Goal: Task Accomplishment & Management: Complete application form

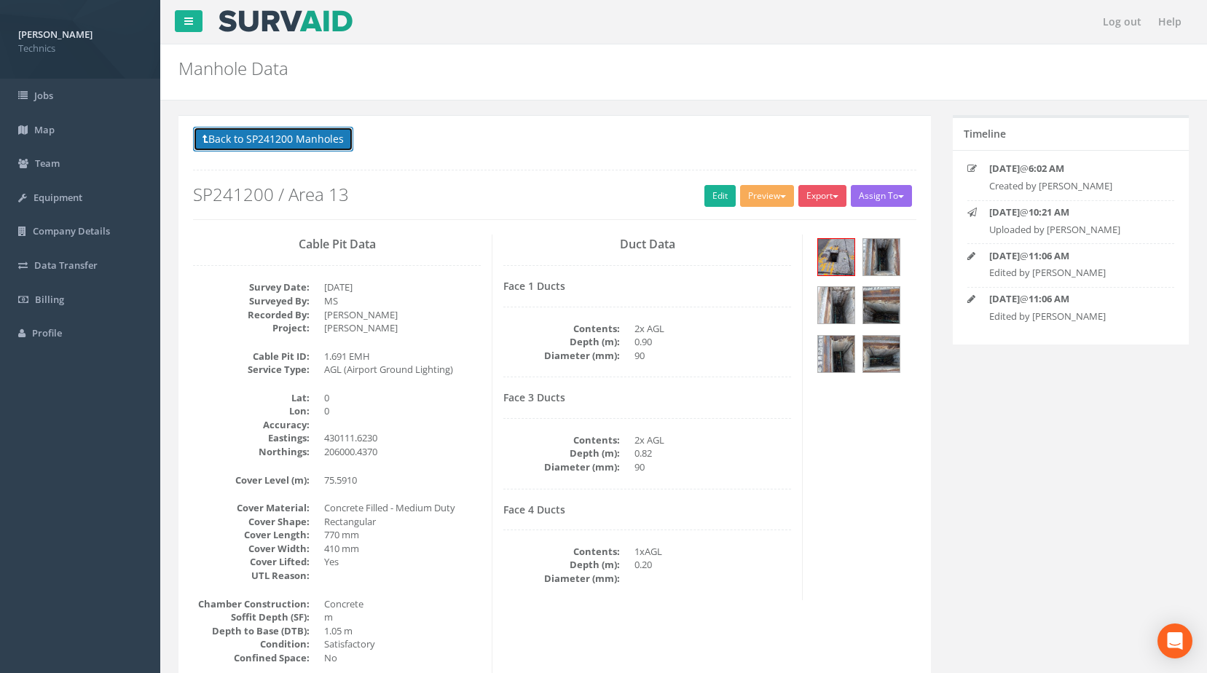
click at [283, 143] on button "Back to SP241200 Manholes" at bounding box center [273, 139] width 160 height 25
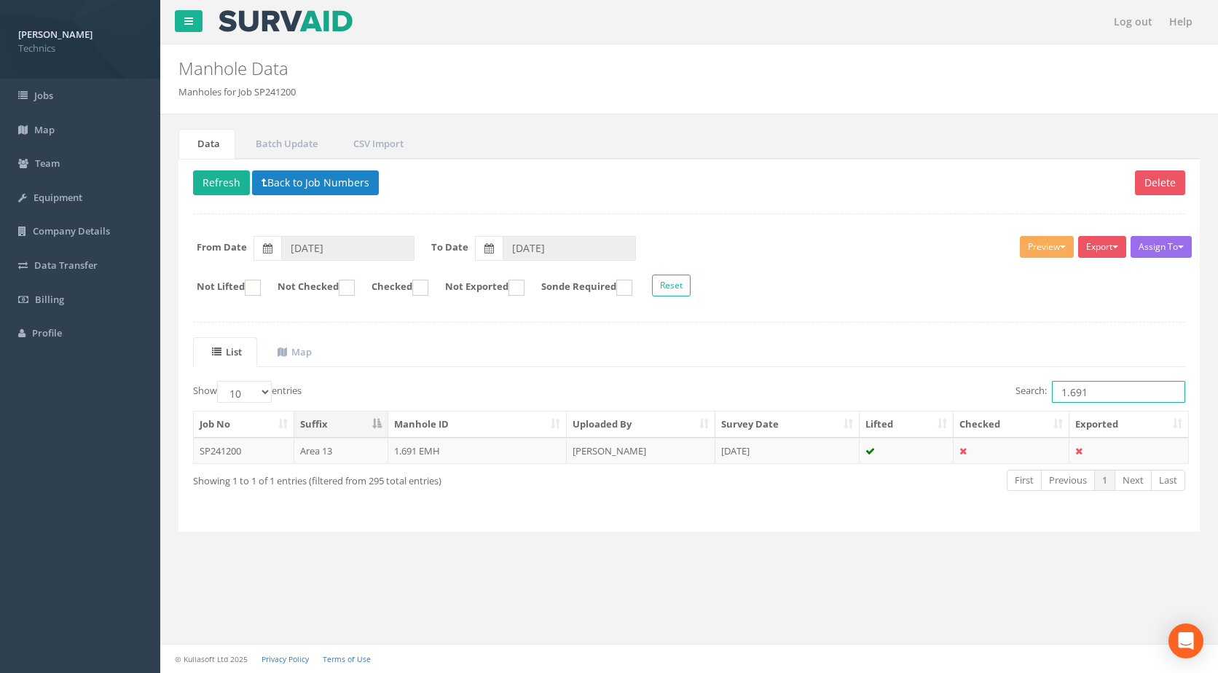
click at [1088, 392] on input "1.691" at bounding box center [1118, 392] width 133 height 22
type input "1.692"
click at [408, 452] on td "1.692 EMH" at bounding box center [477, 451] width 179 height 26
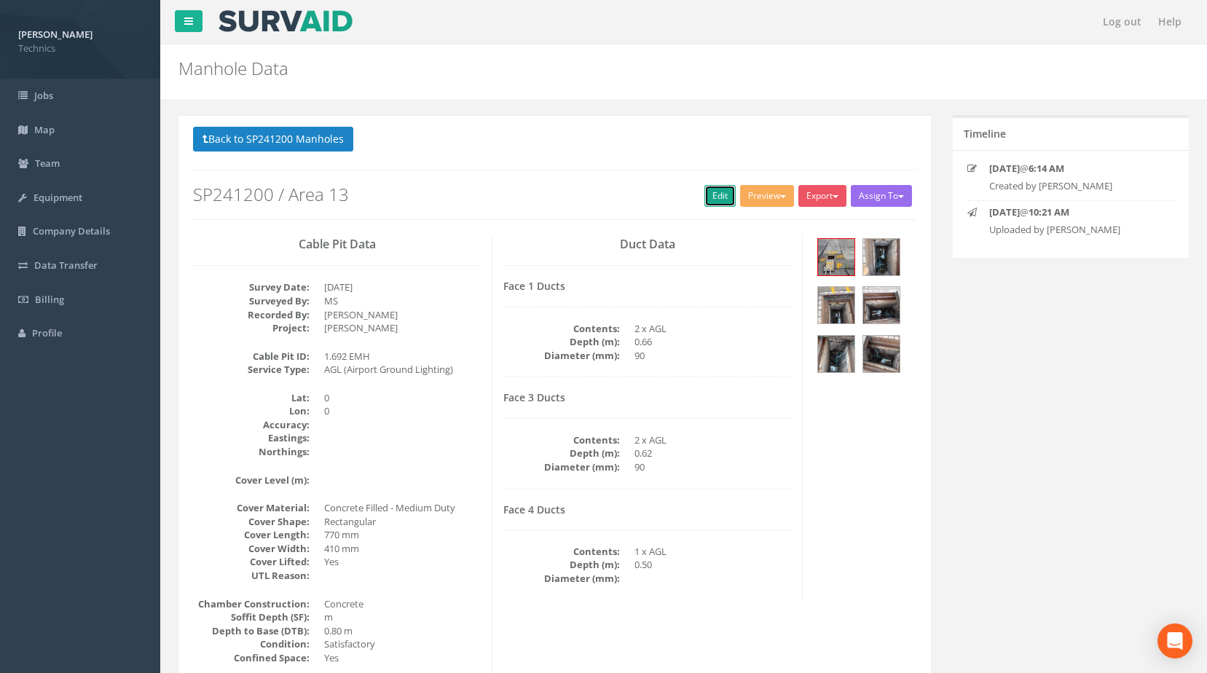
click at [720, 197] on link "Edit" at bounding box center [719, 196] width 31 height 22
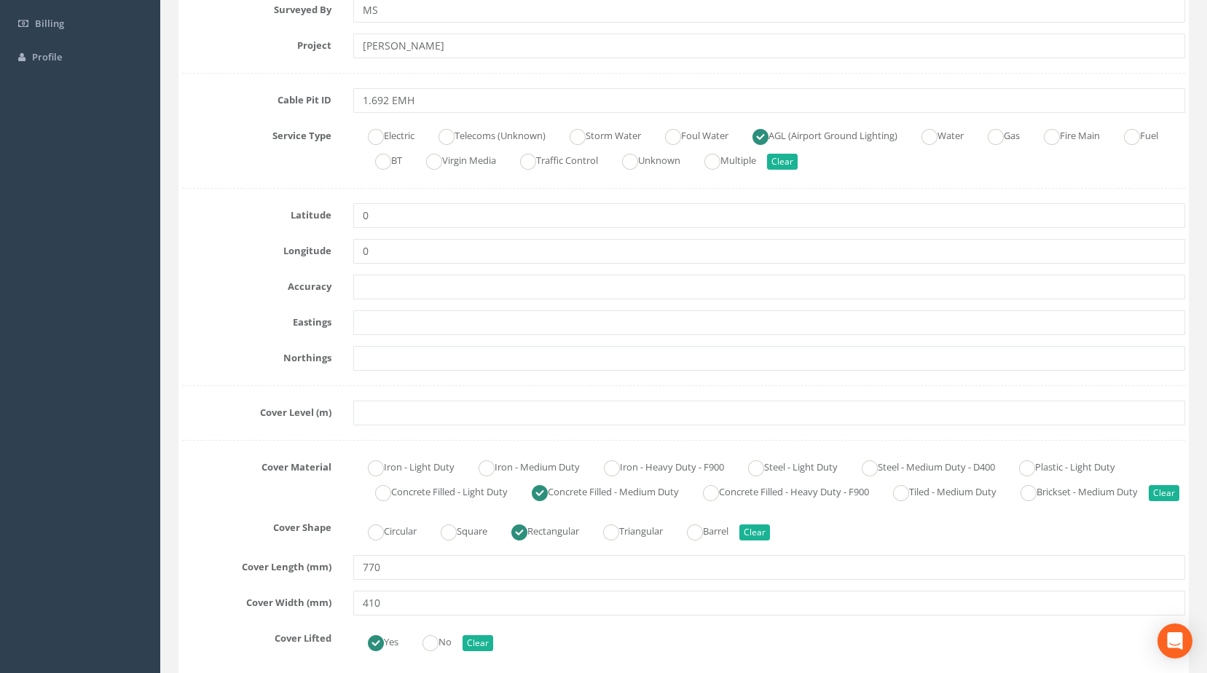
scroll to position [291, 0]
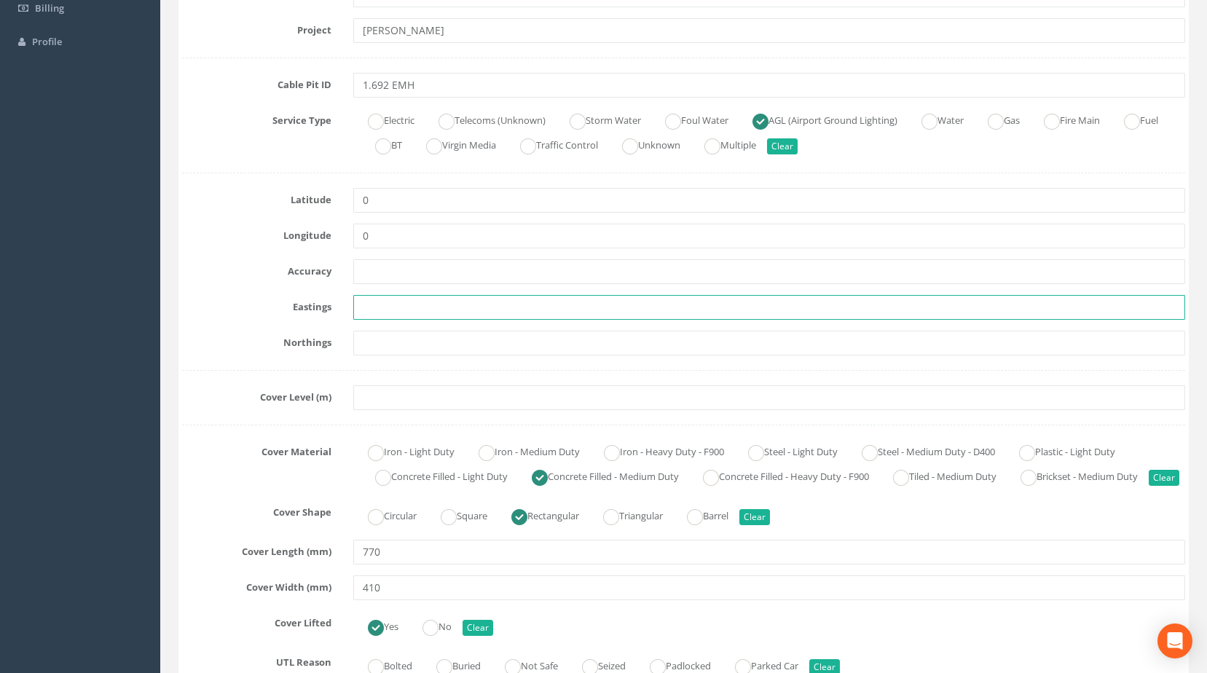
click at [362, 307] on input "text" at bounding box center [769, 307] width 832 height 25
paste input "430117.7470"
type input "430117.7470"
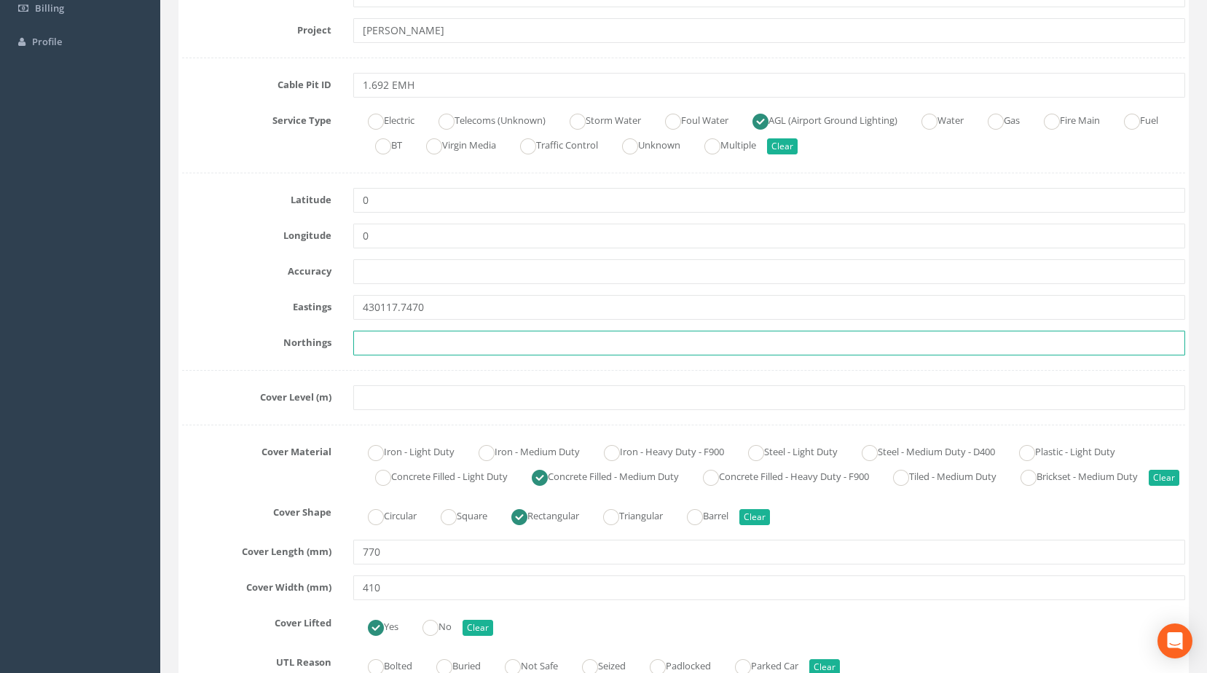
click at [367, 344] on input "text" at bounding box center [769, 343] width 832 height 25
paste input "205980.0280"
type input "205980.0280"
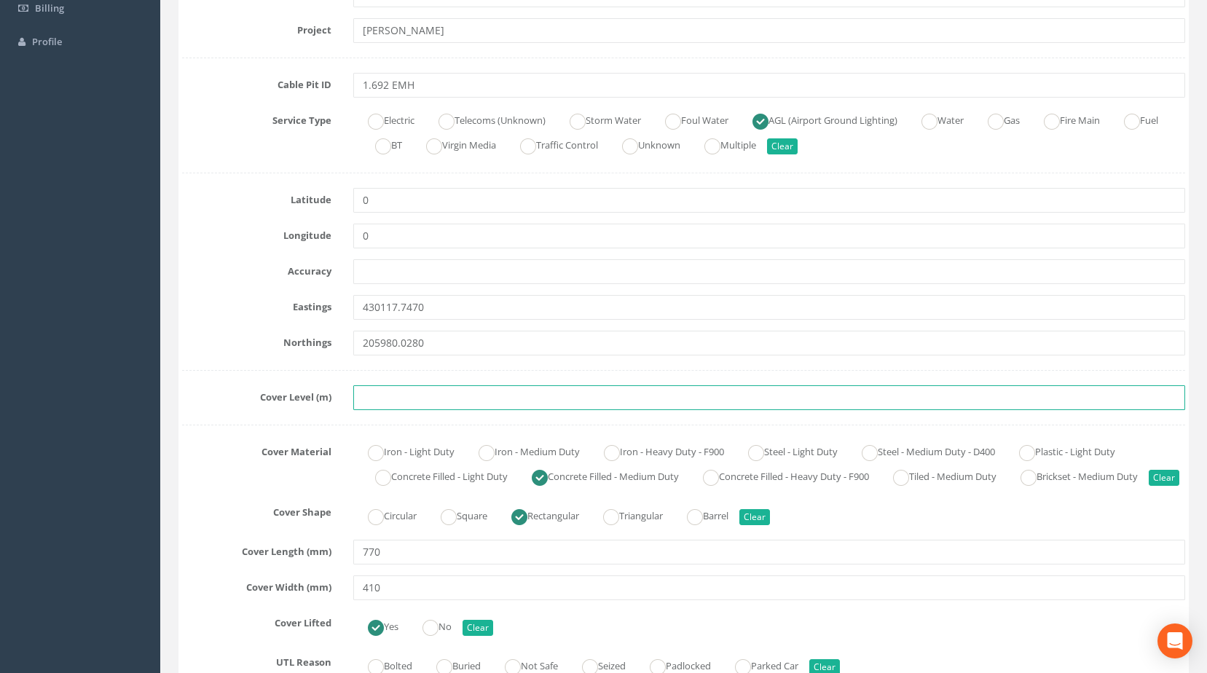
click at [387, 393] on input "text" at bounding box center [769, 397] width 832 height 25
paste input "75.6320"
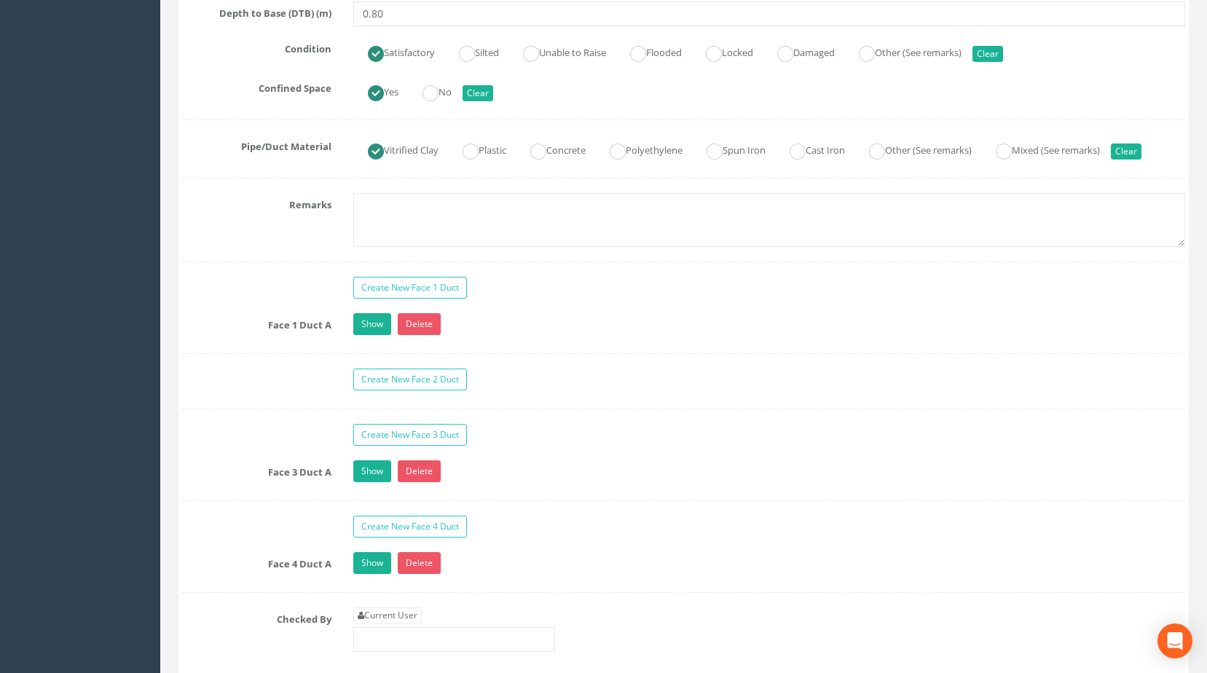
scroll to position [1092, 0]
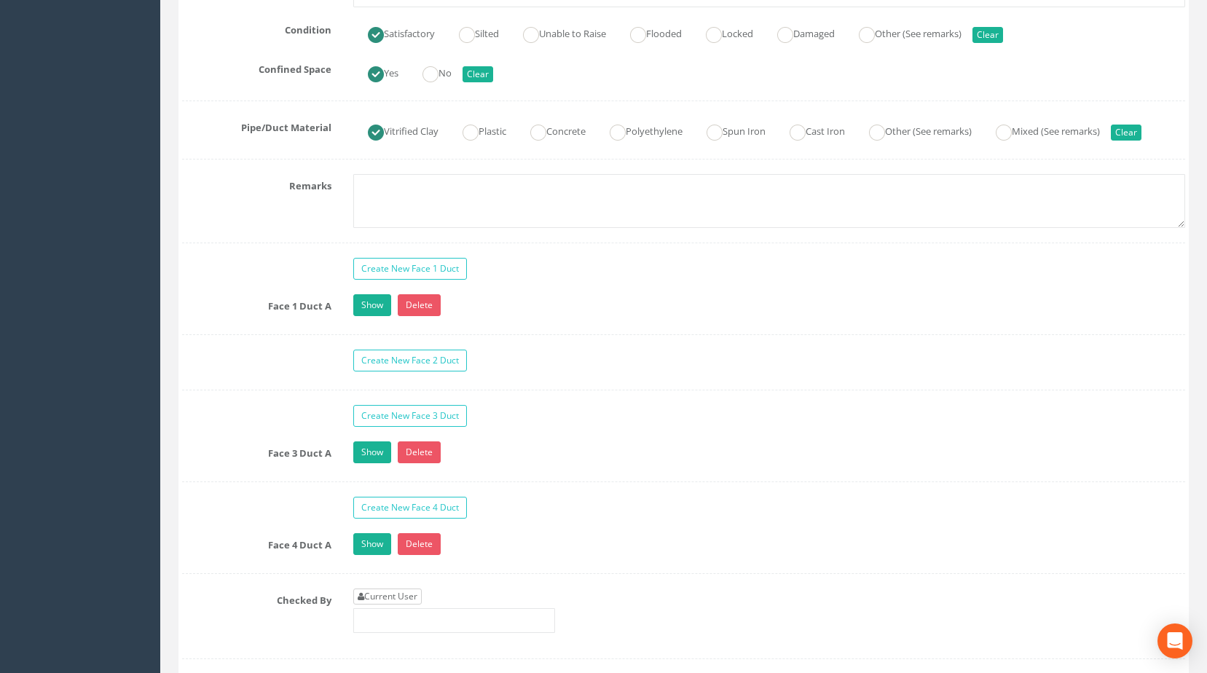
type input "75.6320"
click at [406, 604] on link "Current User" at bounding box center [387, 596] width 68 height 16
type input "[PERSON_NAME]"
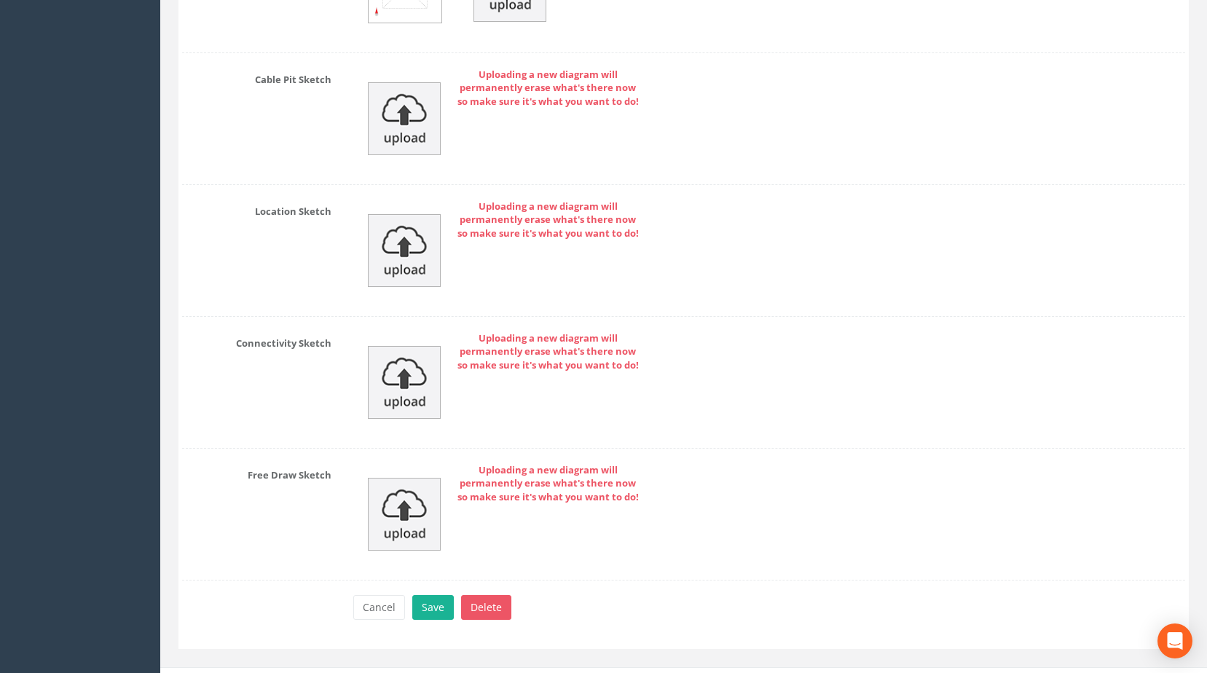
scroll to position [2250, 0]
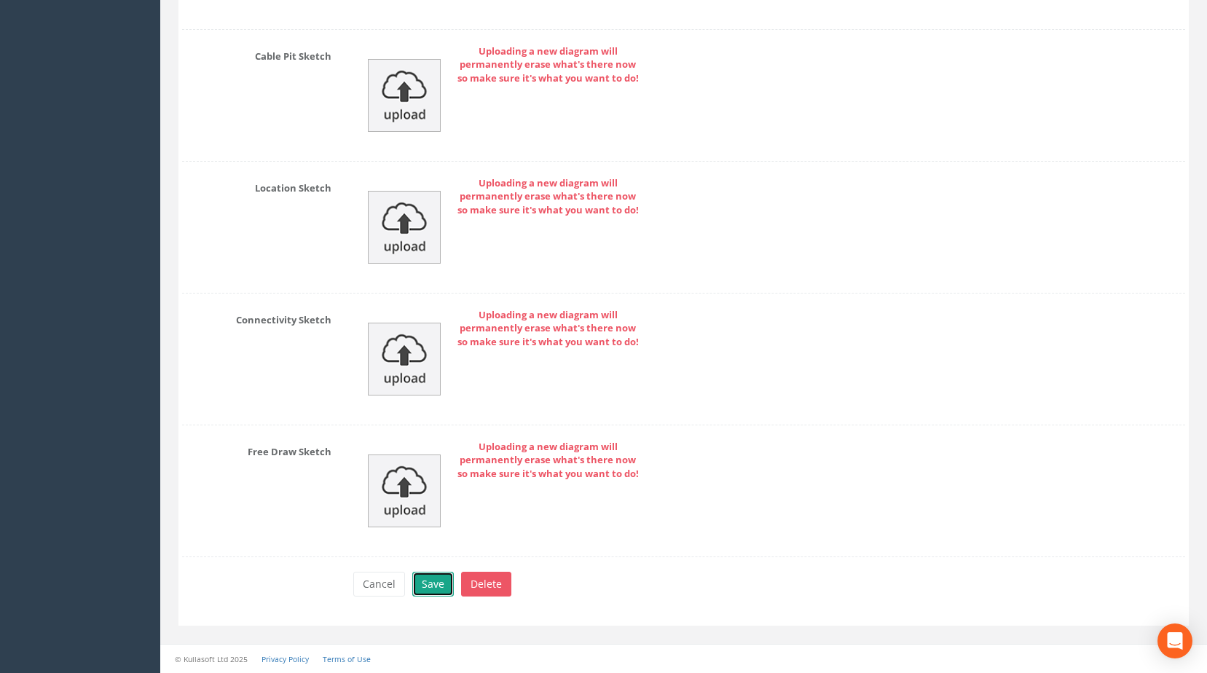
click at [446, 586] on button "Save" at bounding box center [433, 584] width 42 height 25
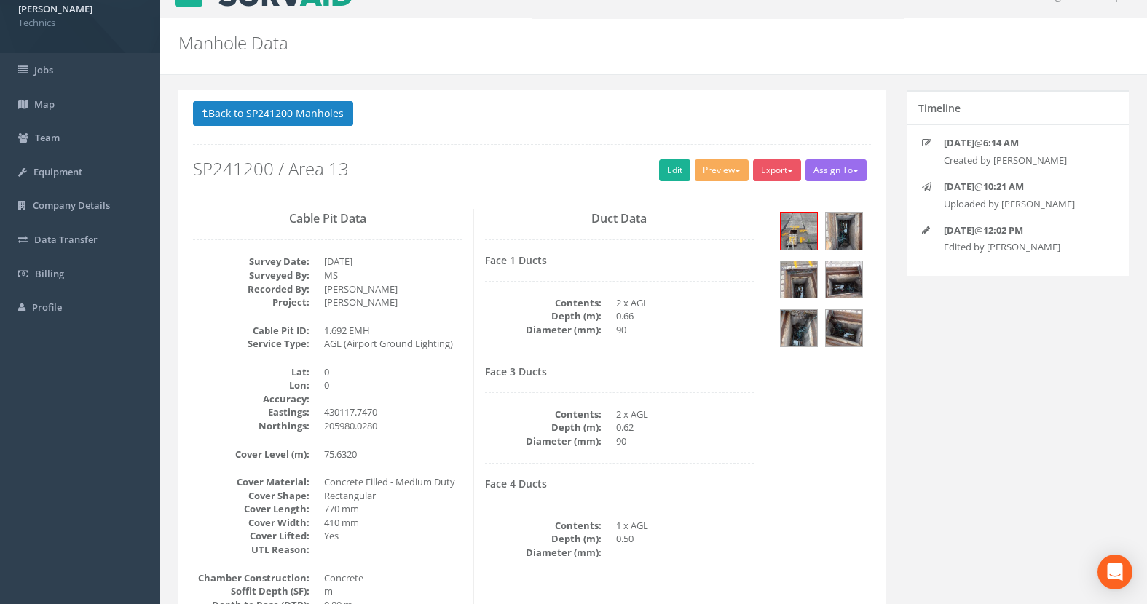
scroll to position [0, 0]
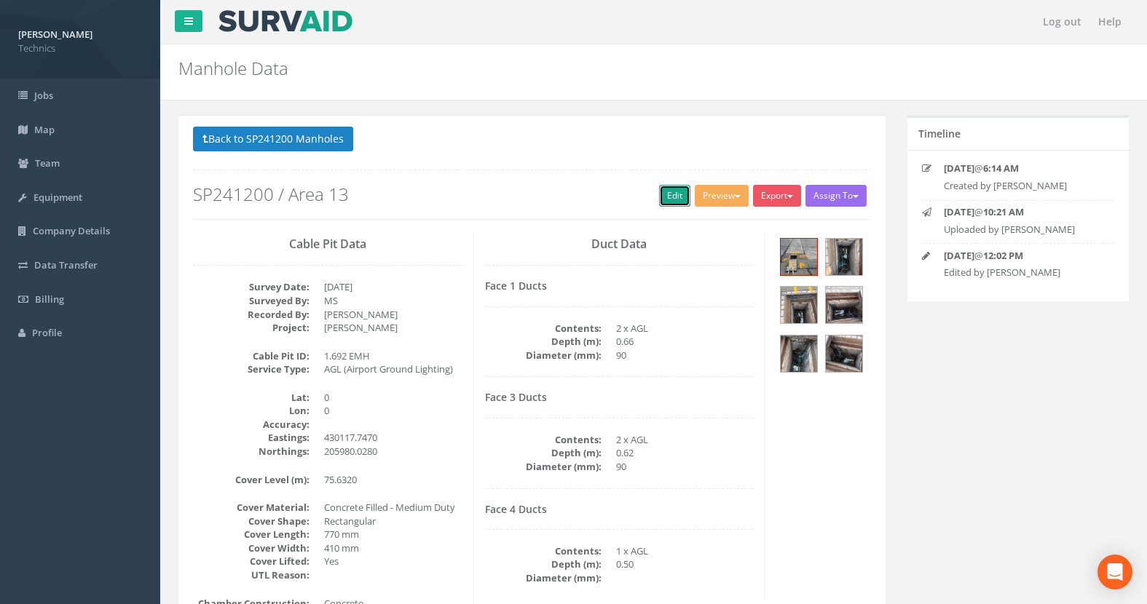
click at [667, 194] on link "Edit" at bounding box center [674, 196] width 31 height 22
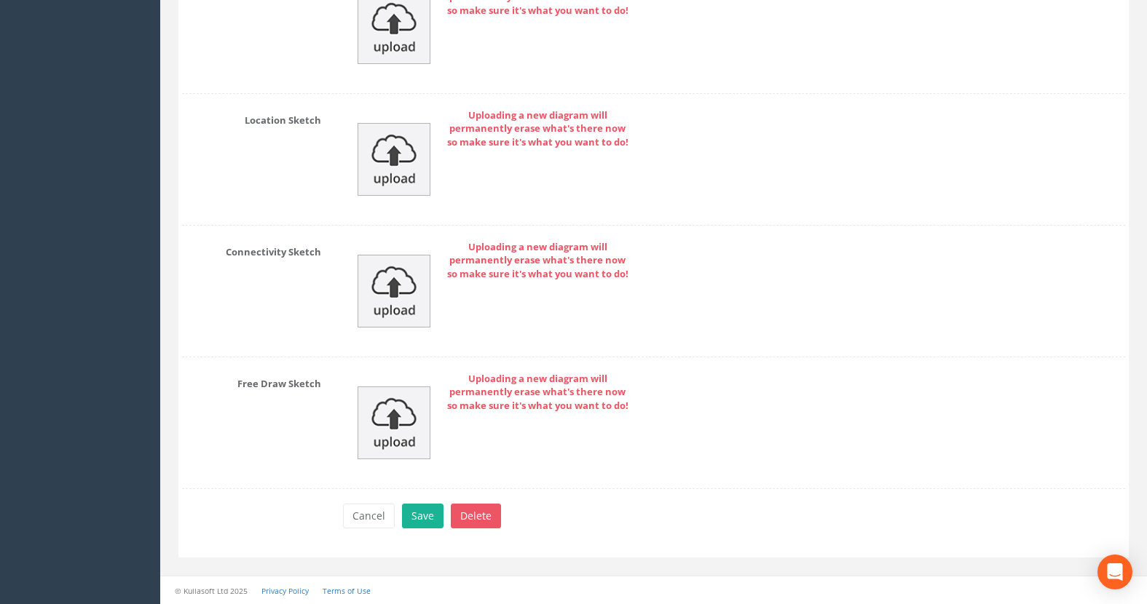
scroll to position [2339, 0]
click at [416, 519] on button "Save" at bounding box center [423, 515] width 42 height 25
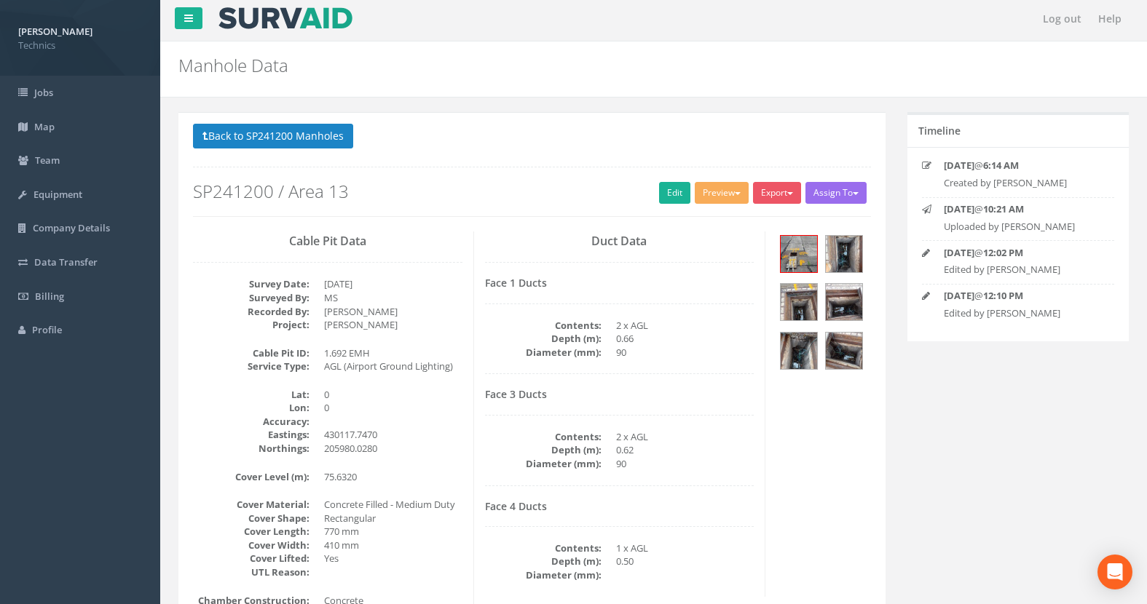
scroll to position [0, 0]
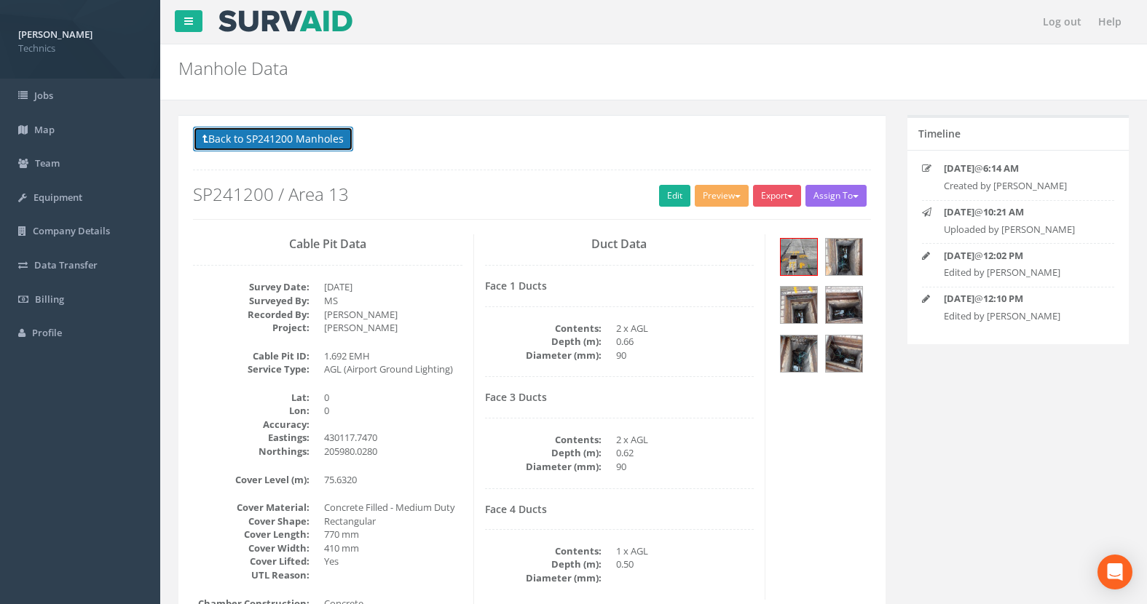
click at [289, 144] on button "Back to SP241200 Manholes" at bounding box center [273, 139] width 160 height 25
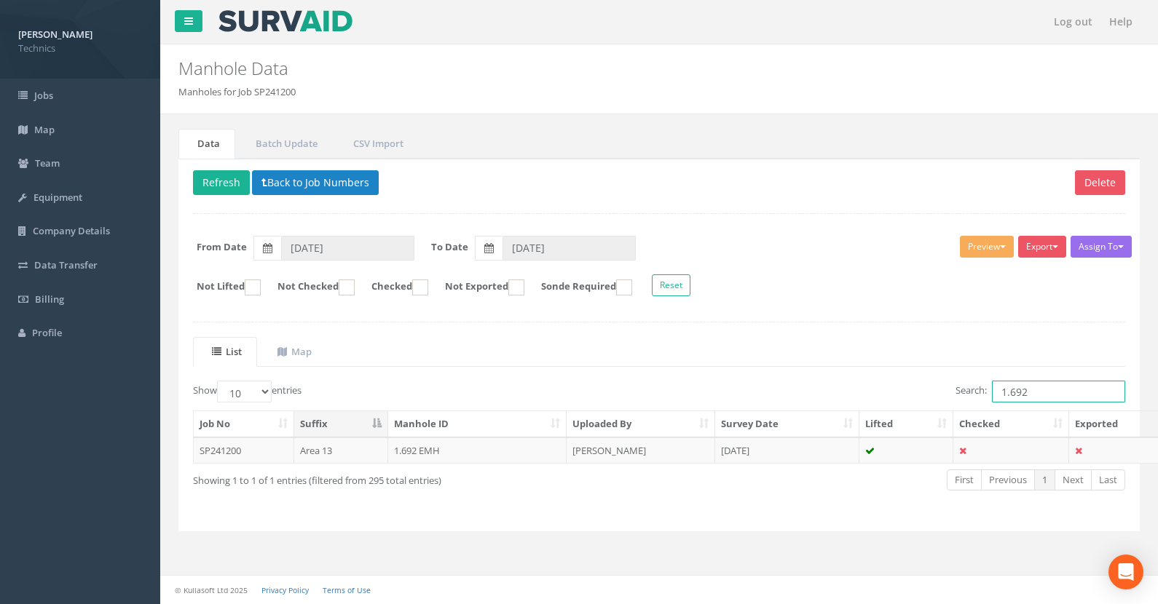
click at [1041, 391] on input "1.692" at bounding box center [1058, 392] width 133 height 22
type input "1.693"
click at [431, 452] on td "1.693 EMH (A)" at bounding box center [477, 451] width 179 height 26
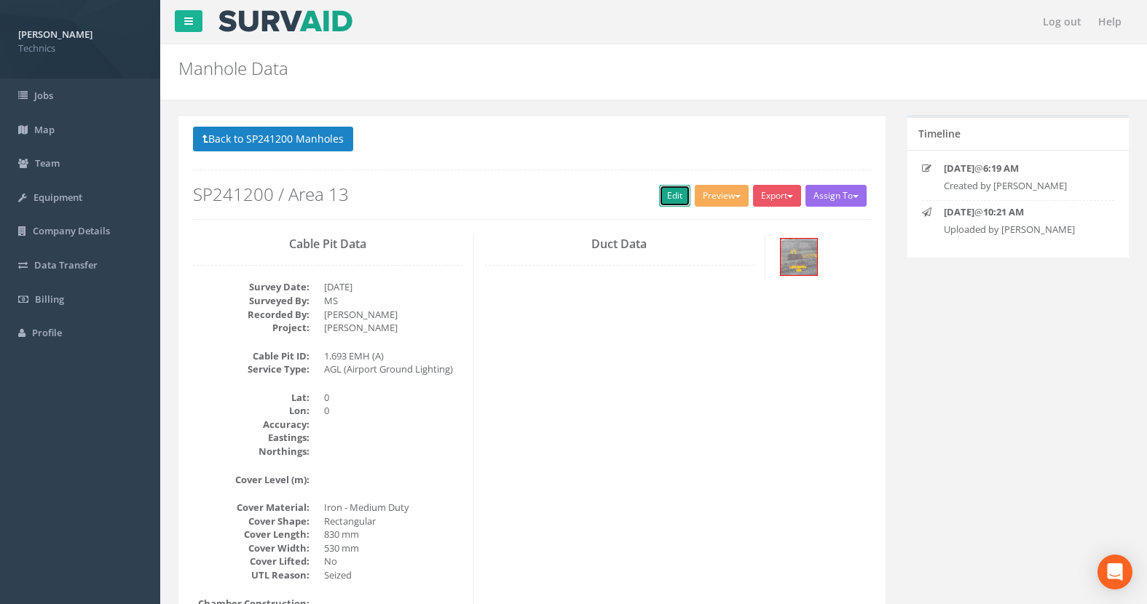
click at [664, 198] on link "Edit" at bounding box center [674, 196] width 31 height 22
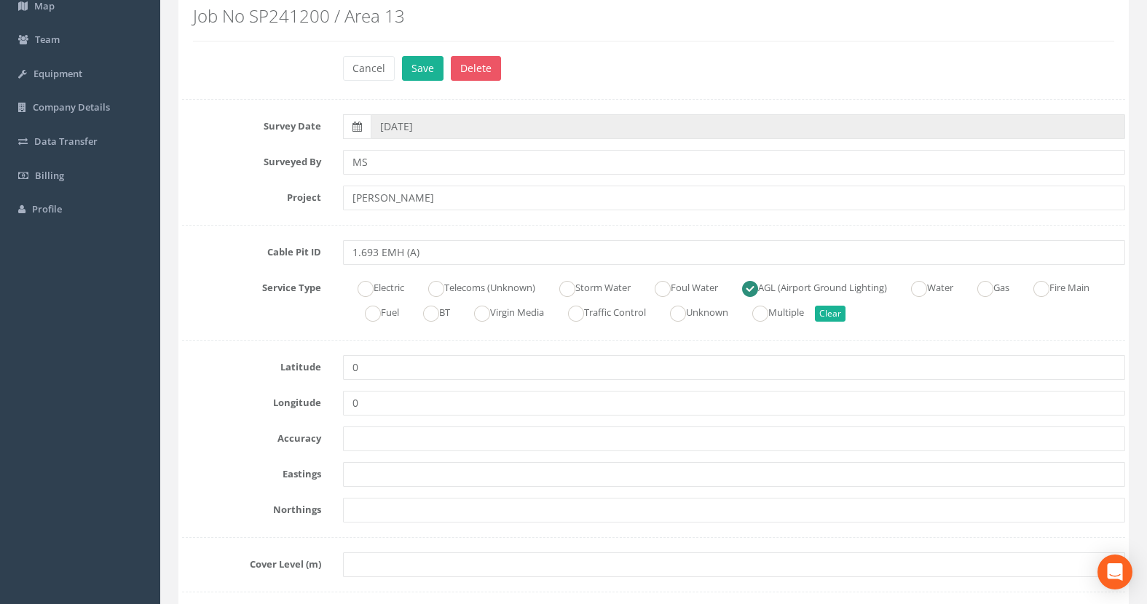
scroll to position [218, 0]
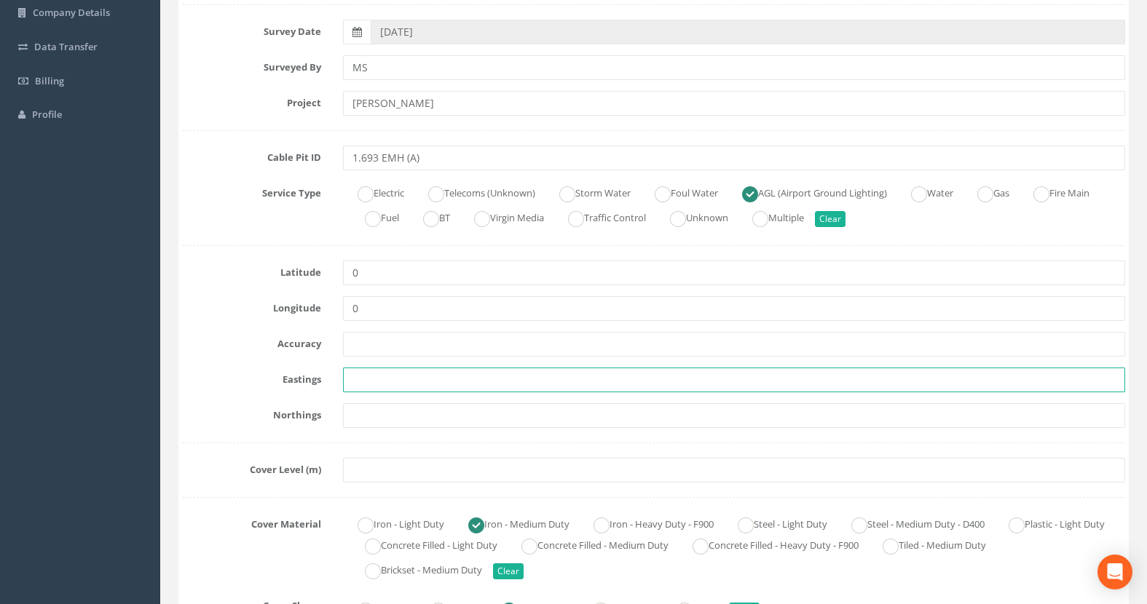
click at [381, 382] on input "text" at bounding box center [734, 380] width 782 height 25
paste input "430118.7537"
type input "430118.7537"
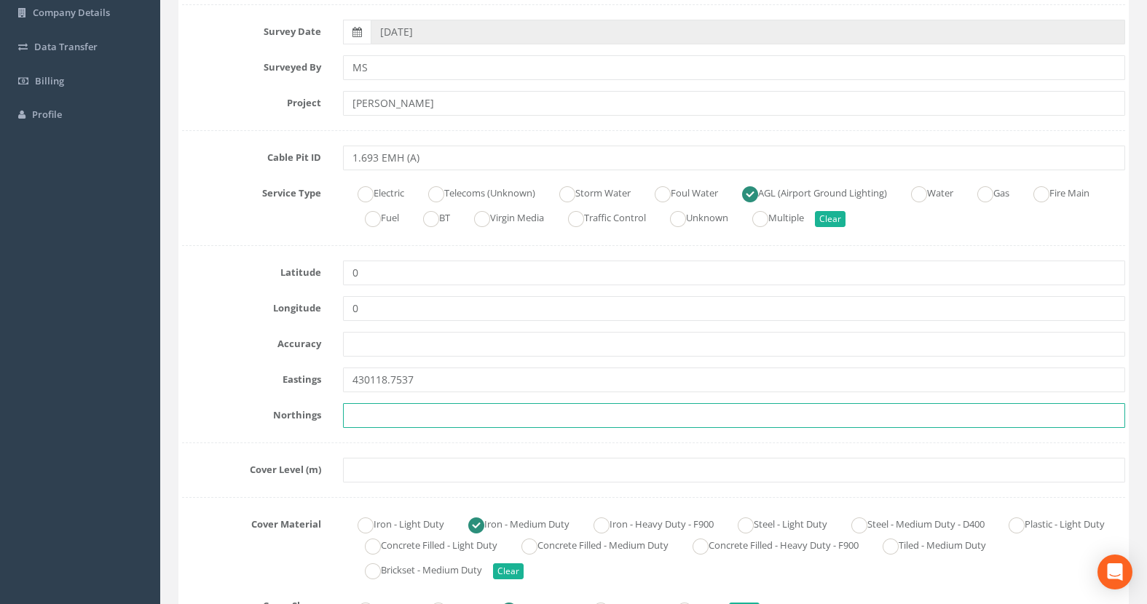
click at [358, 420] on input "text" at bounding box center [734, 415] width 782 height 25
paste input "205974.9535"
type input "205974.9535"
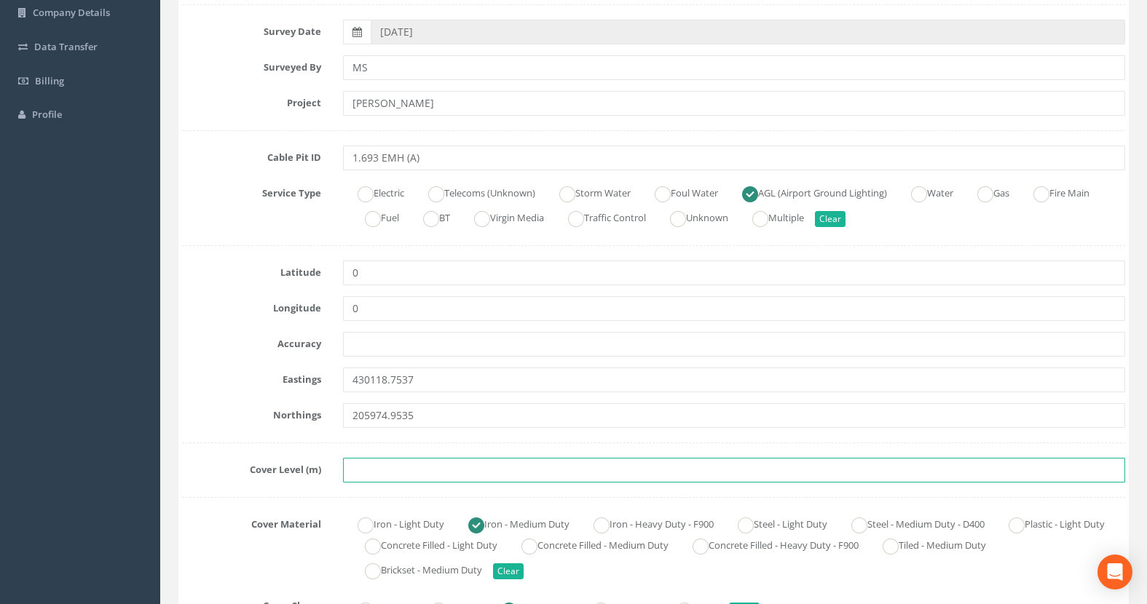
click at [361, 476] on input "text" at bounding box center [734, 470] width 782 height 25
paste input "75.7897"
type input "75.7897"
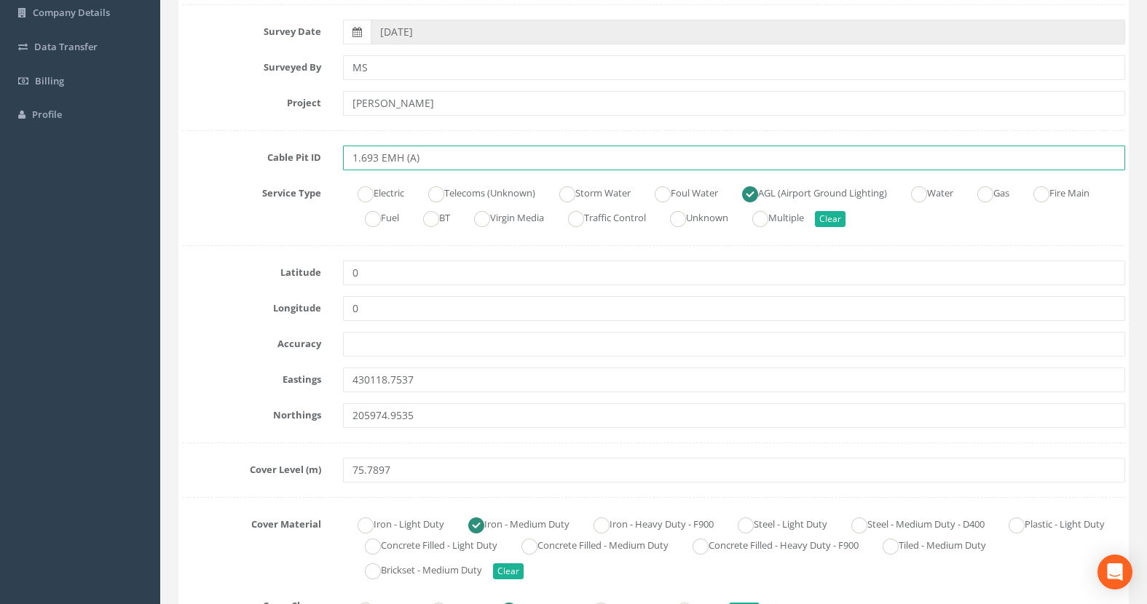
click at [432, 157] on input "1.693 EMH (A)" at bounding box center [734, 158] width 782 height 25
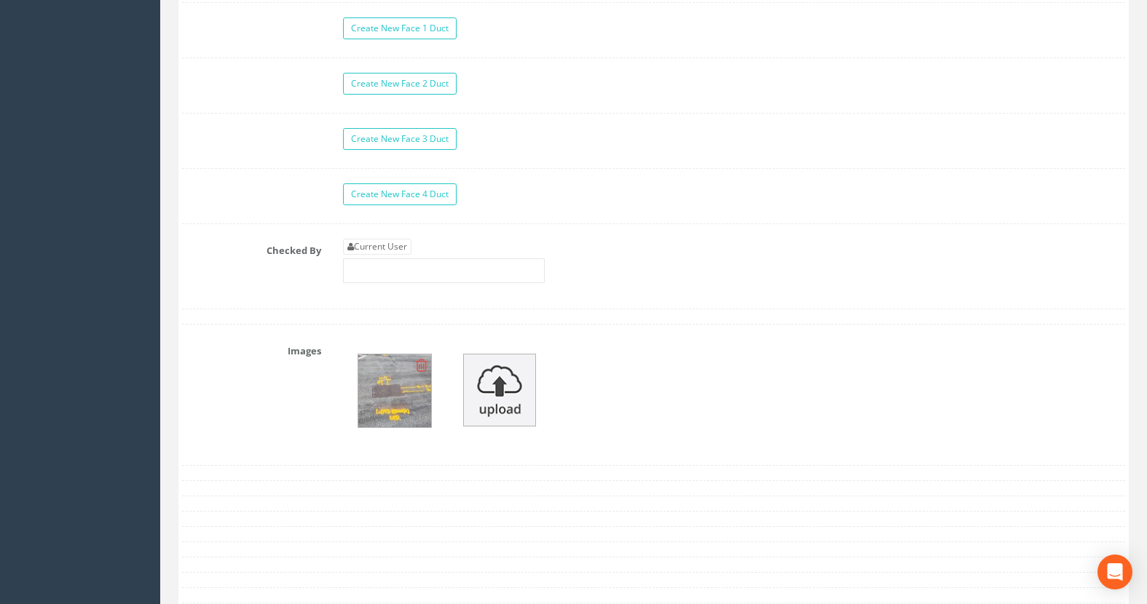
scroll to position [1384, 0]
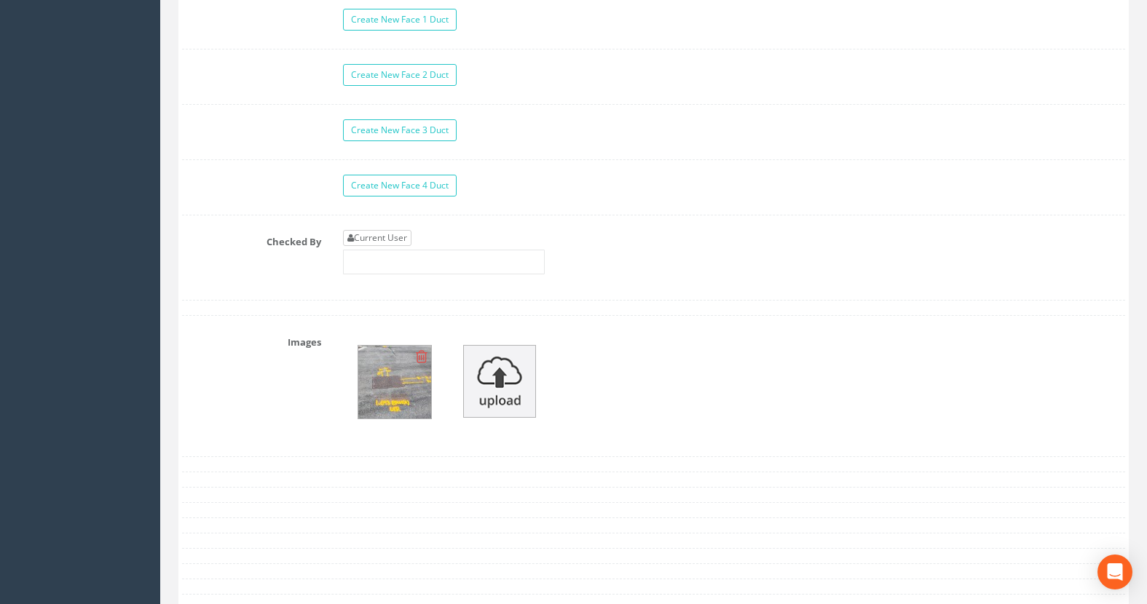
type input "1.693 EMH"
click at [379, 243] on link "Current User" at bounding box center [377, 238] width 68 height 16
type input "[PERSON_NAME]"
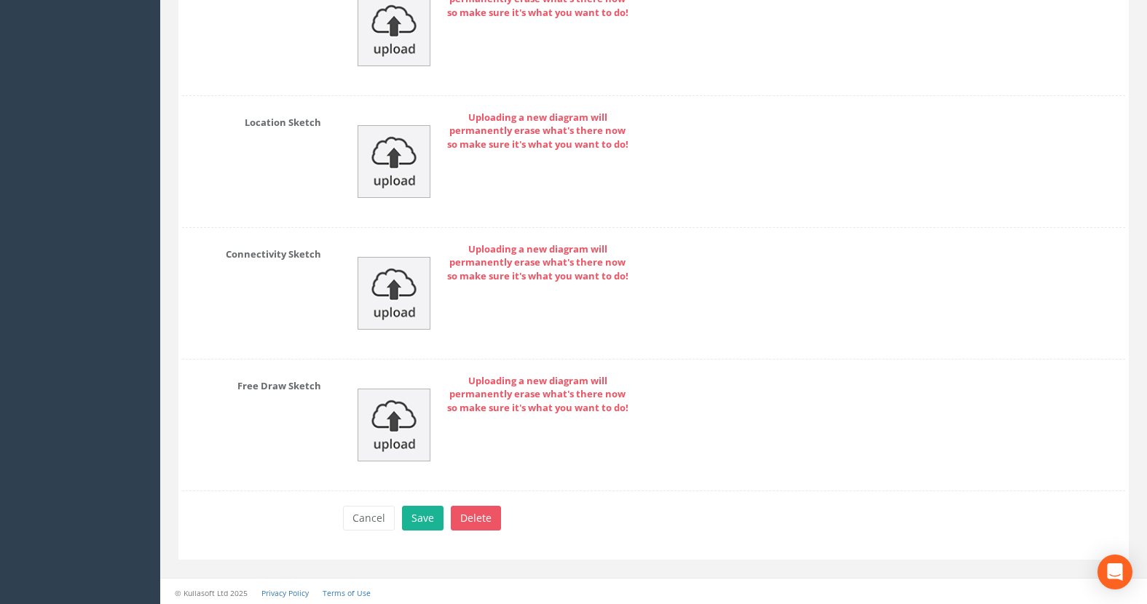
scroll to position [2210, 0]
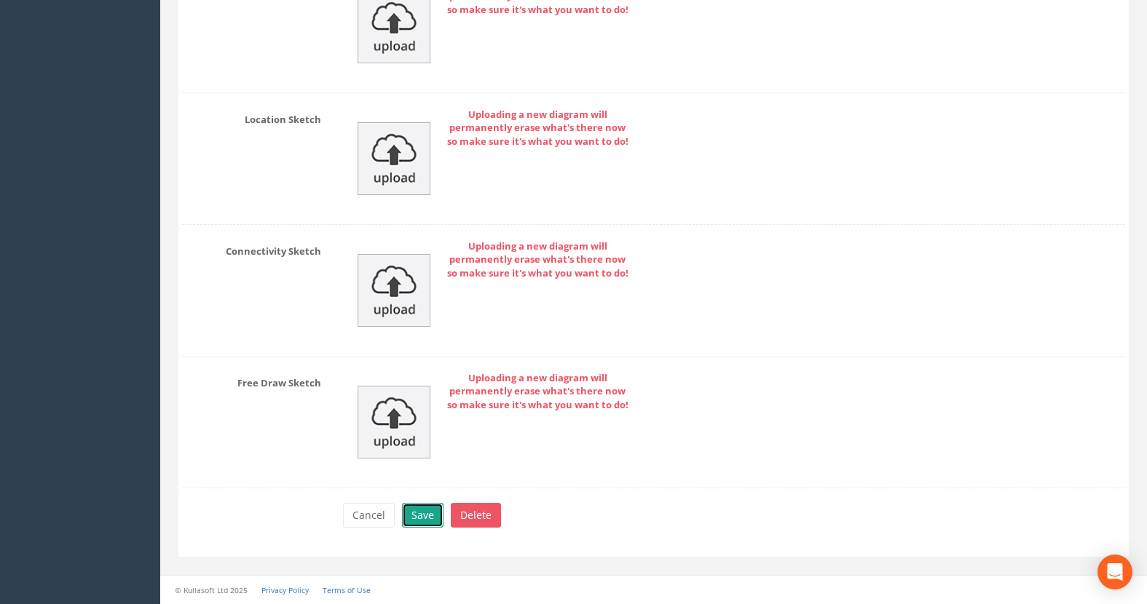
click at [425, 513] on button "Save" at bounding box center [423, 515] width 42 height 25
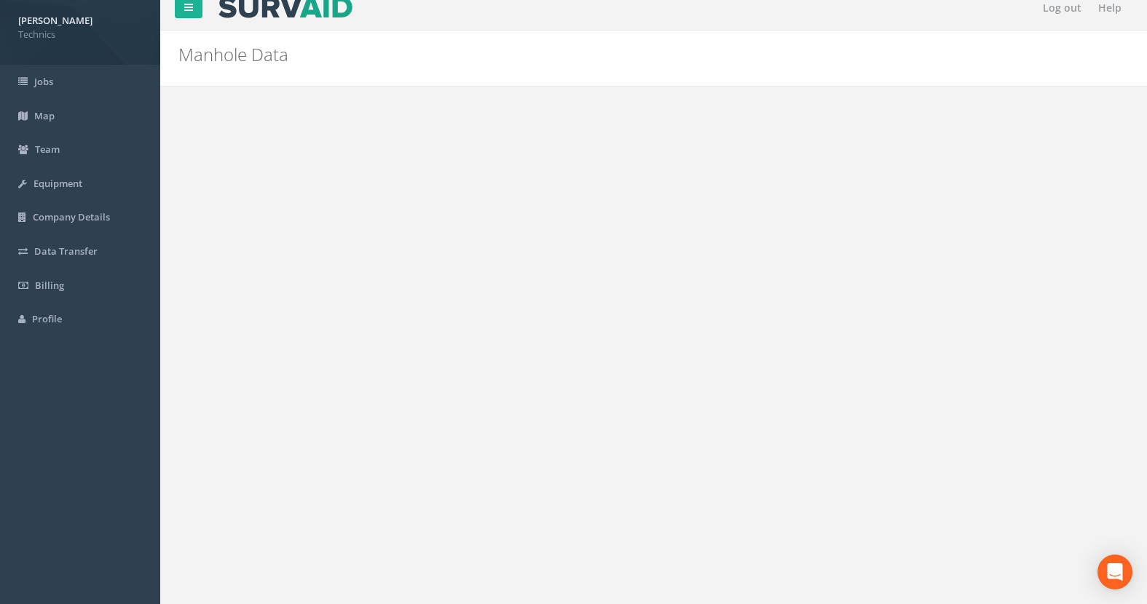
scroll to position [0, 0]
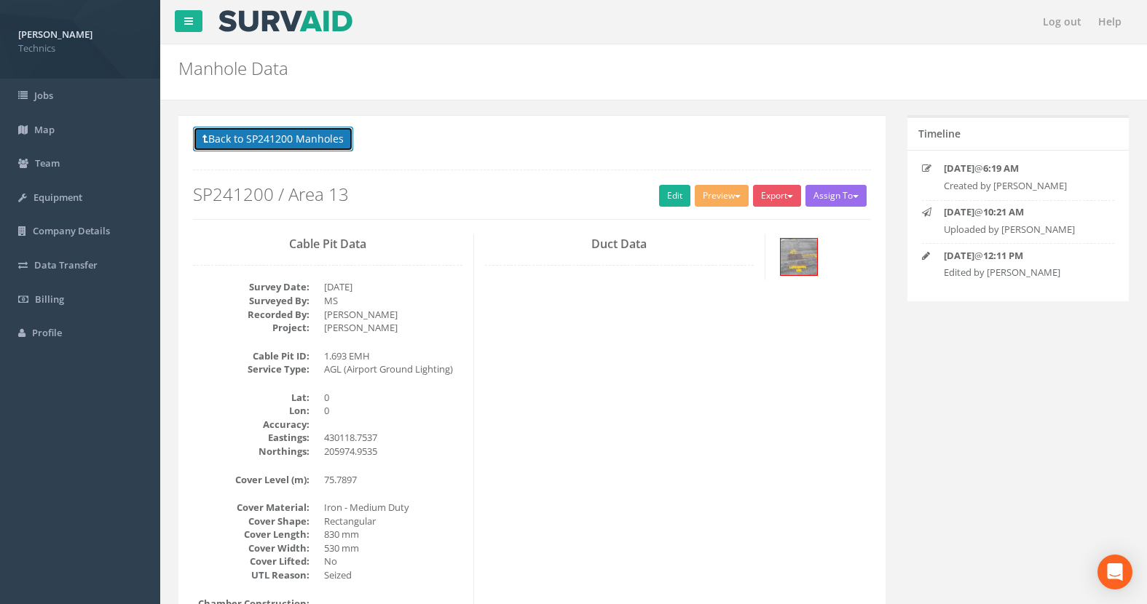
click at [285, 139] on button "Back to SP241200 Manholes" at bounding box center [273, 139] width 160 height 25
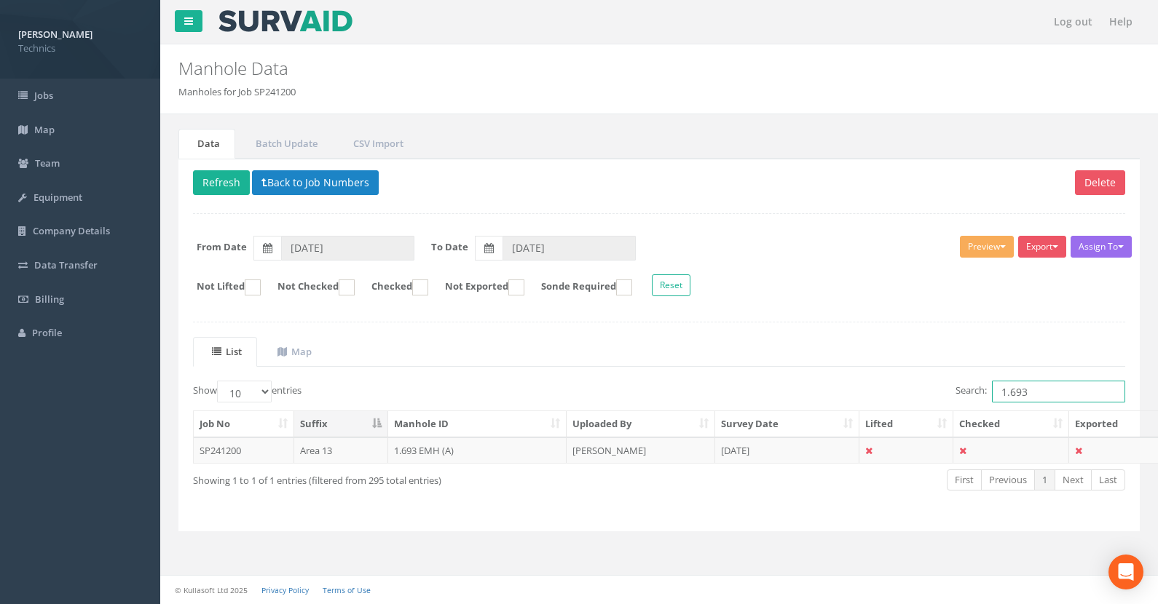
click at [1036, 391] on input "1.693" at bounding box center [1058, 392] width 133 height 22
type input "1.694"
click at [430, 451] on td "1.694 EMH (A)" at bounding box center [477, 451] width 179 height 26
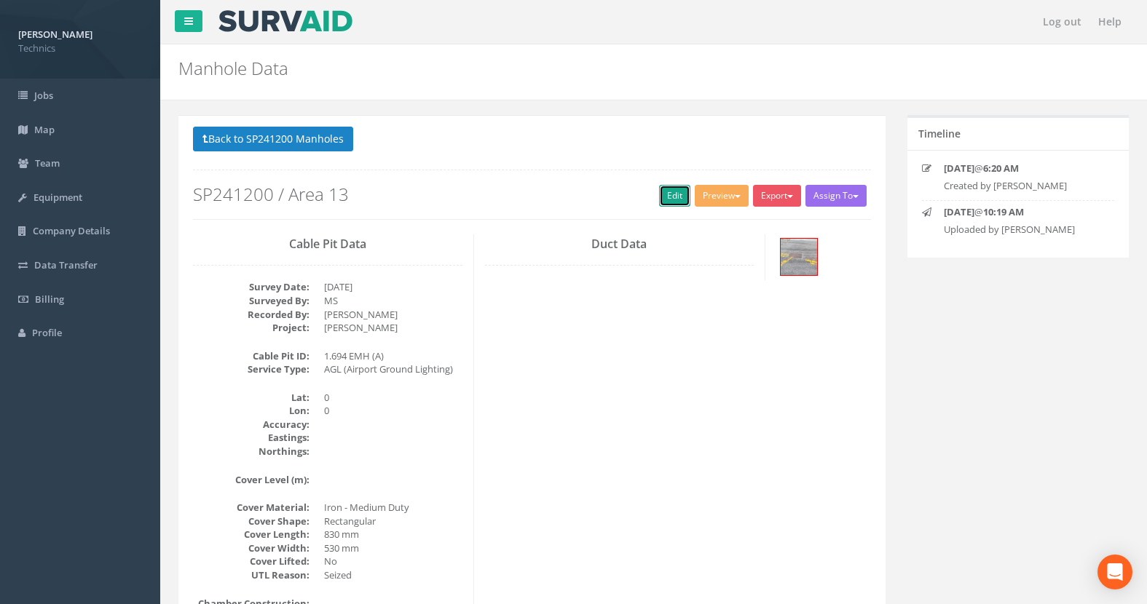
click at [668, 197] on link "Edit" at bounding box center [674, 196] width 31 height 22
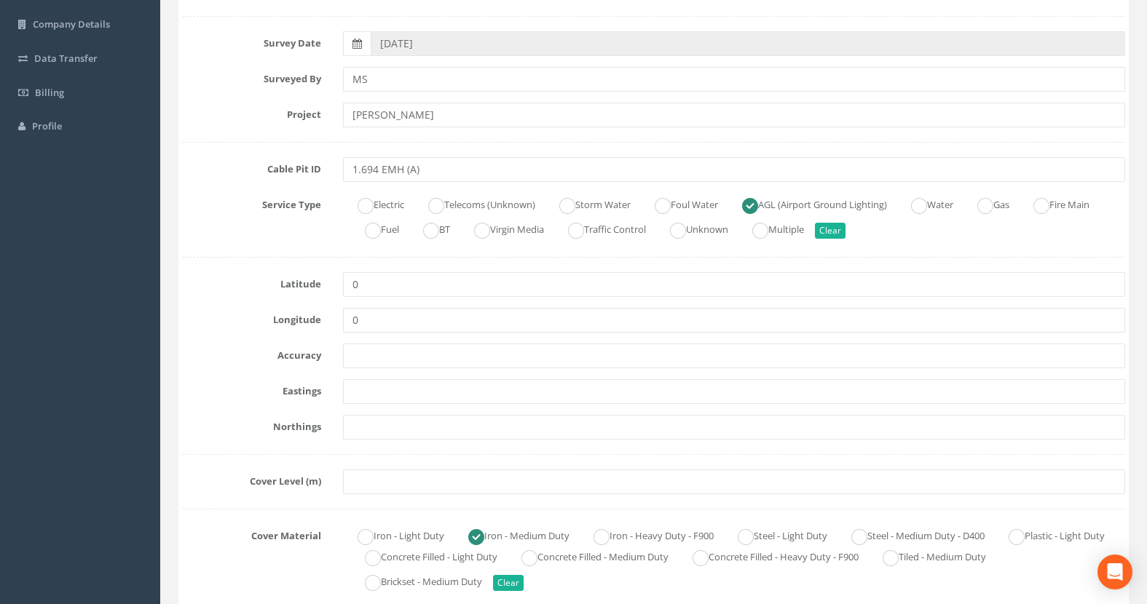
scroll to position [218, 0]
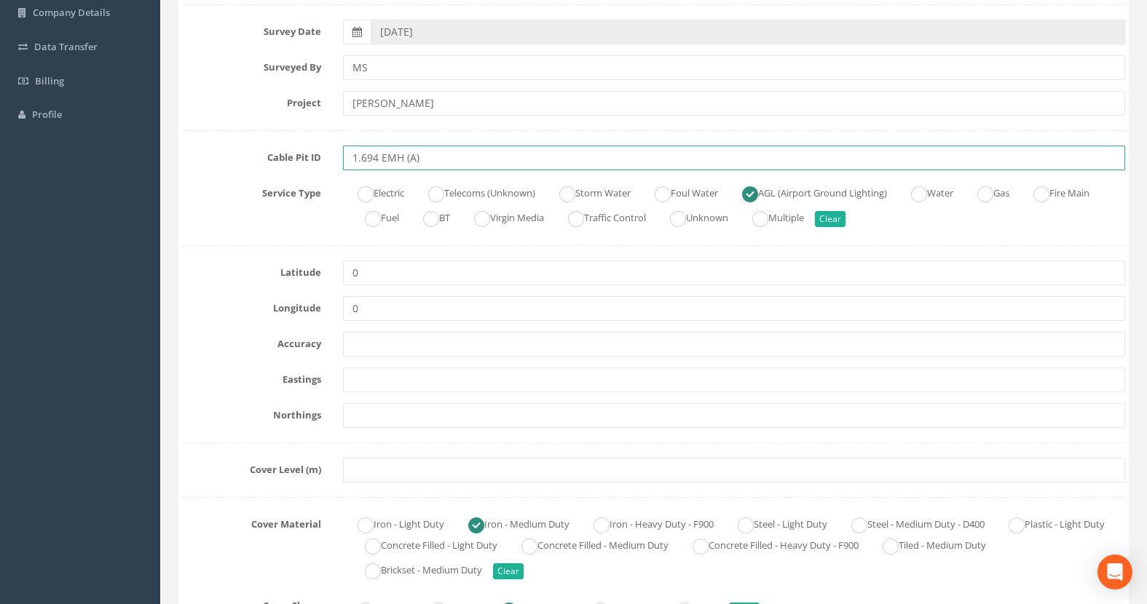
click at [433, 159] on input "1.694 EMH (A)" at bounding box center [734, 158] width 782 height 25
type input "1.694 EMH"
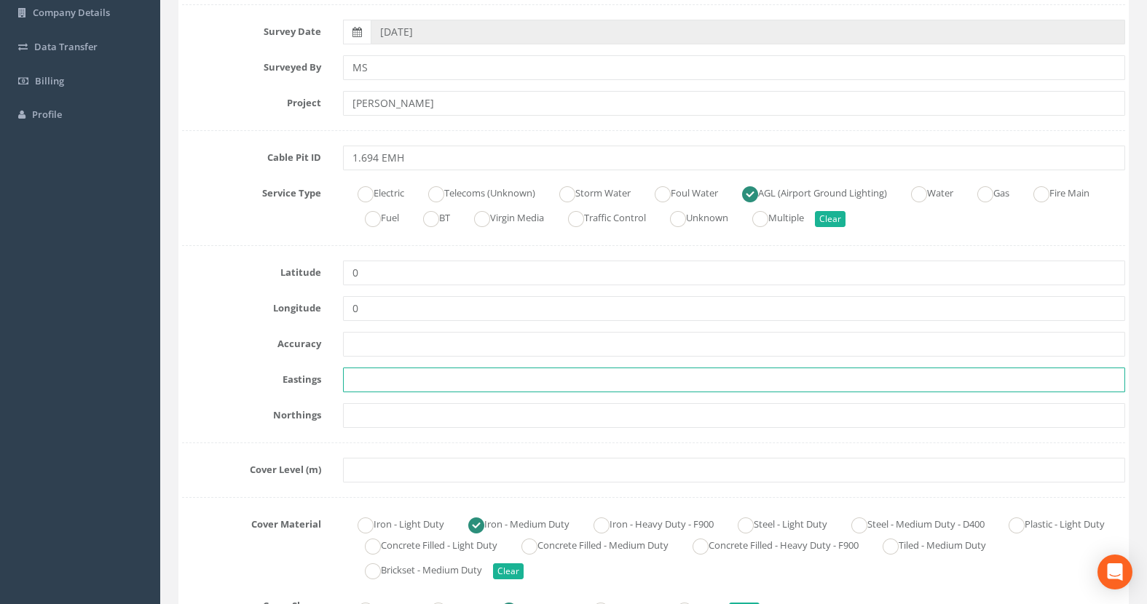
click at [385, 381] on input "text" at bounding box center [734, 380] width 782 height 25
paste input "430120.7157"
type input "430120.7157"
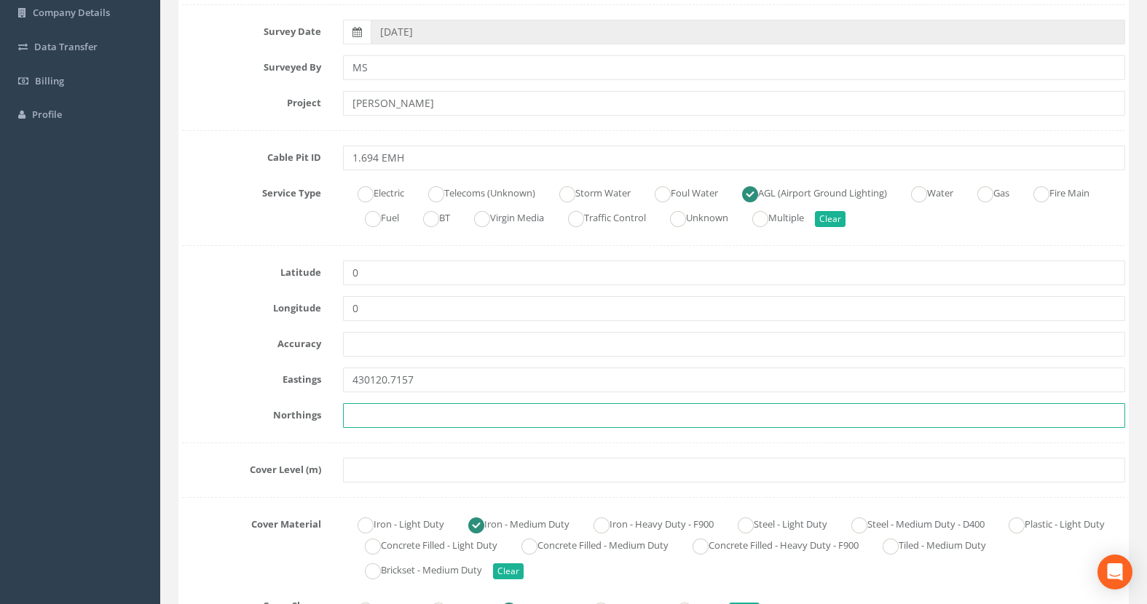
click at [376, 422] on input "text" at bounding box center [734, 415] width 782 height 25
paste input "205975.6584"
type input "205975.6584"
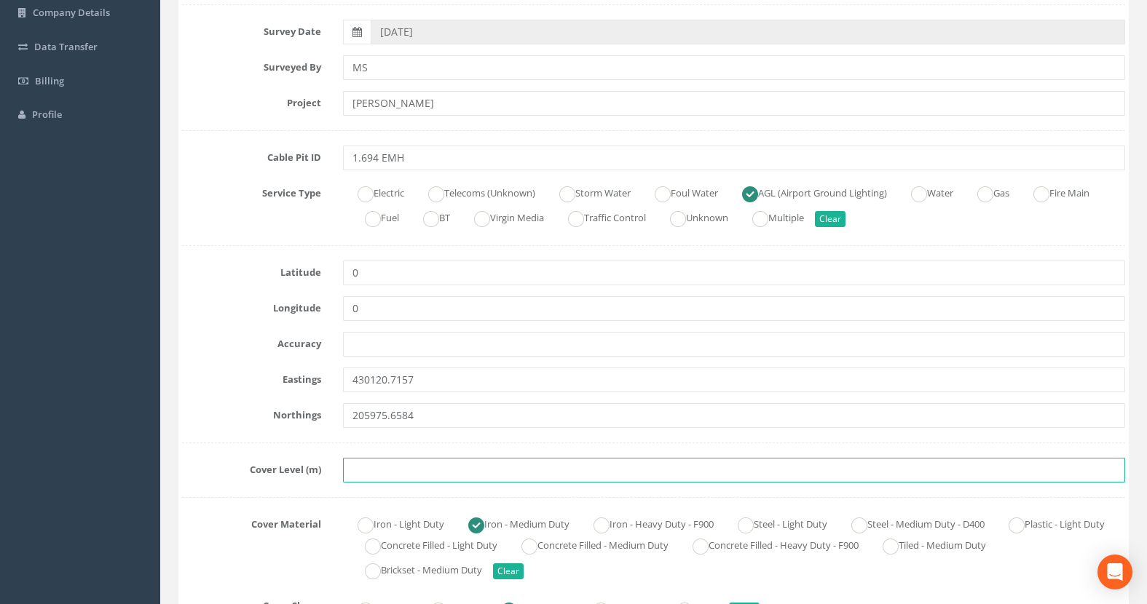
click at [393, 470] on input "text" at bounding box center [734, 470] width 782 height 25
paste input "75.7922"
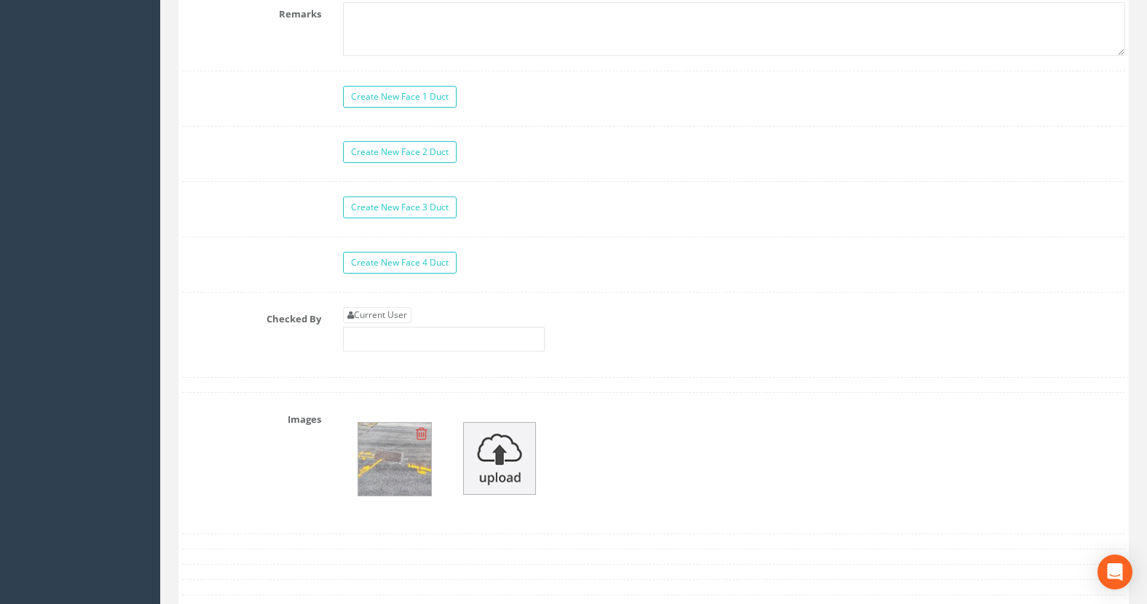
scroll to position [1311, 0]
type input "75.7922"
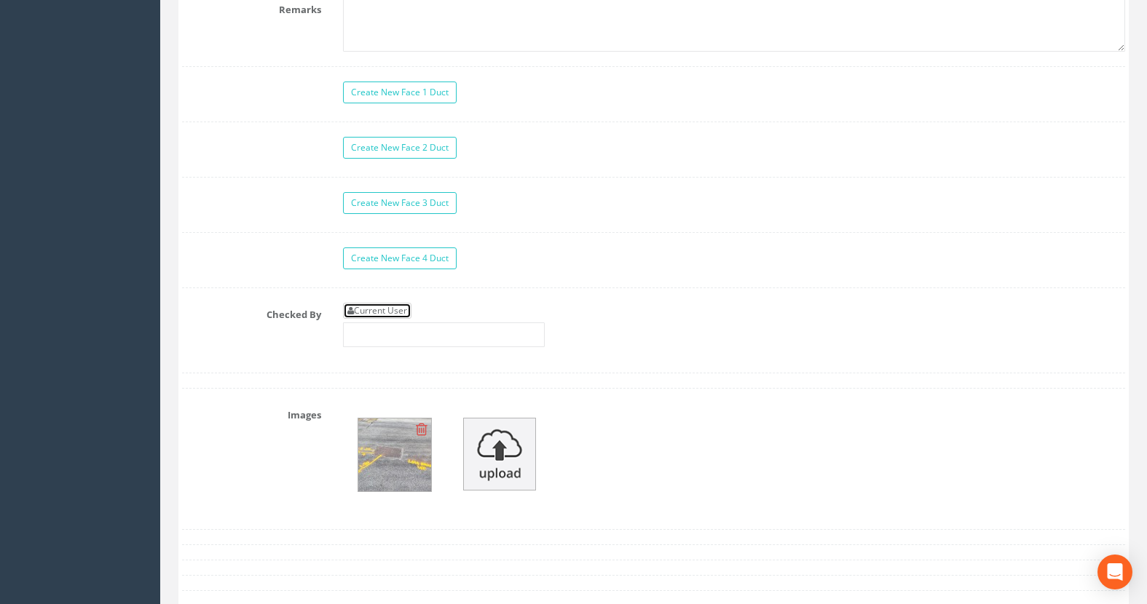
click at [389, 310] on link "Current User" at bounding box center [377, 311] width 68 height 16
type input "[PERSON_NAME]"
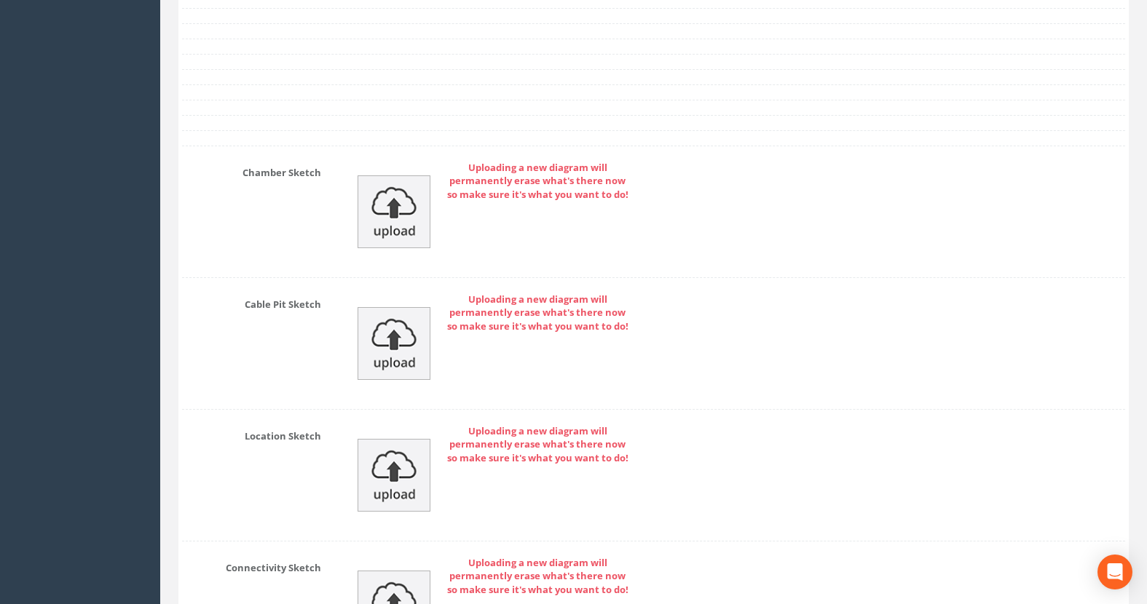
scroll to position [2210, 0]
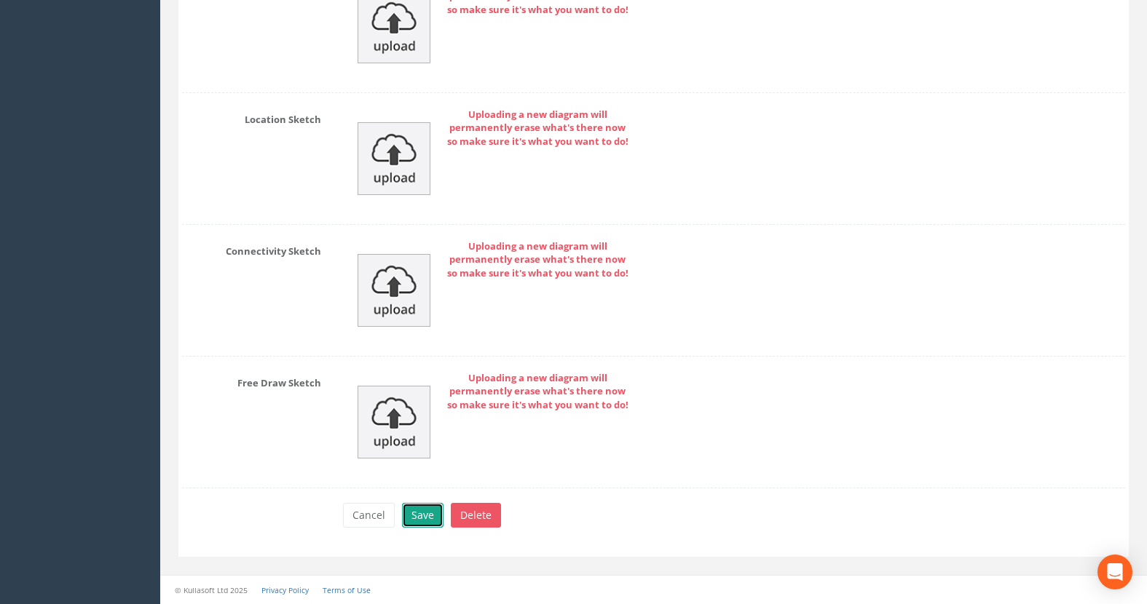
click at [415, 513] on button "Save" at bounding box center [423, 515] width 42 height 25
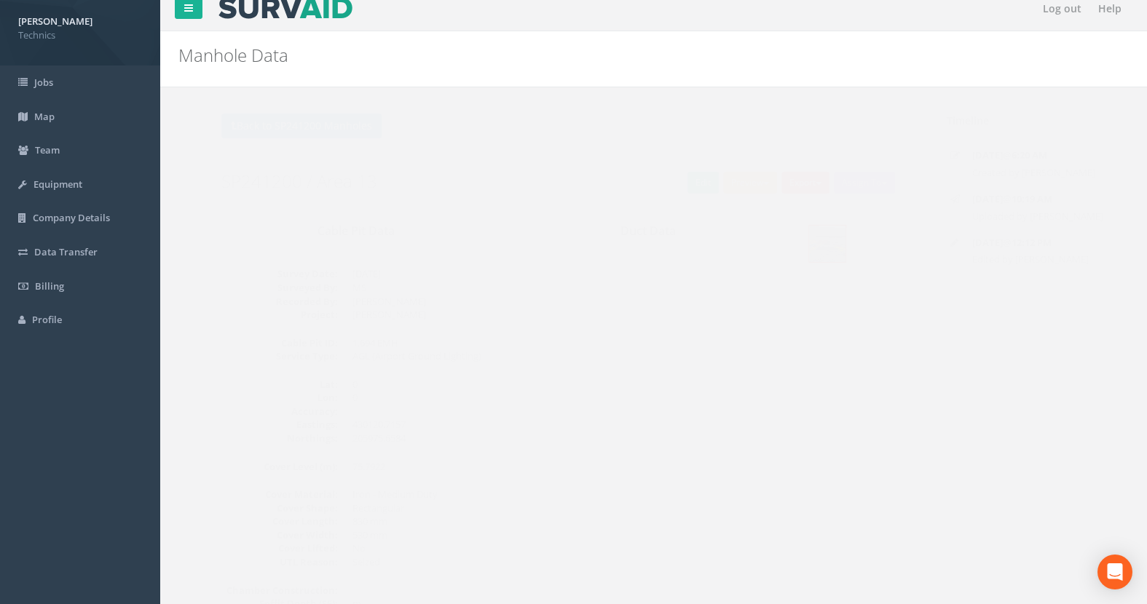
scroll to position [0, 0]
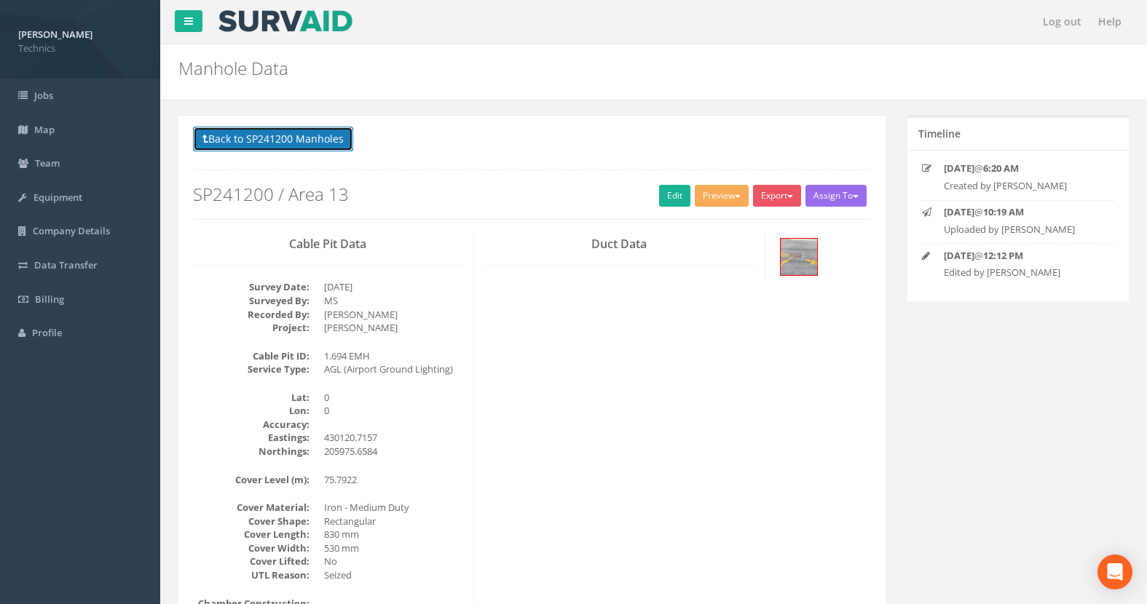
click at [264, 135] on button "Back to SP241200 Manholes" at bounding box center [273, 139] width 160 height 25
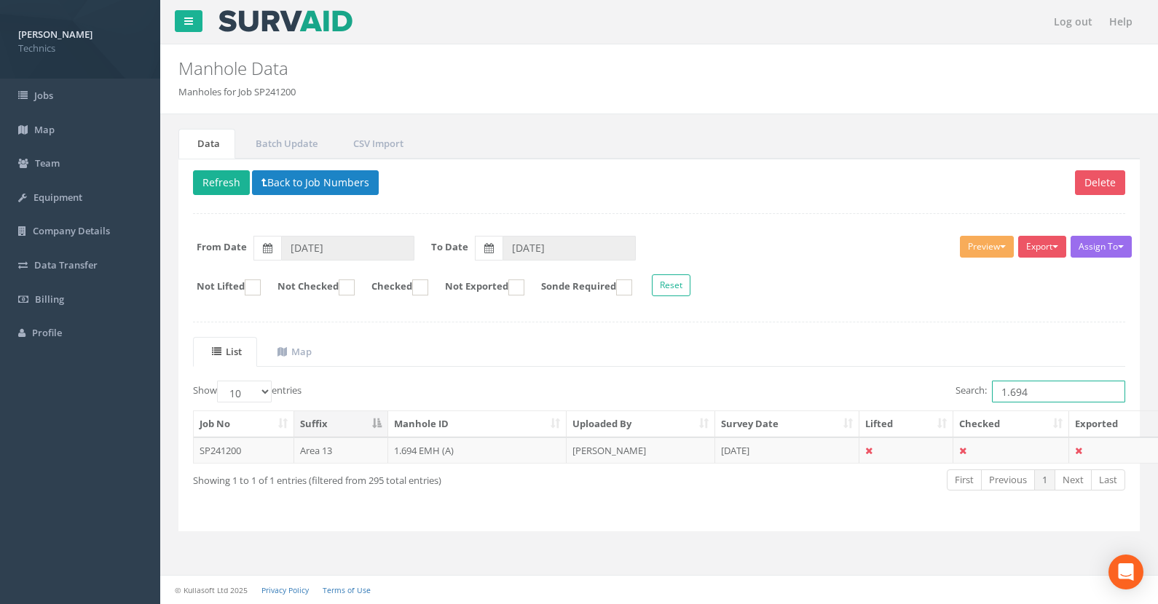
click at [1035, 393] on input "1.694" at bounding box center [1058, 392] width 133 height 22
type input "1.706"
click at [413, 452] on td "1.706 EMH" at bounding box center [477, 451] width 179 height 26
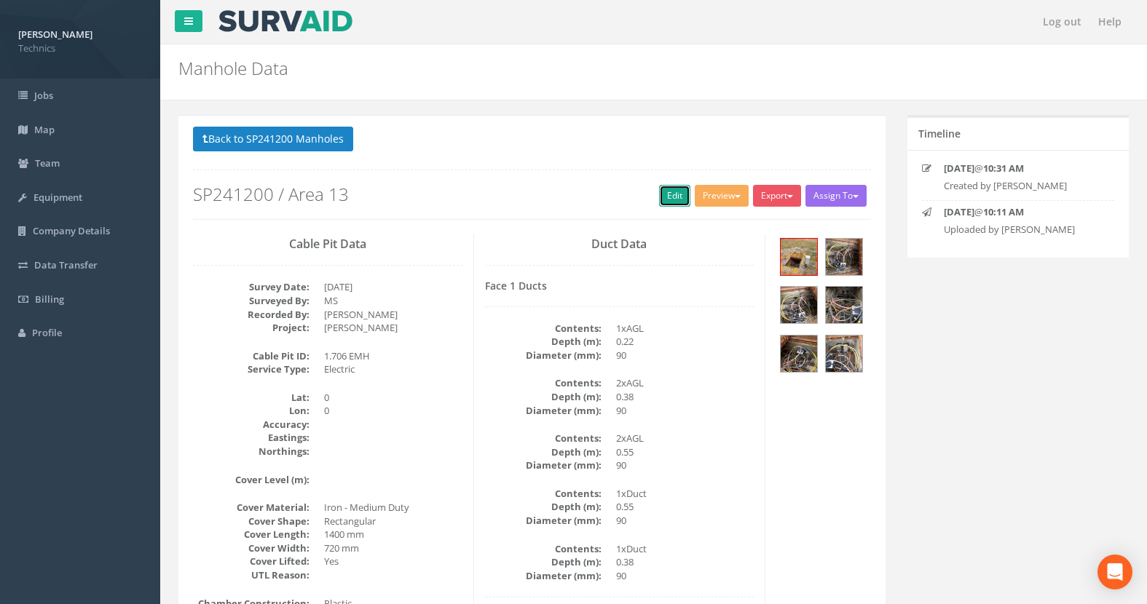
click at [672, 192] on link "Edit" at bounding box center [674, 196] width 31 height 22
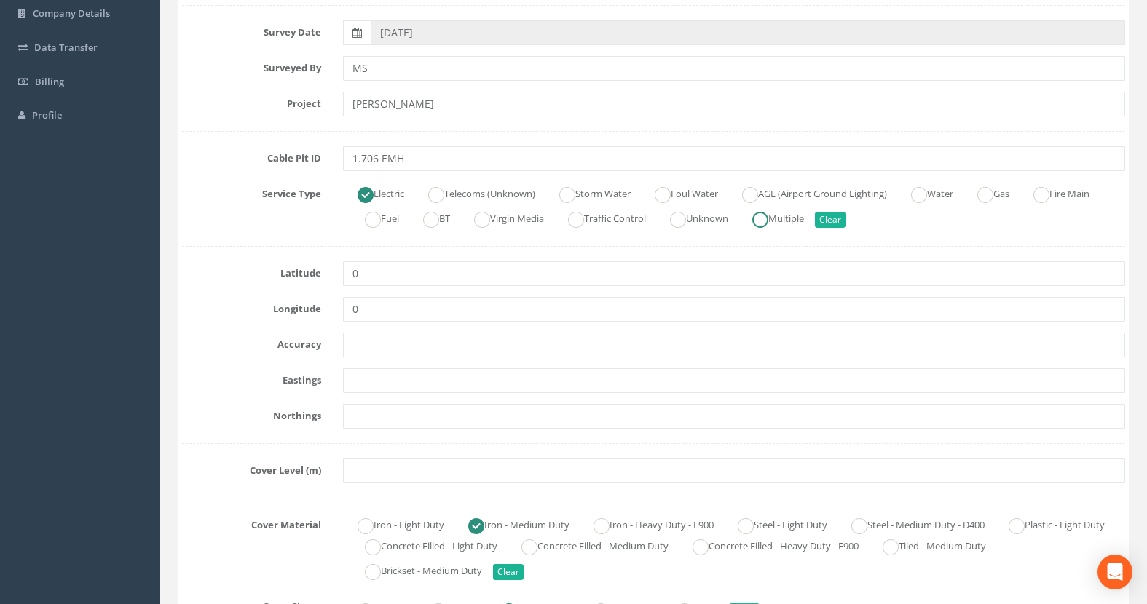
scroll to position [218, 0]
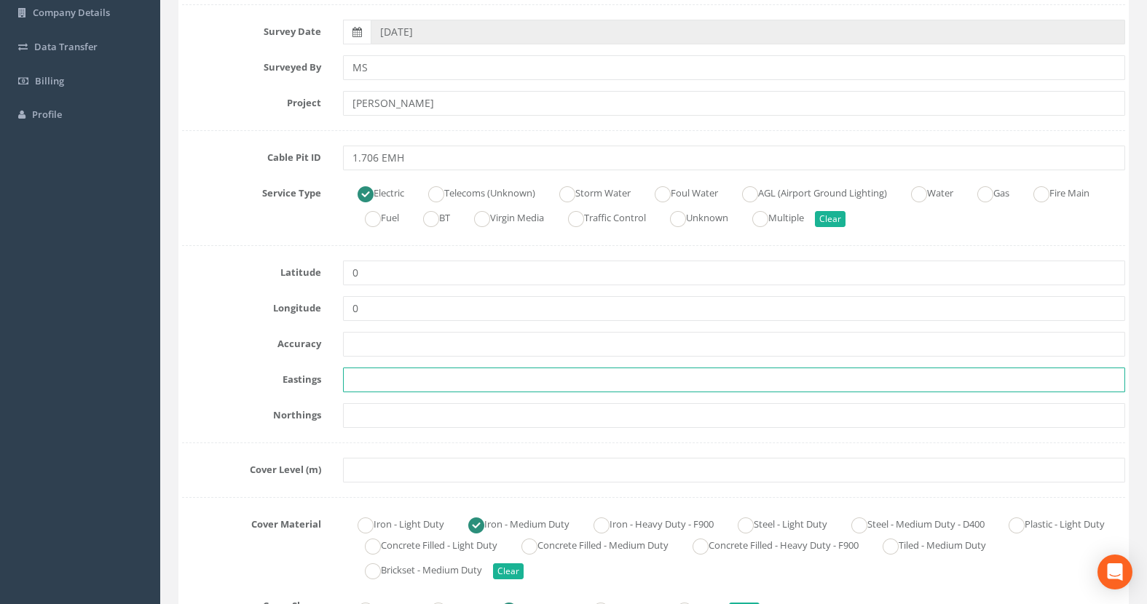
click at [348, 390] on input "text" at bounding box center [734, 380] width 782 height 25
paste input "430036.2860"
type input "430036.2860"
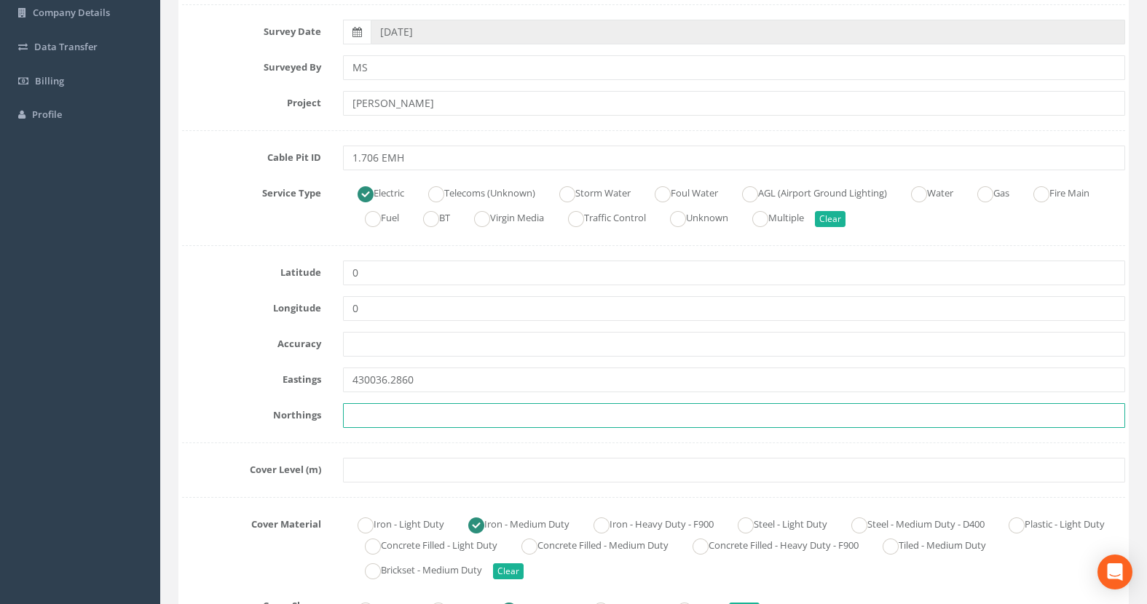
click at [368, 415] on input "text" at bounding box center [734, 415] width 782 height 25
paste input "205844.0050"
type input "205844.0050"
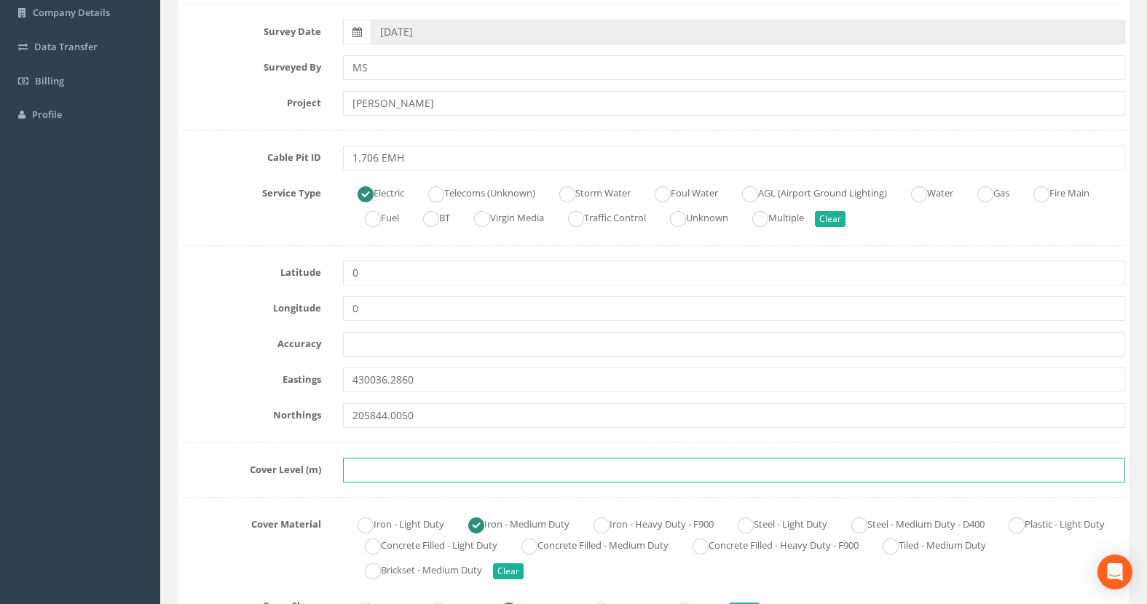
click at [399, 473] on input "text" at bounding box center [734, 470] width 782 height 25
paste input "76.1930"
type input "76.1930"
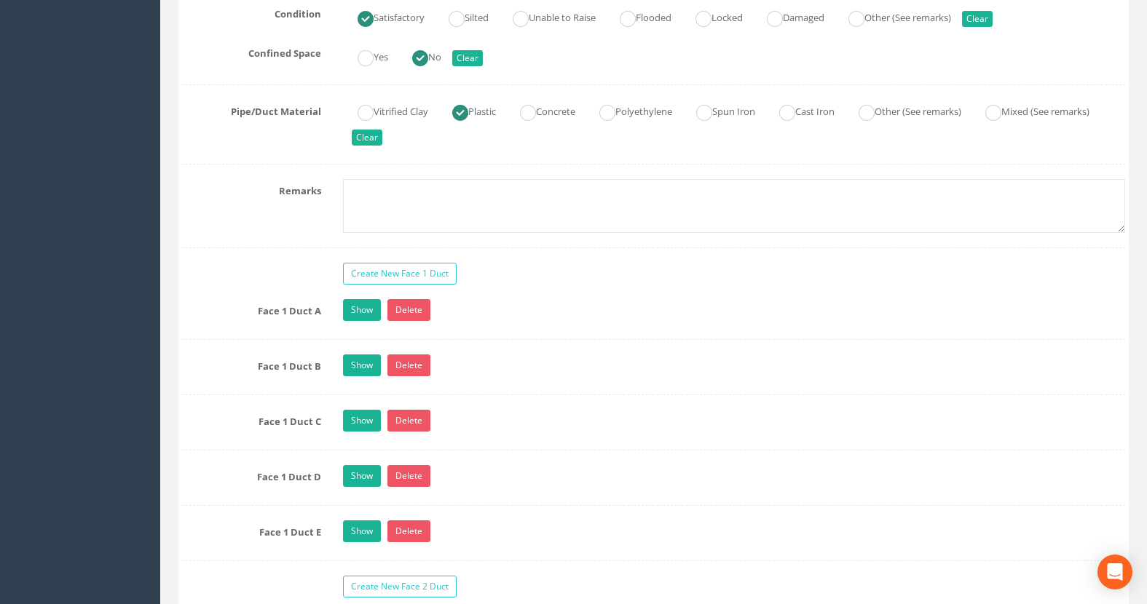
scroll to position [1165, 0]
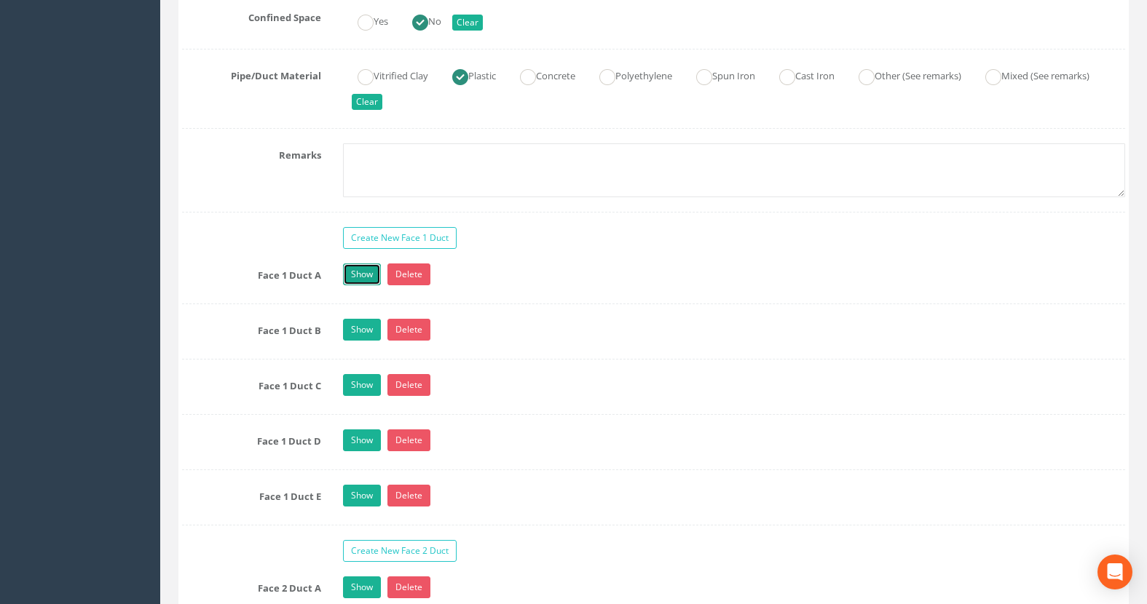
click at [372, 273] on link "Show" at bounding box center [362, 275] width 38 height 22
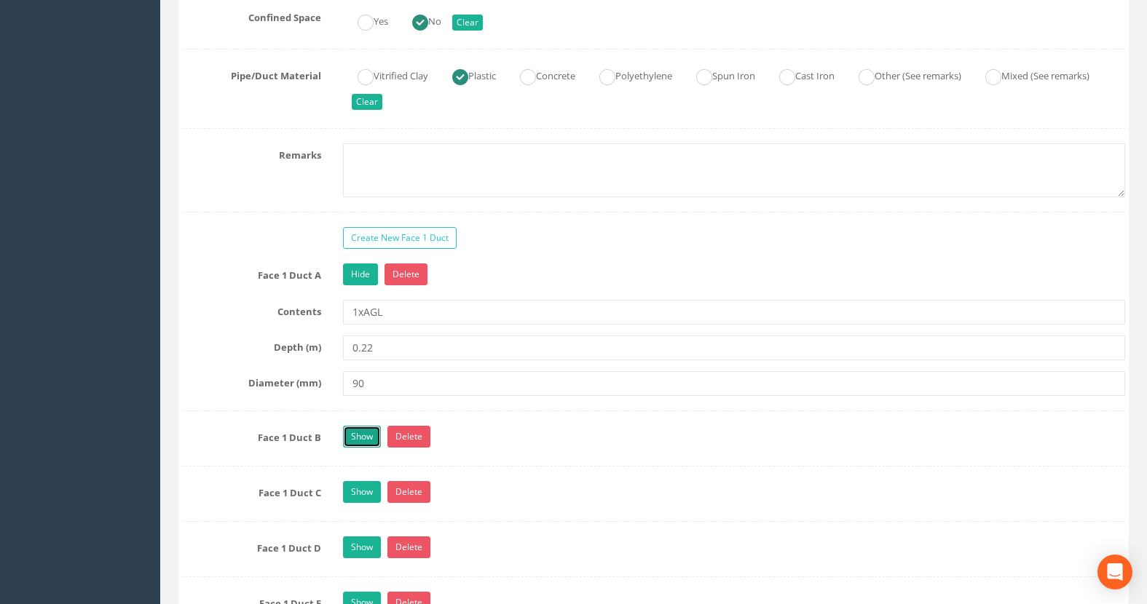
click at [363, 436] on link "Show" at bounding box center [362, 437] width 38 height 22
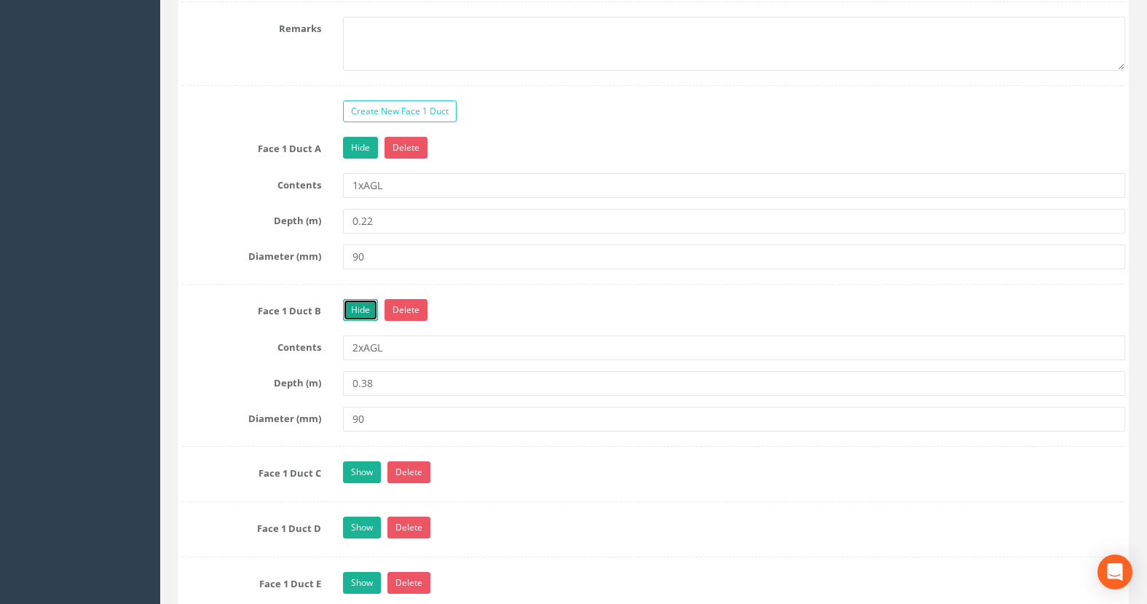
scroll to position [1311, 0]
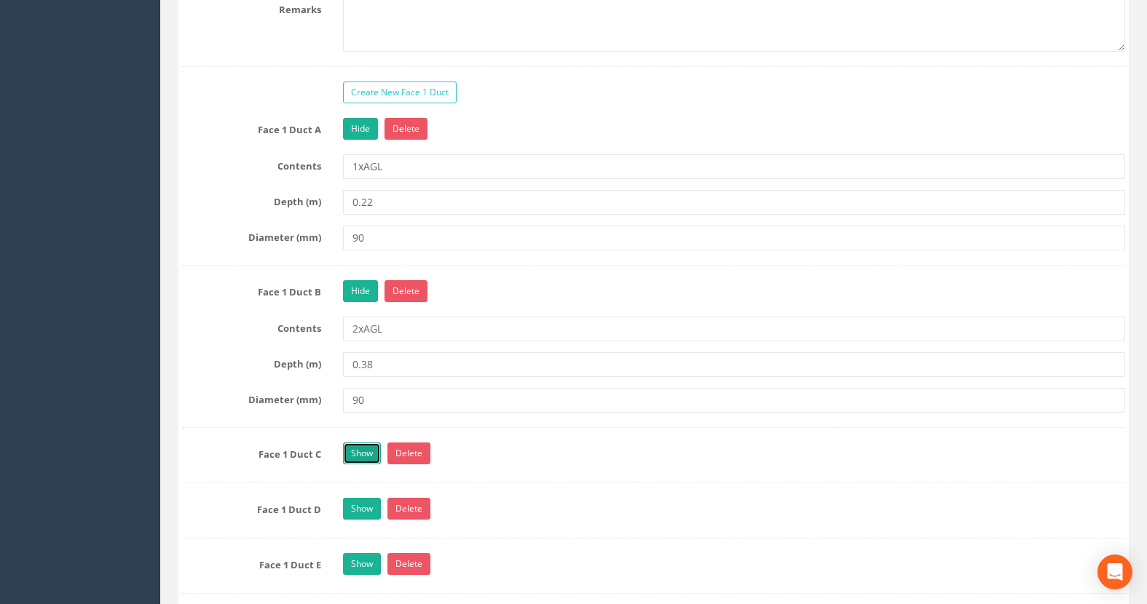
click at [365, 456] on link "Show" at bounding box center [362, 454] width 38 height 22
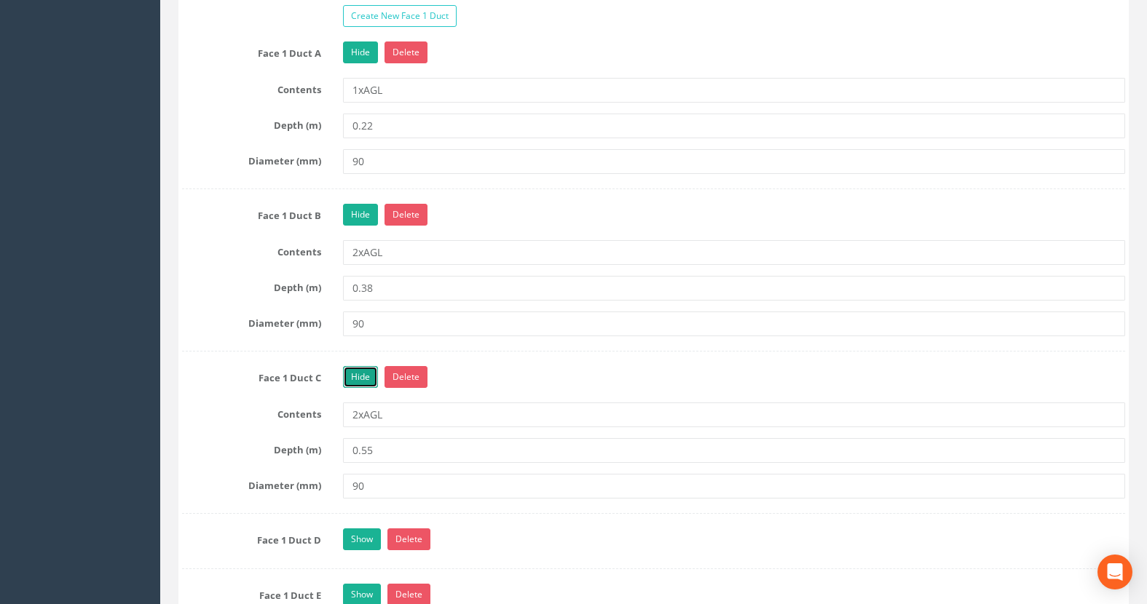
scroll to position [1457, 0]
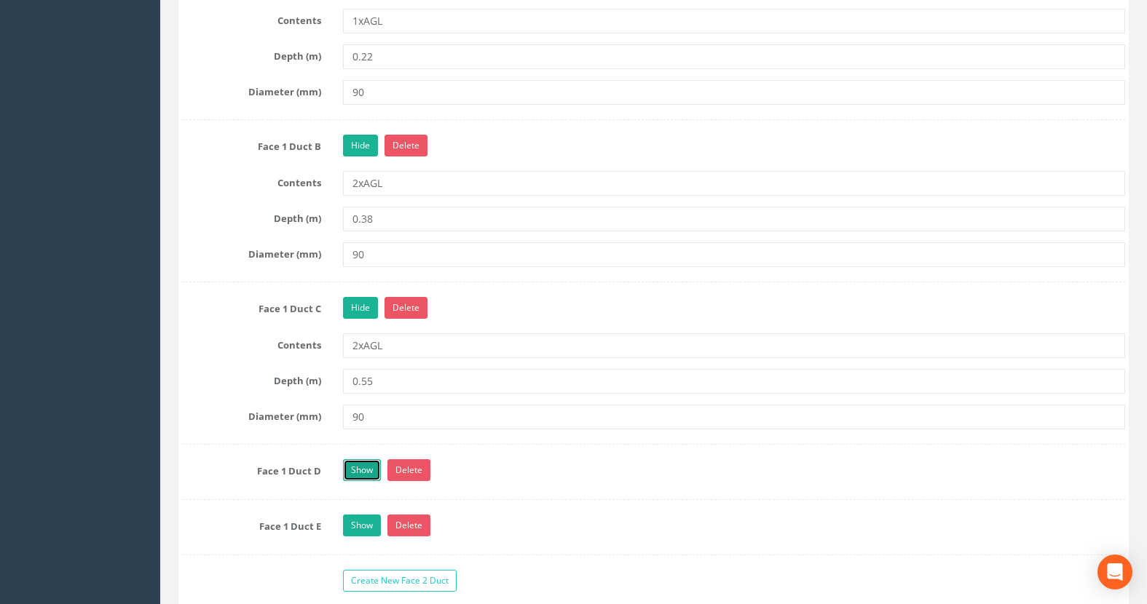
click at [373, 476] on link "Show" at bounding box center [362, 471] width 38 height 22
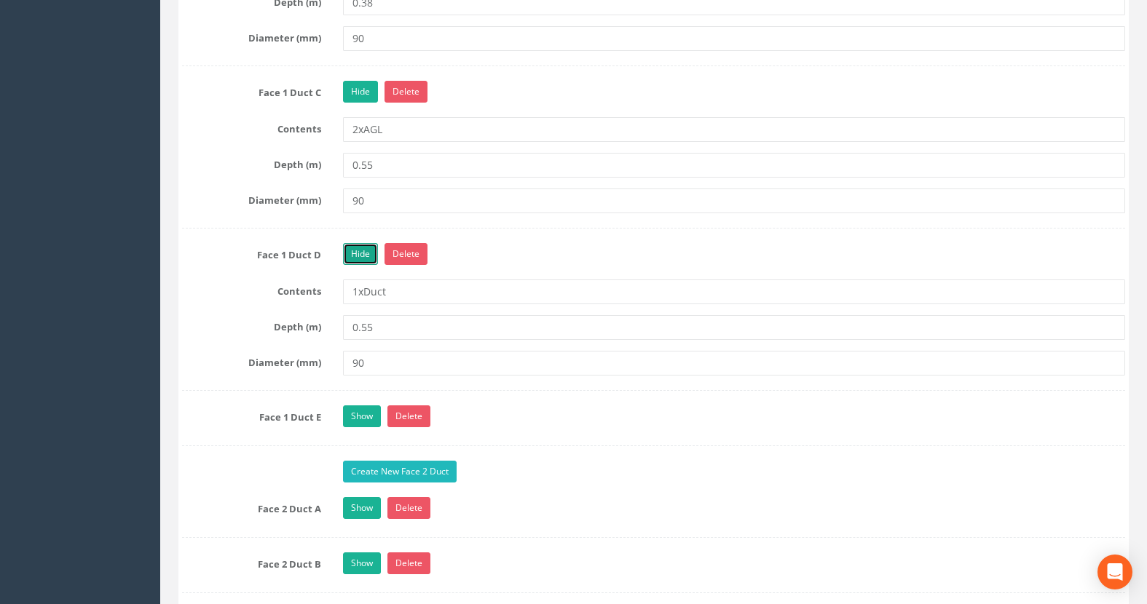
scroll to position [1675, 0]
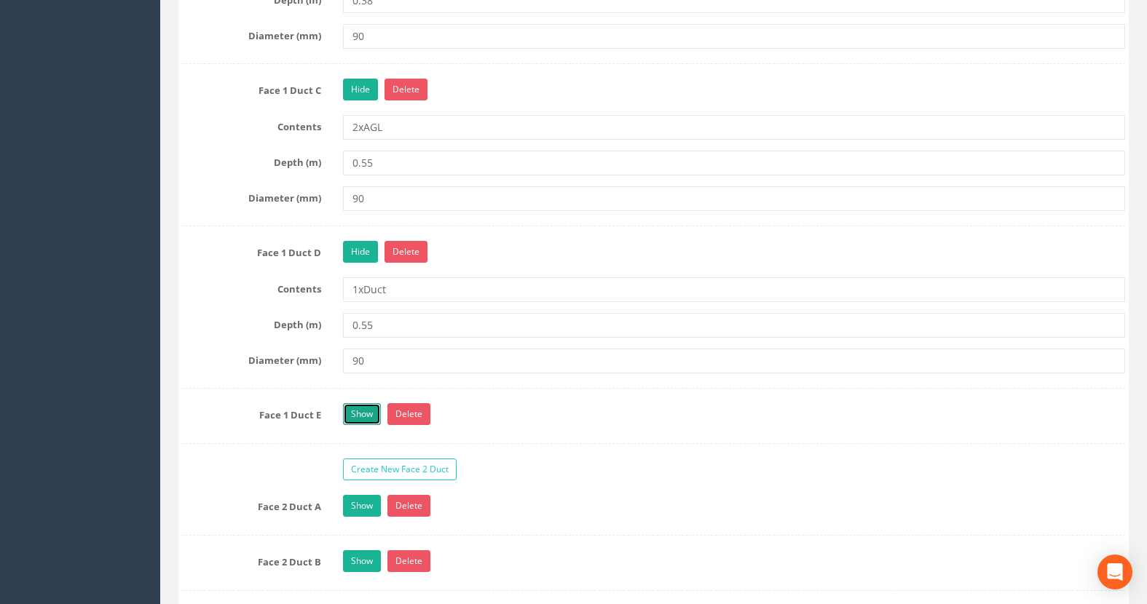
click at [373, 415] on link "Show" at bounding box center [362, 414] width 38 height 22
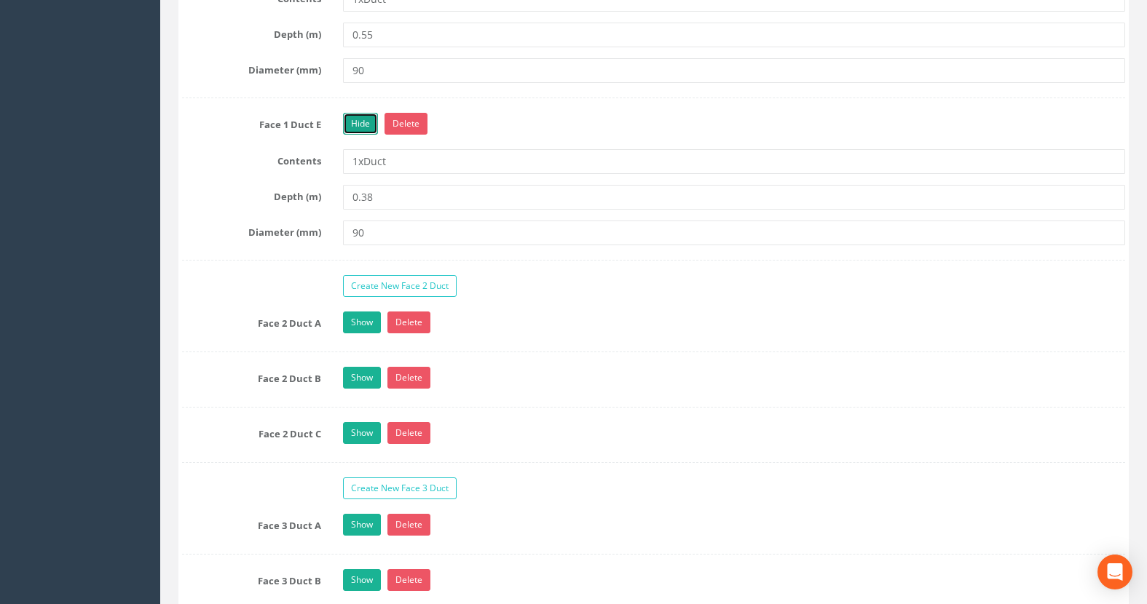
scroll to position [1966, 0]
click at [352, 318] on link "Show" at bounding box center [362, 322] width 38 height 22
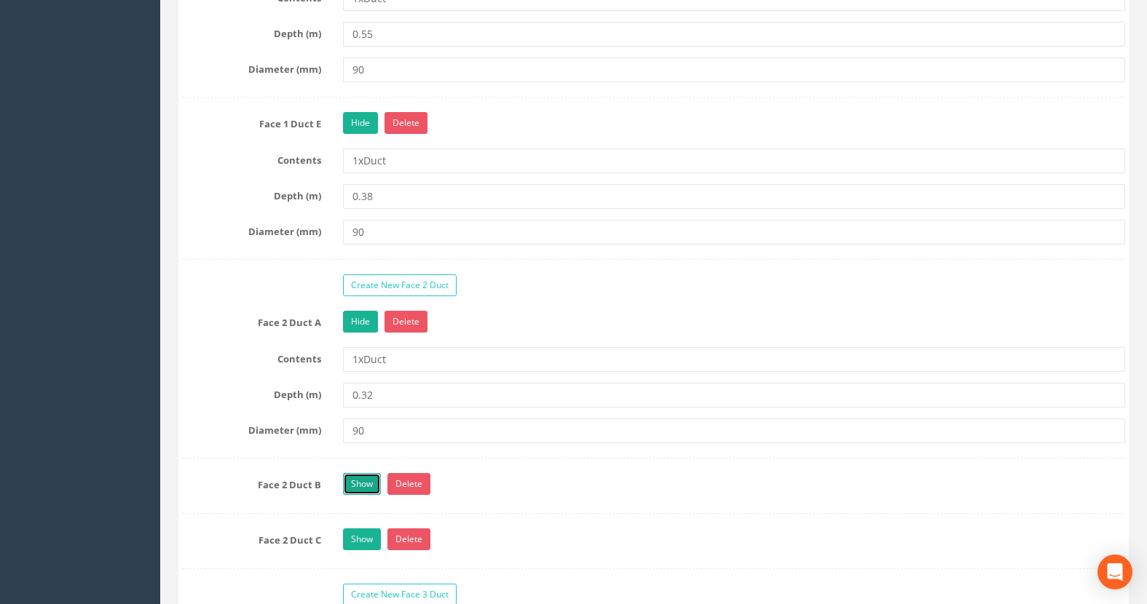
click at [370, 481] on link "Show" at bounding box center [362, 484] width 38 height 22
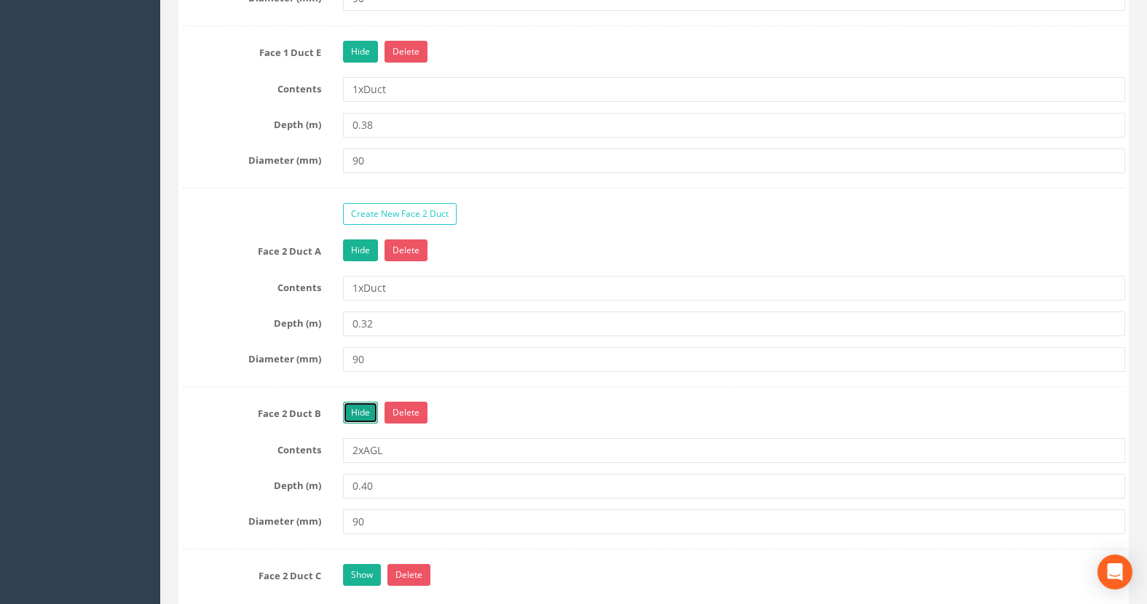
scroll to position [2112, 0]
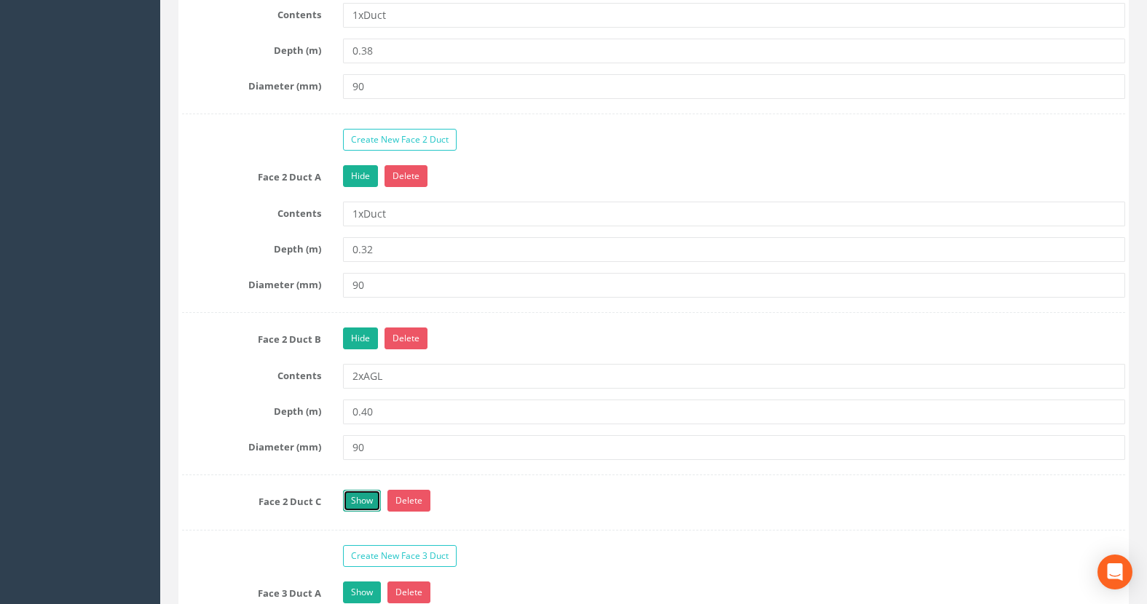
click at [353, 501] on link "Show" at bounding box center [362, 501] width 38 height 22
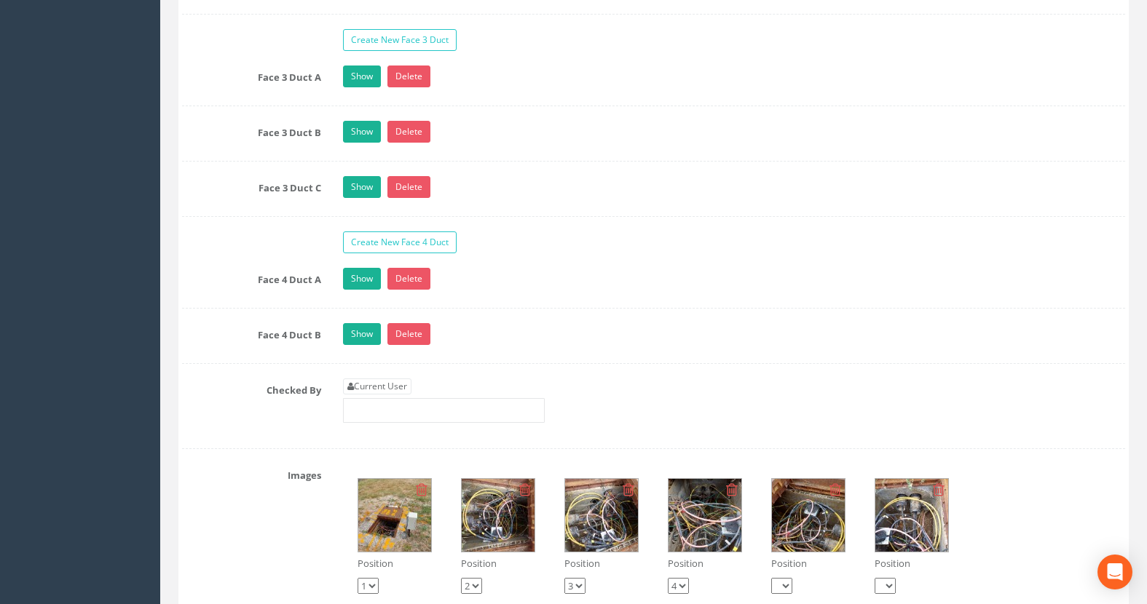
scroll to position [2767, 0]
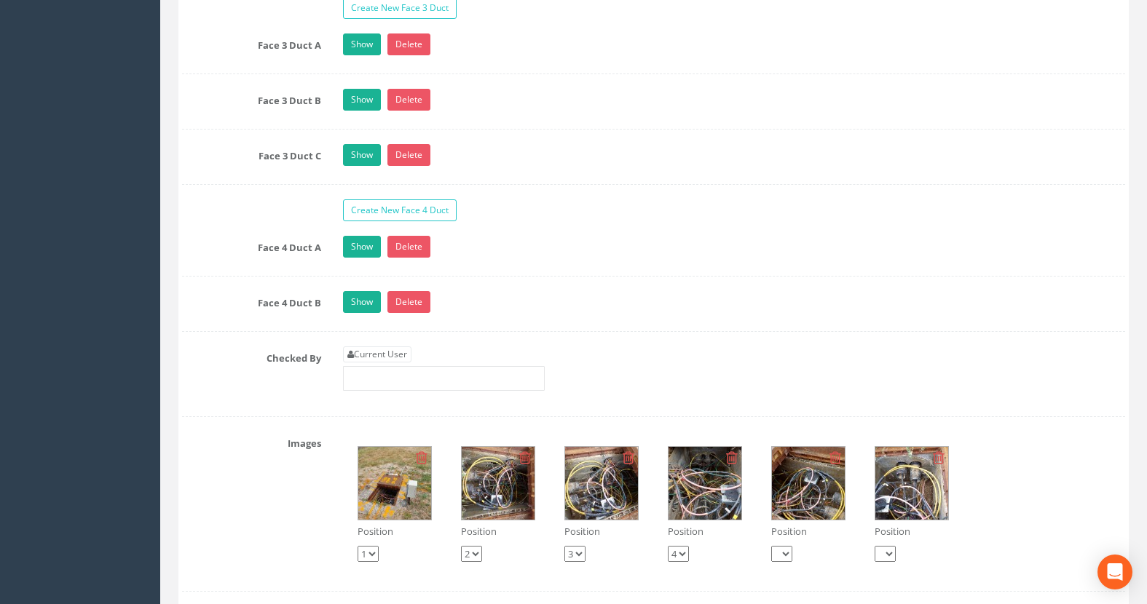
click at [519, 485] on img at bounding box center [498, 483] width 73 height 73
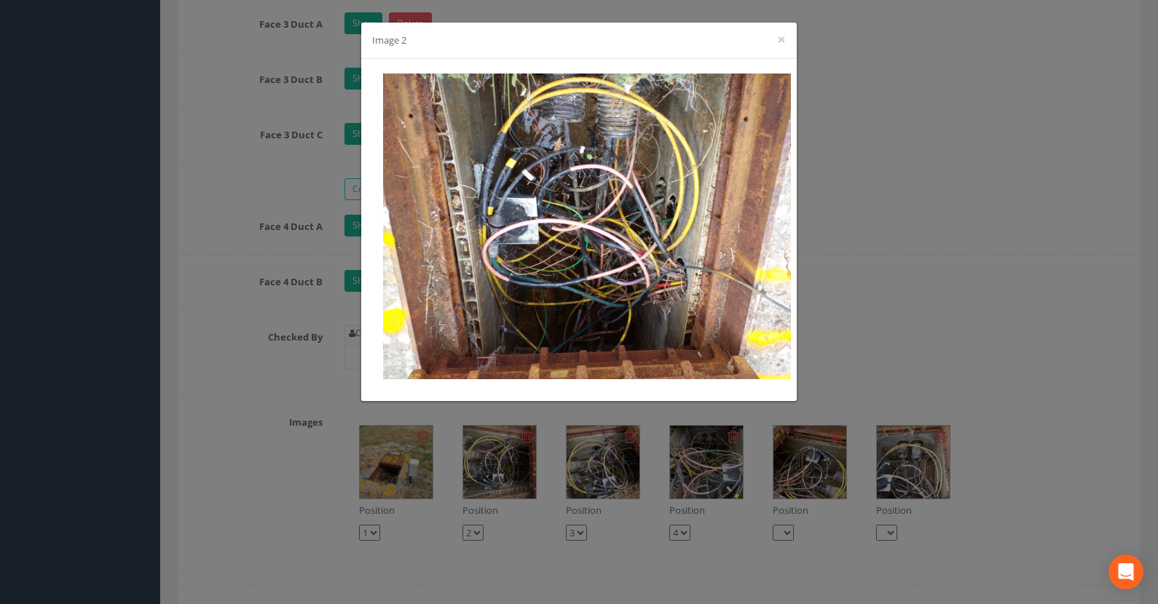
click at [1015, 473] on div "Image 2 ×" at bounding box center [579, 302] width 1158 height 604
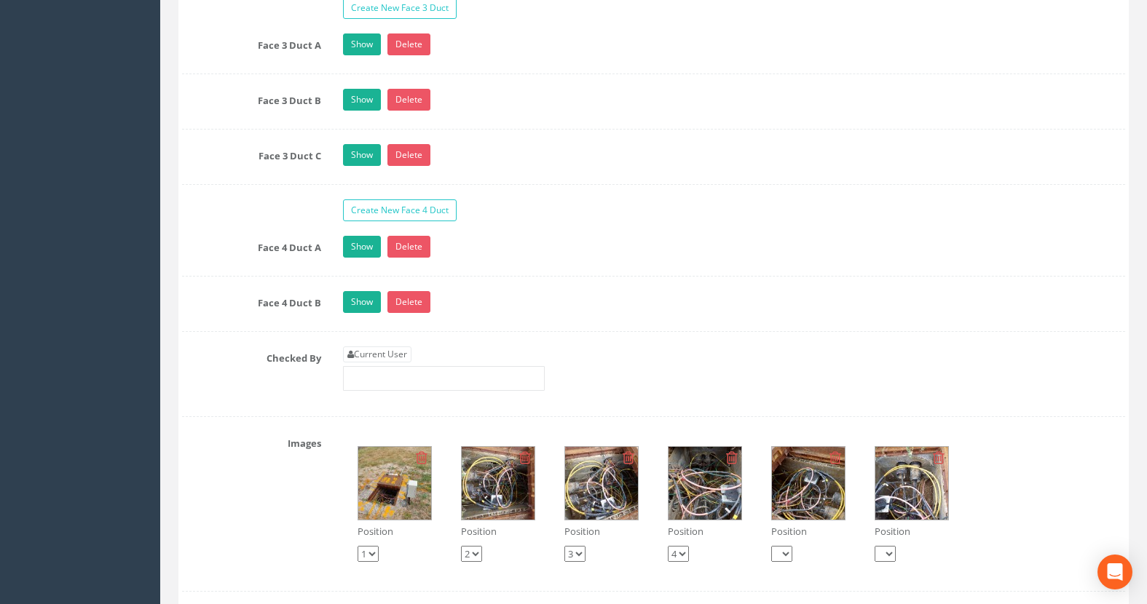
click at [527, 489] on img at bounding box center [498, 483] width 73 height 73
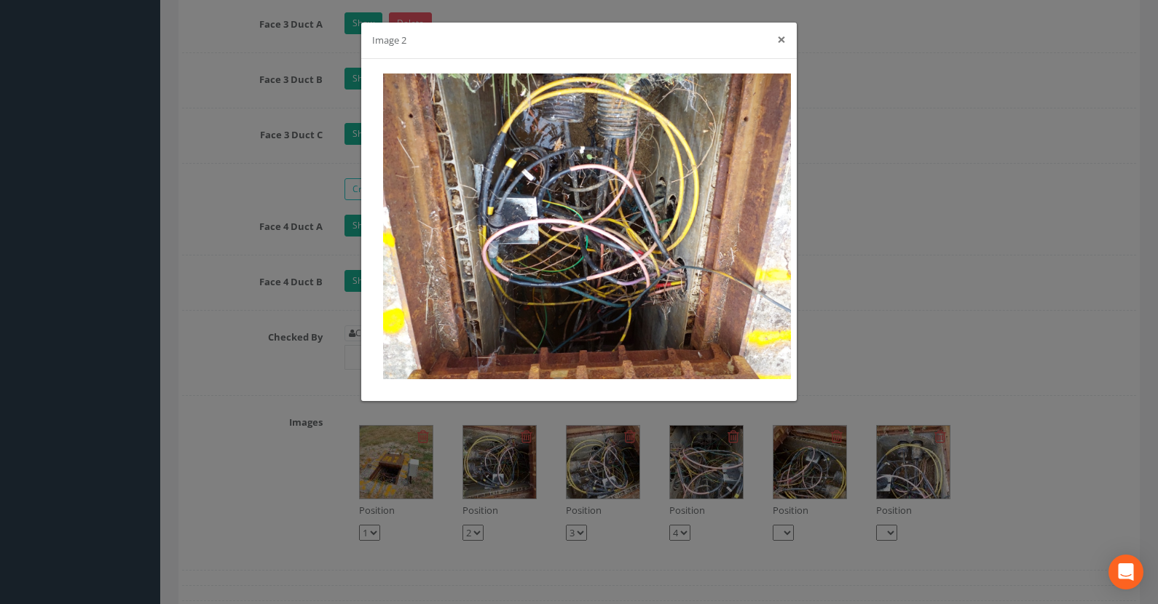
click at [783, 39] on button "×" at bounding box center [781, 39] width 9 height 15
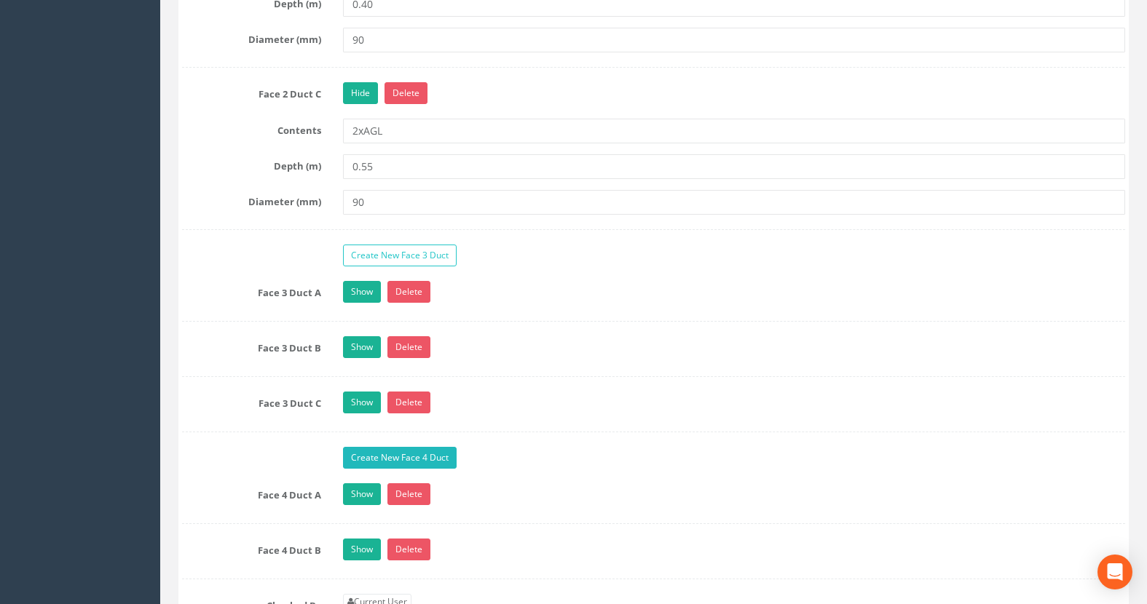
scroll to position [2476, 0]
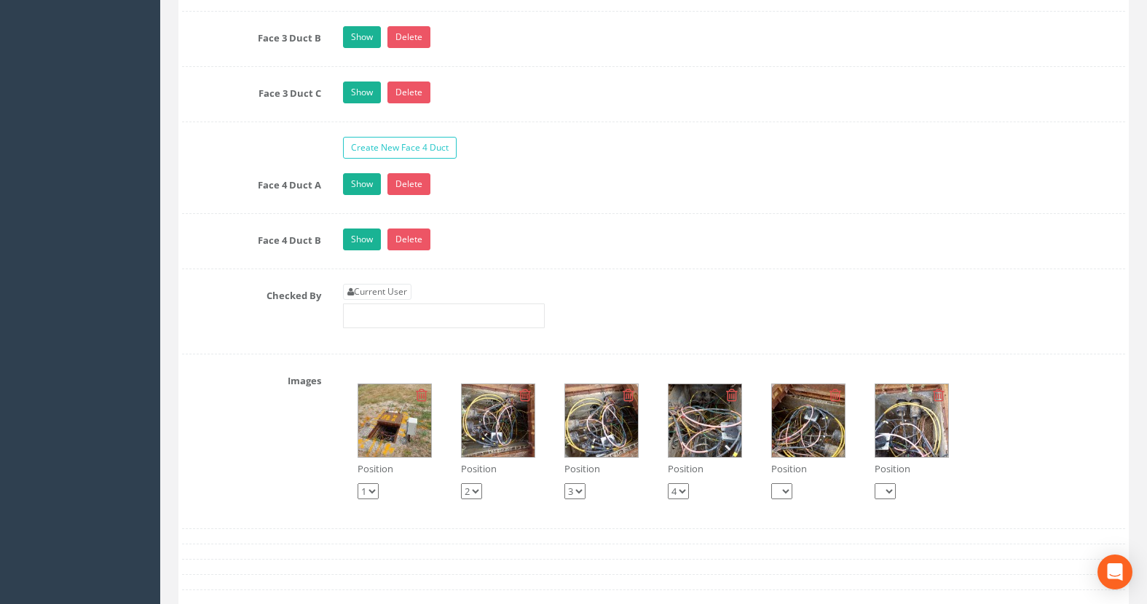
scroll to position [2840, 0]
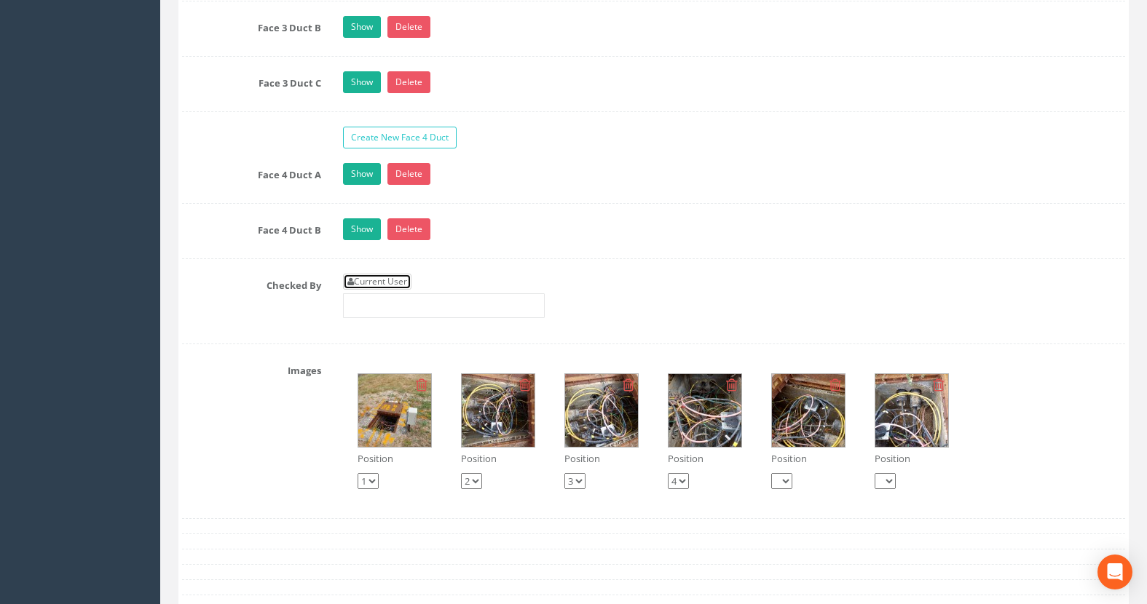
click at [366, 282] on link "Current User" at bounding box center [377, 282] width 68 height 16
type input "[PERSON_NAME]"
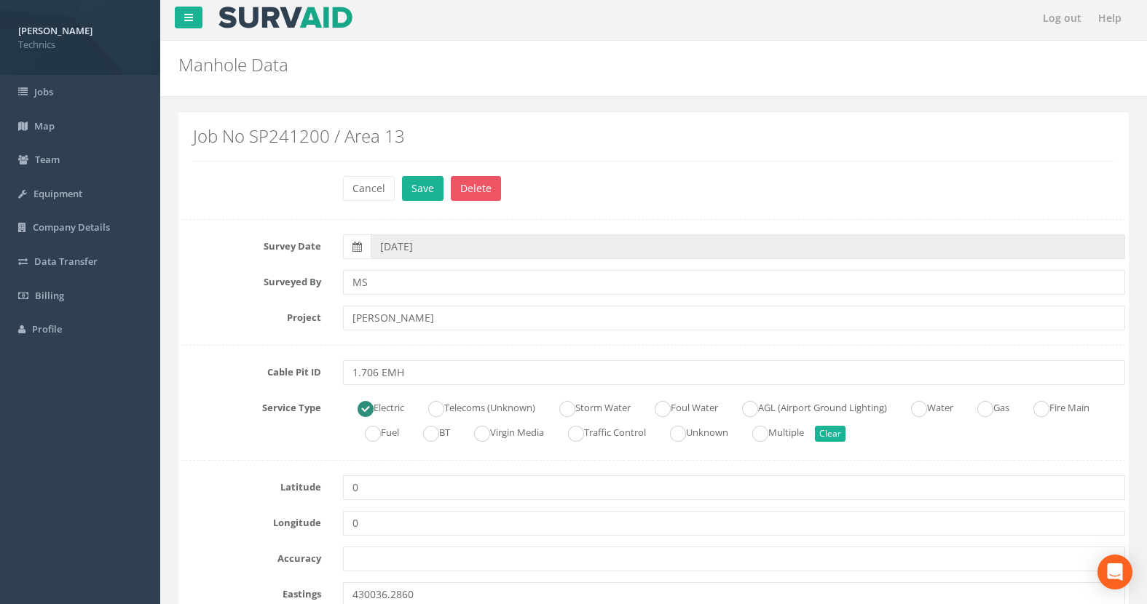
scroll to position [0, 0]
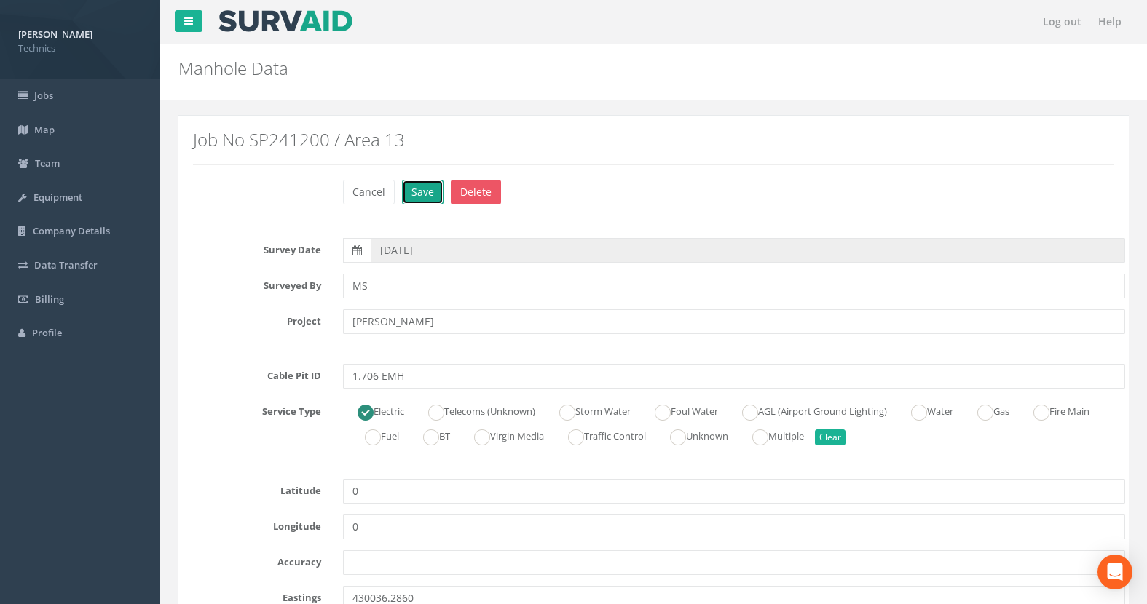
click at [427, 194] on button "Save" at bounding box center [423, 192] width 42 height 25
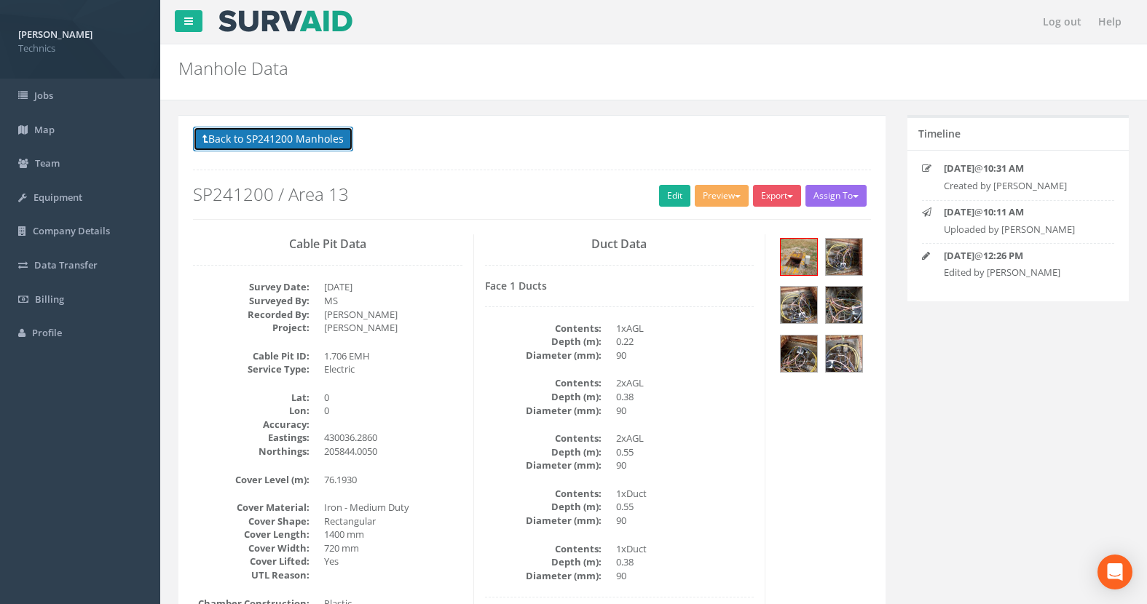
click at [262, 140] on button "Back to SP241200 Manholes" at bounding box center [273, 139] width 160 height 25
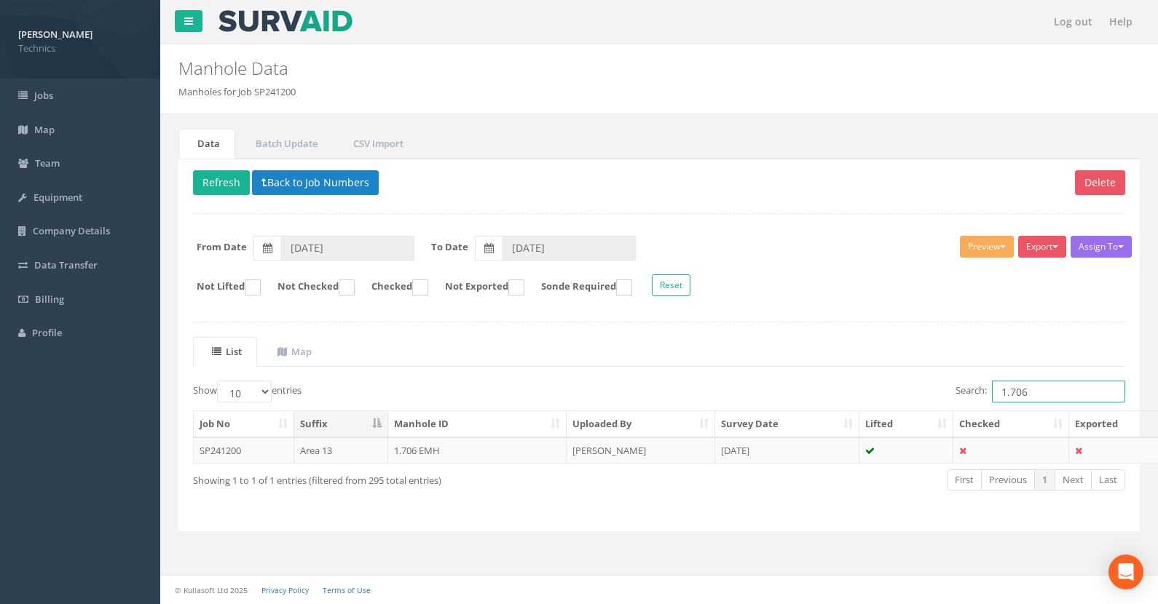
click at [1041, 395] on input "1.706" at bounding box center [1058, 392] width 133 height 22
type input "1.705"
click at [426, 452] on td "1.705 (A)" at bounding box center [477, 451] width 179 height 26
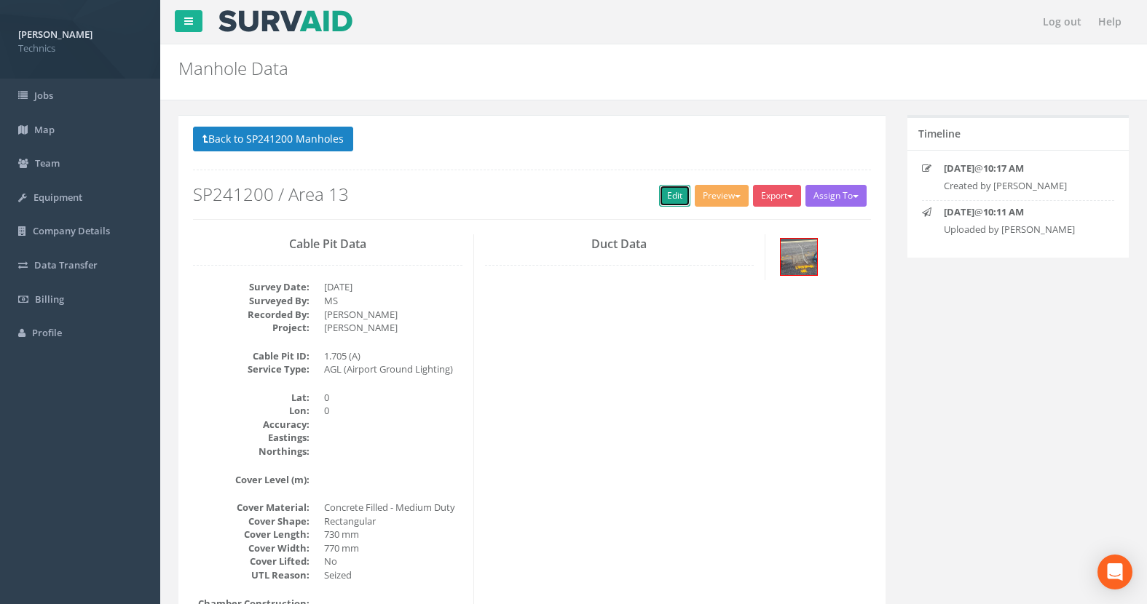
click at [669, 192] on link "Edit" at bounding box center [674, 196] width 31 height 22
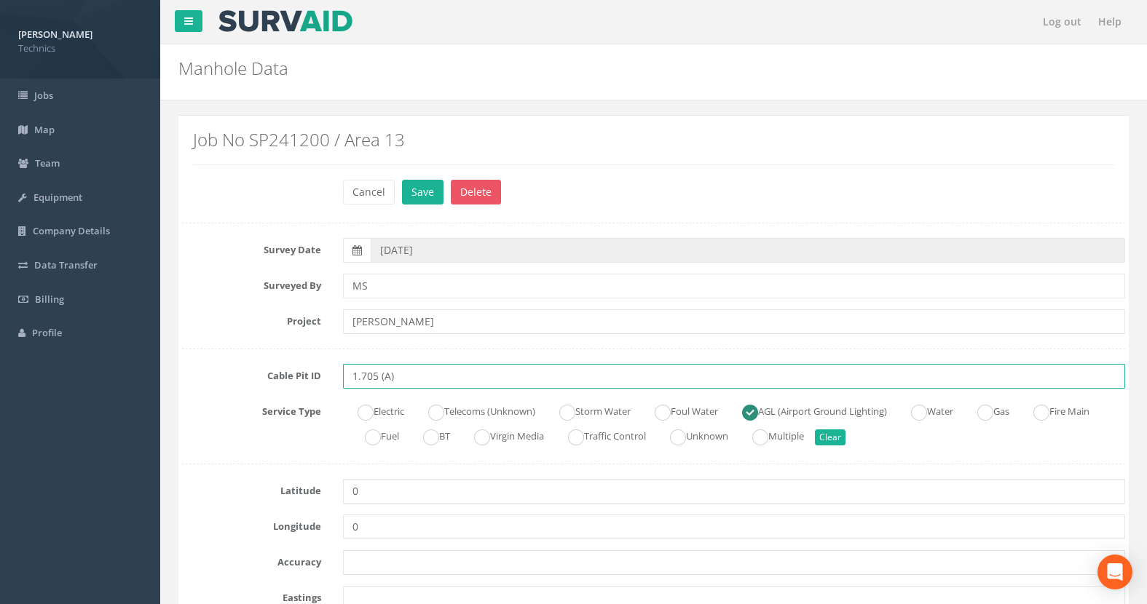
click at [401, 378] on input "1.705 (A)" at bounding box center [734, 376] width 782 height 25
type input "1.705 EMH"
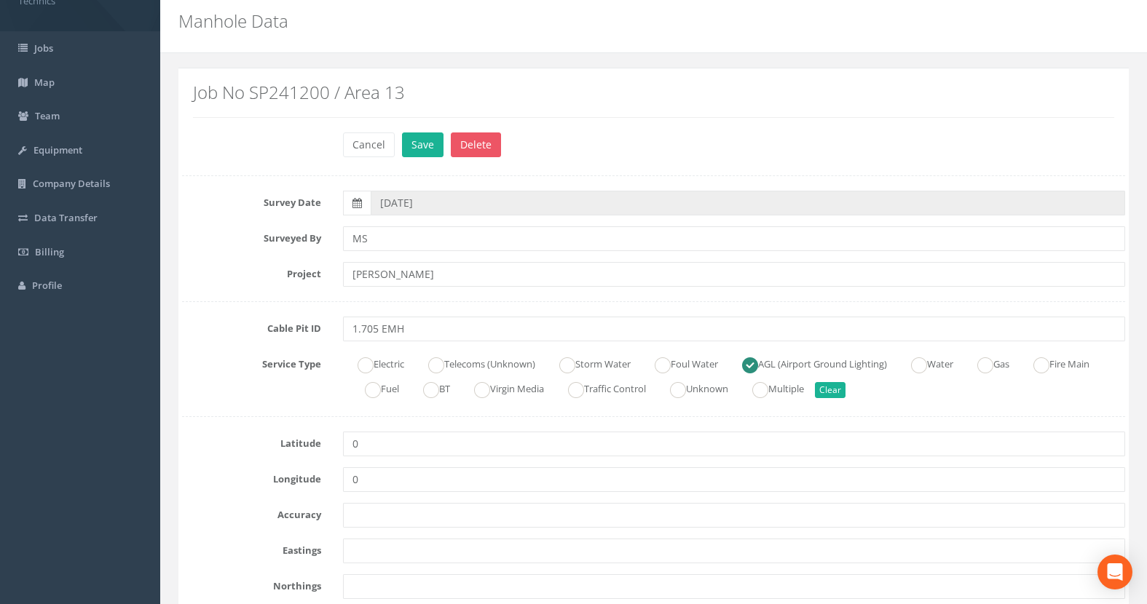
scroll to position [73, 0]
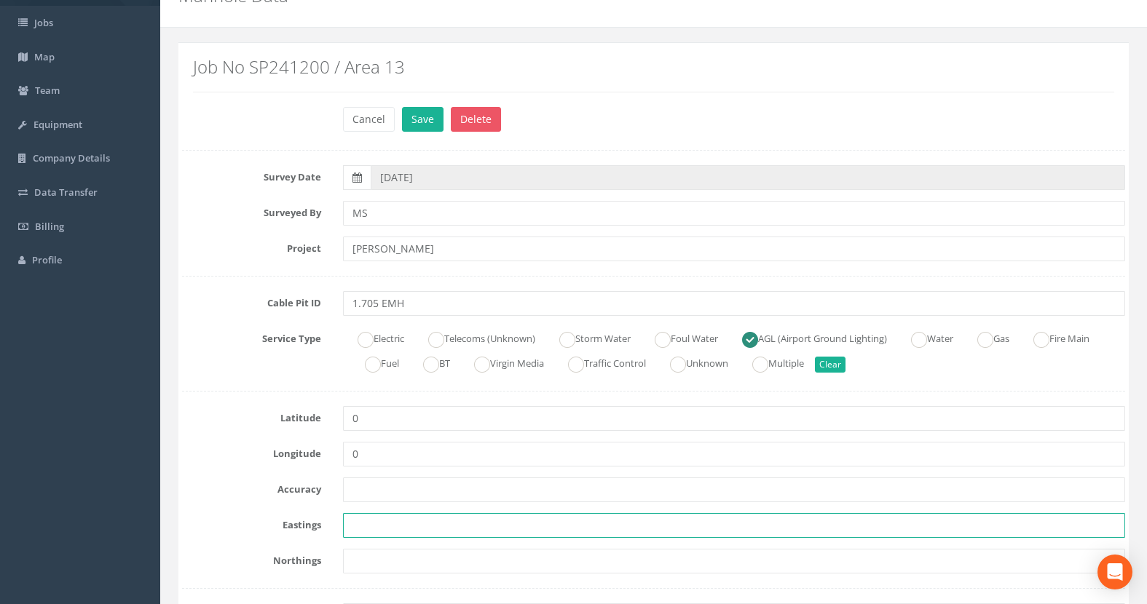
click at [352, 527] on input "text" at bounding box center [734, 525] width 782 height 25
paste input "430032.3130"
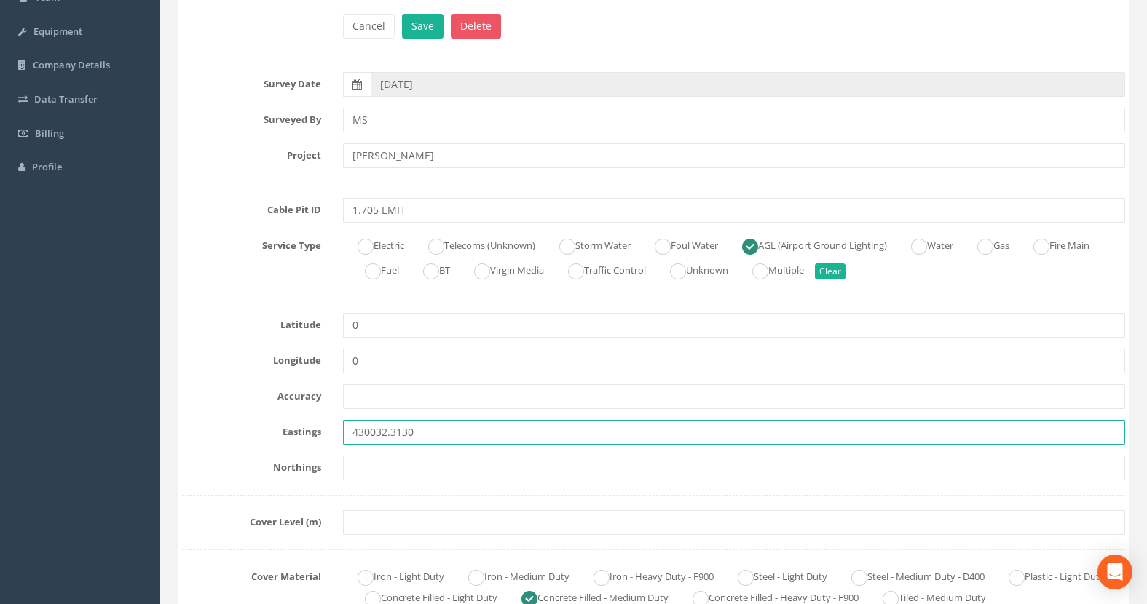
scroll to position [218, 0]
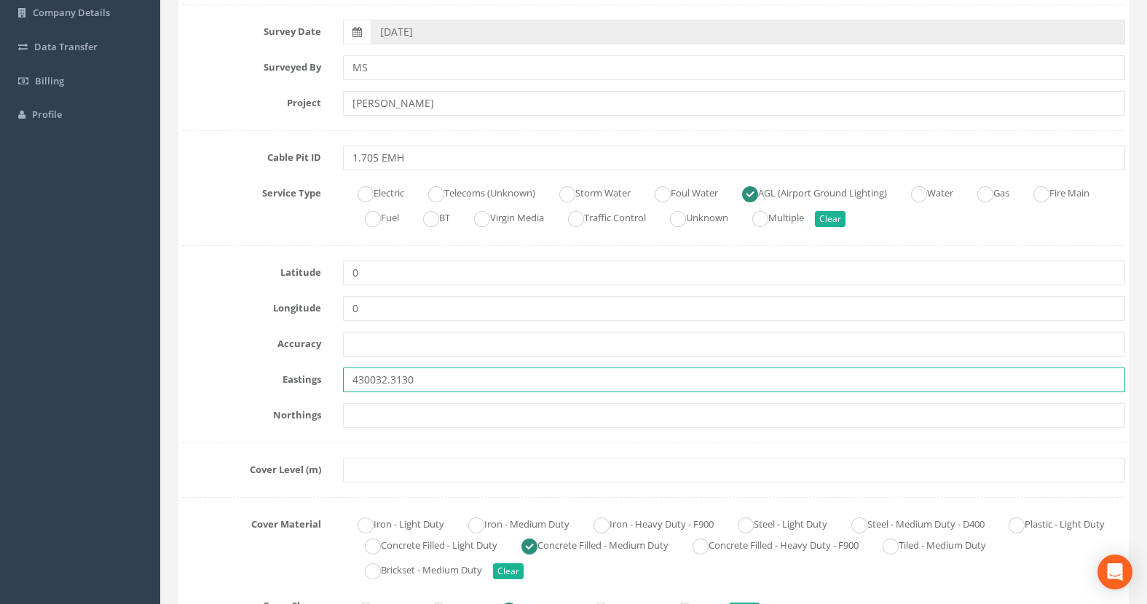
type input "430032.3130"
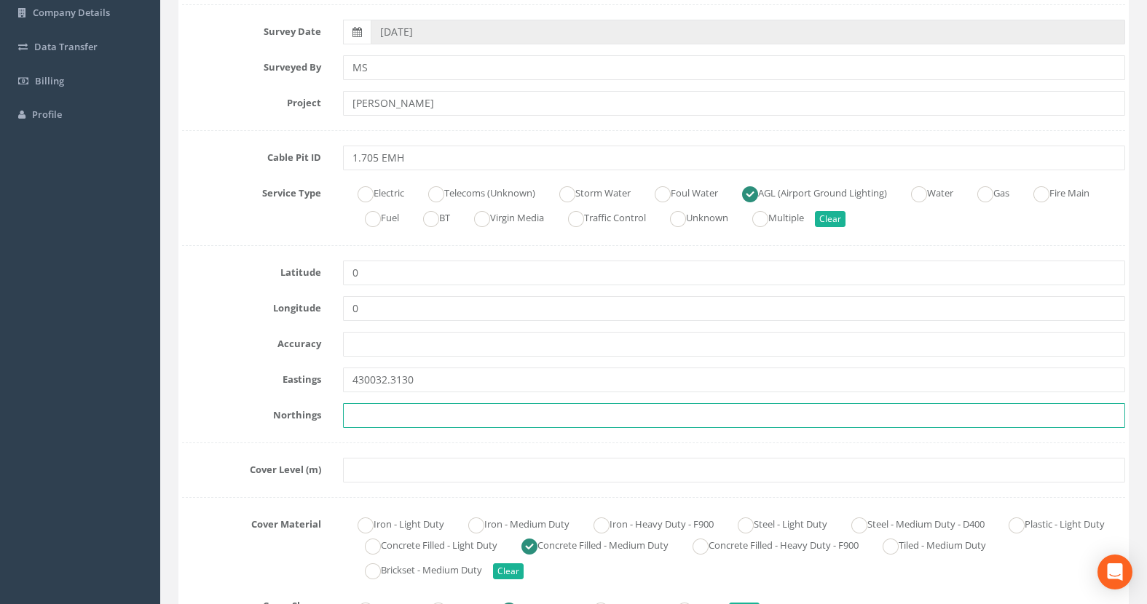
click at [381, 416] on input "text" at bounding box center [734, 415] width 782 height 25
paste input "205861.3490"
type input "205861.3490"
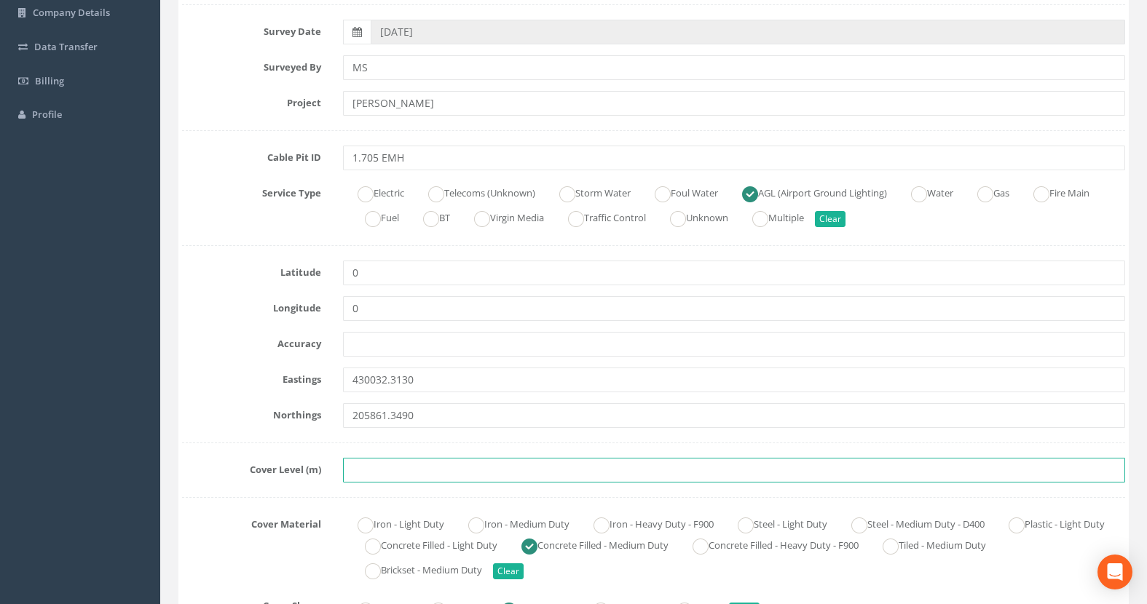
click at [384, 469] on input "text" at bounding box center [734, 470] width 782 height 25
paste input "76.5330"
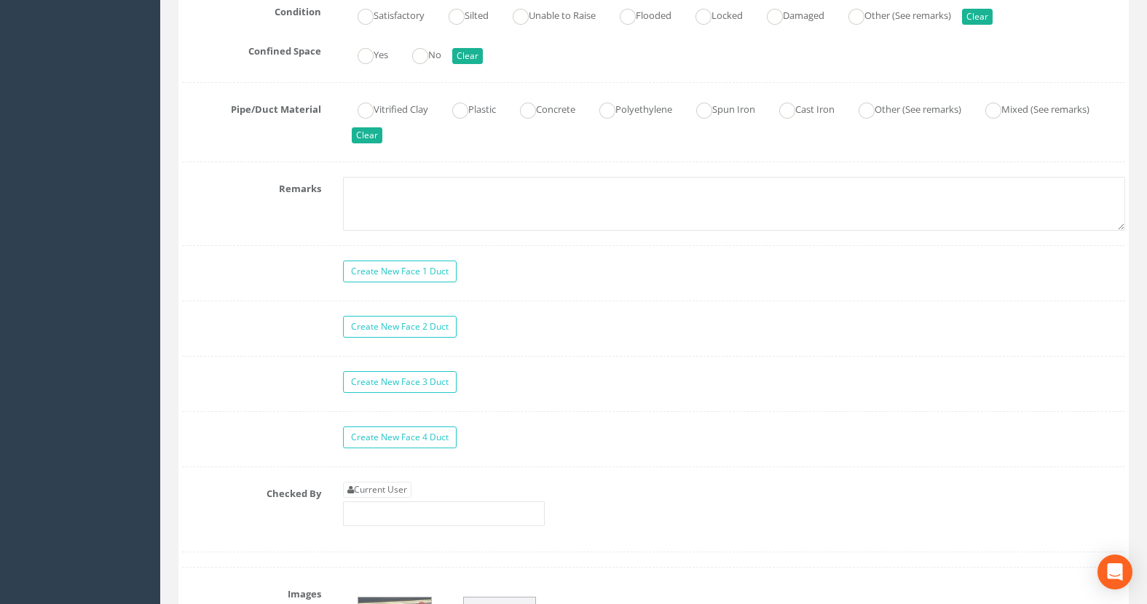
scroll to position [1165, 0]
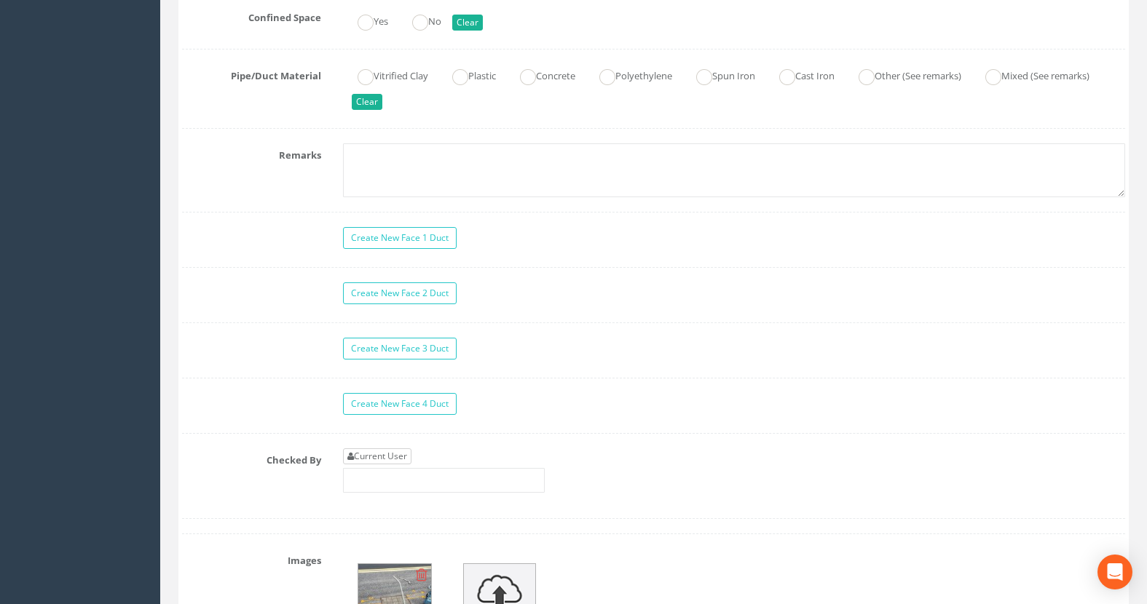
type input "76.5330"
click at [376, 457] on link "Current User" at bounding box center [377, 457] width 68 height 16
type input "[PERSON_NAME]"
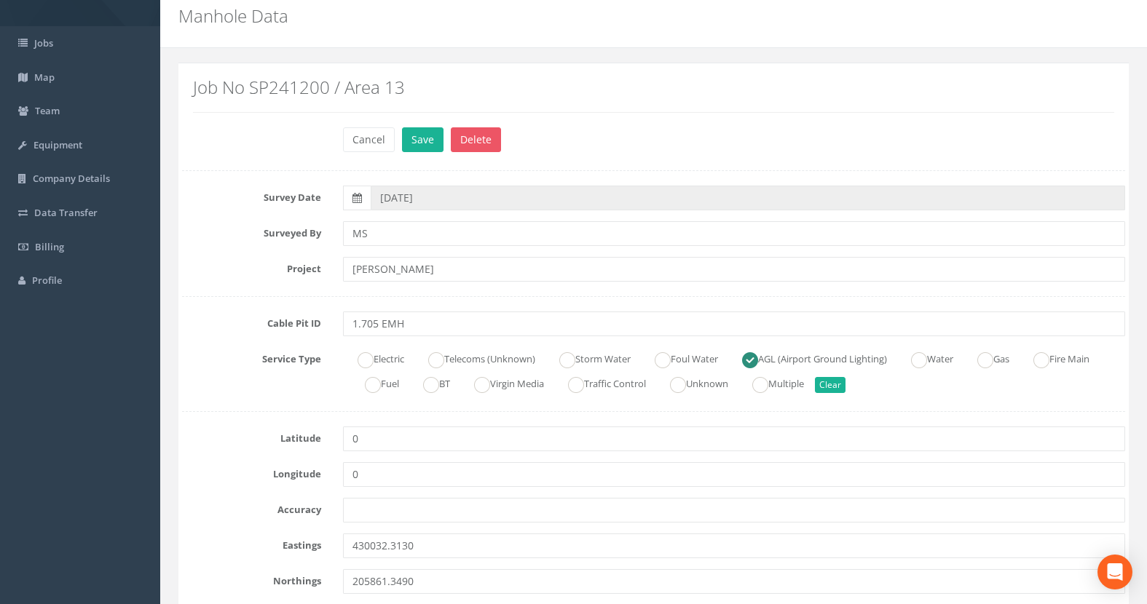
scroll to position [0, 0]
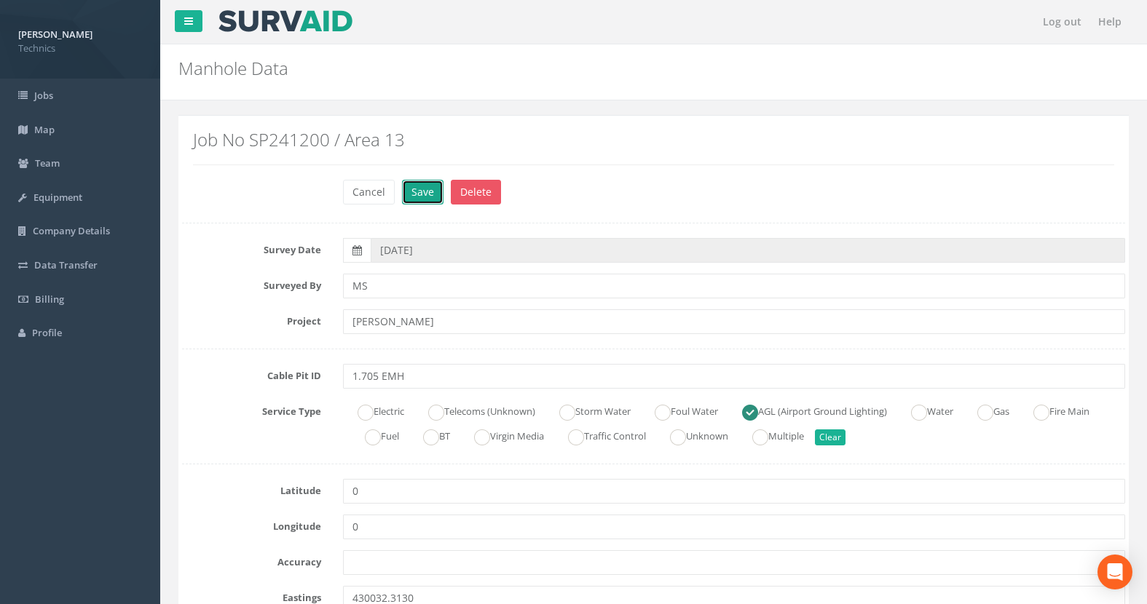
click at [427, 197] on button "Save" at bounding box center [423, 192] width 42 height 25
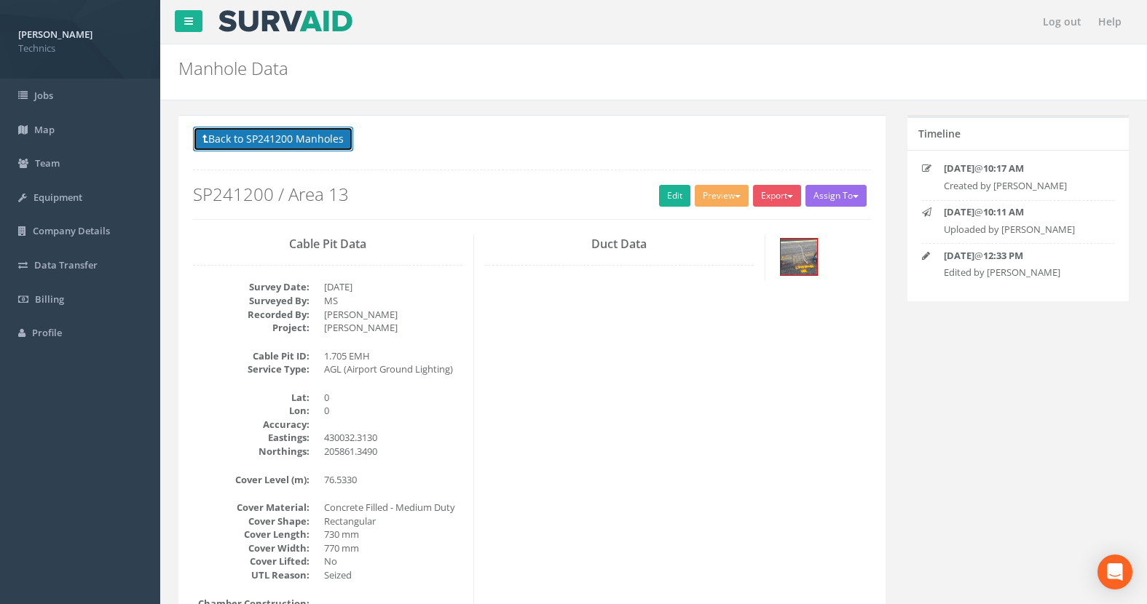
click at [300, 142] on button "Back to SP241200 Manholes" at bounding box center [273, 139] width 160 height 25
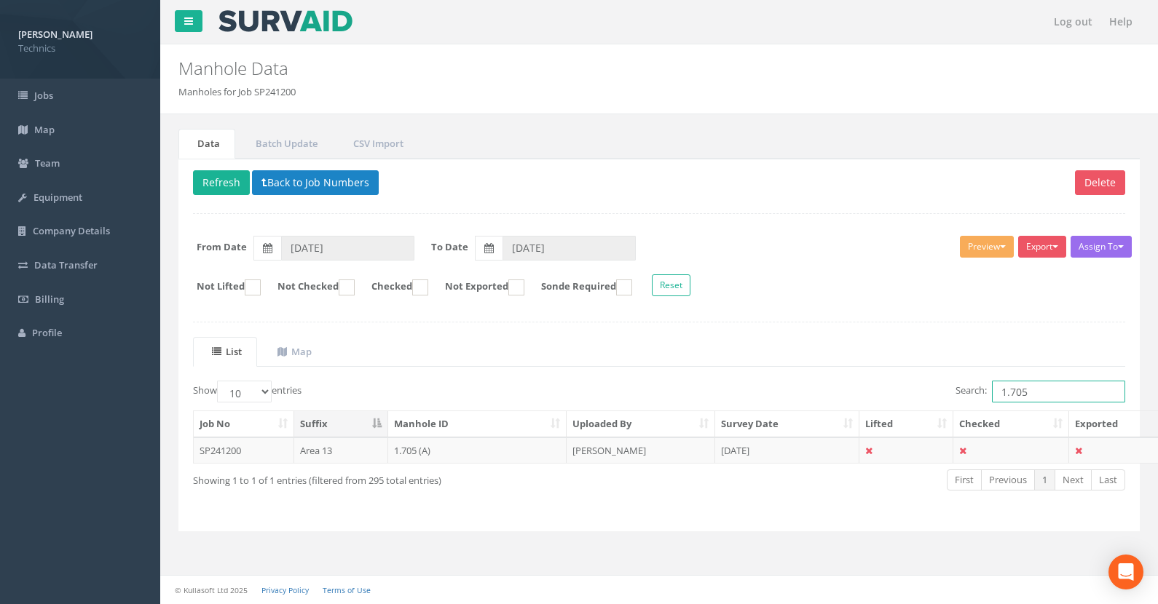
click at [1036, 391] on input "1.705" at bounding box center [1058, 392] width 133 height 22
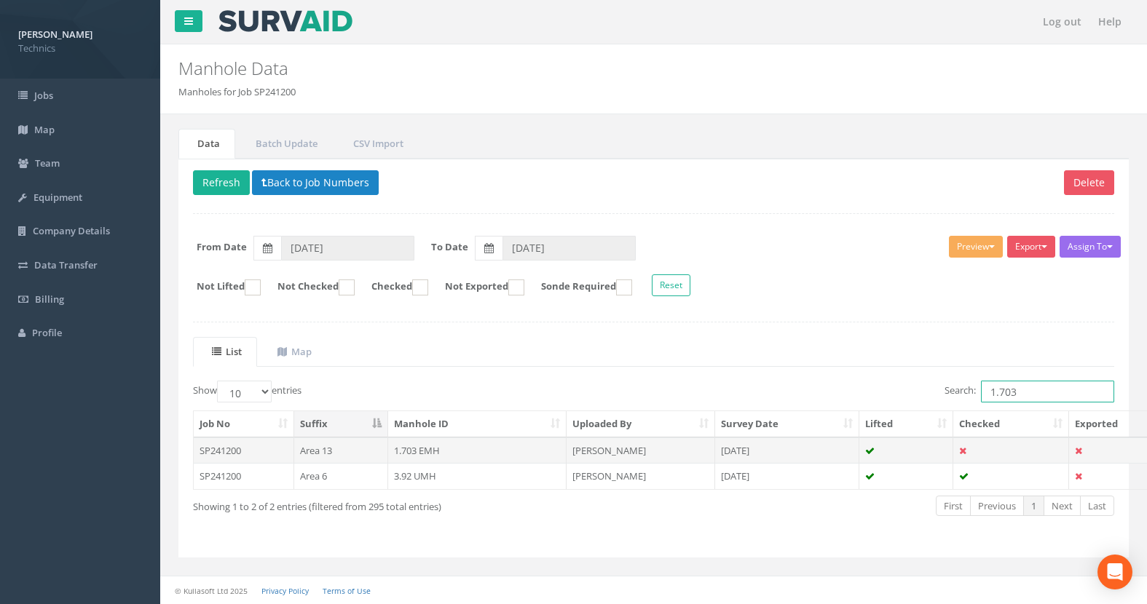
type input "1.703"
click at [415, 450] on td "1.703 EMH" at bounding box center [477, 451] width 179 height 26
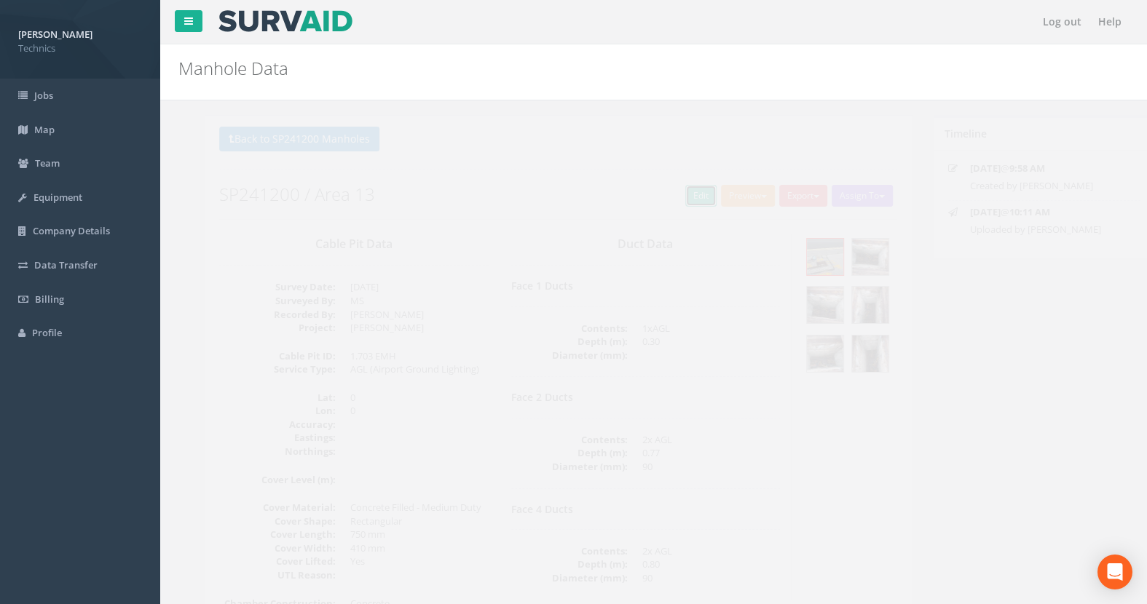
click at [669, 198] on link "Edit" at bounding box center [674, 196] width 31 height 22
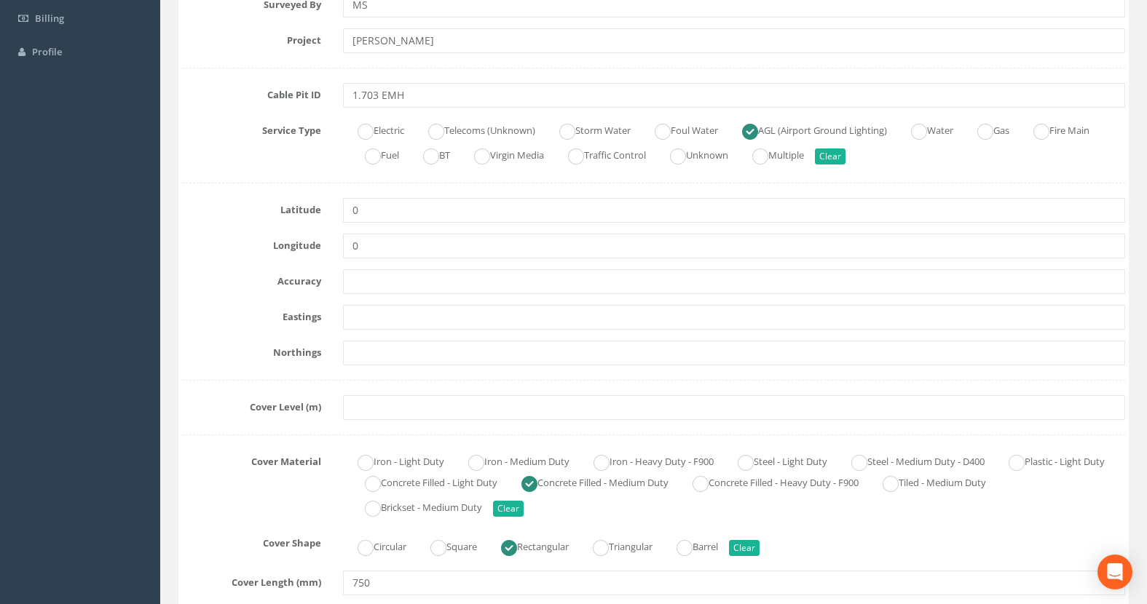
scroll to position [291, 0]
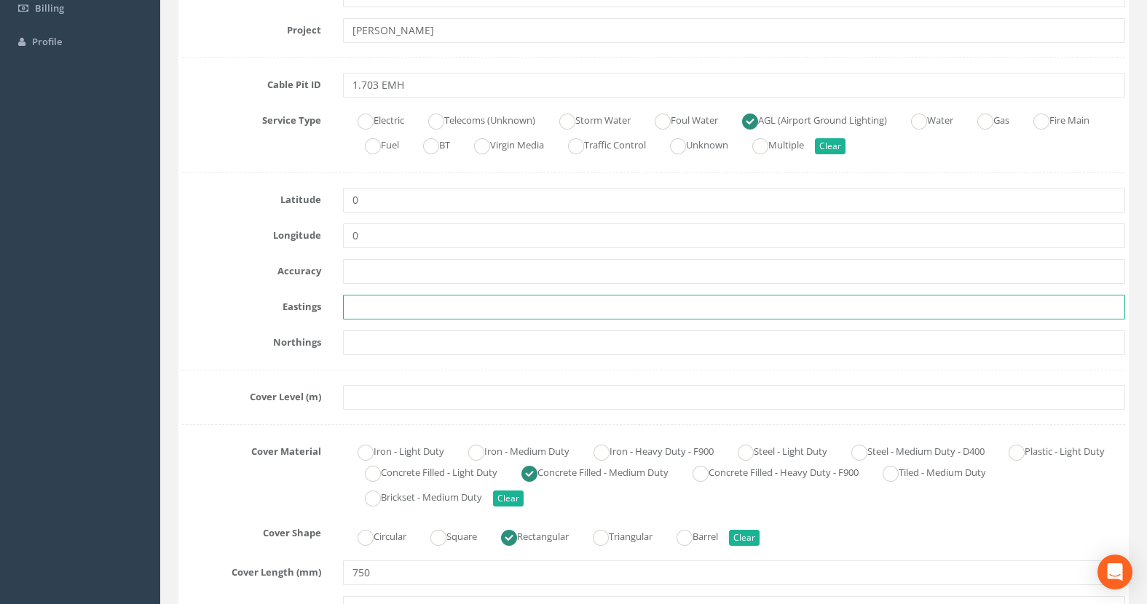
click at [379, 312] on input "text" at bounding box center [734, 307] width 782 height 25
paste input "430083.7618"
type input "430083.7618"
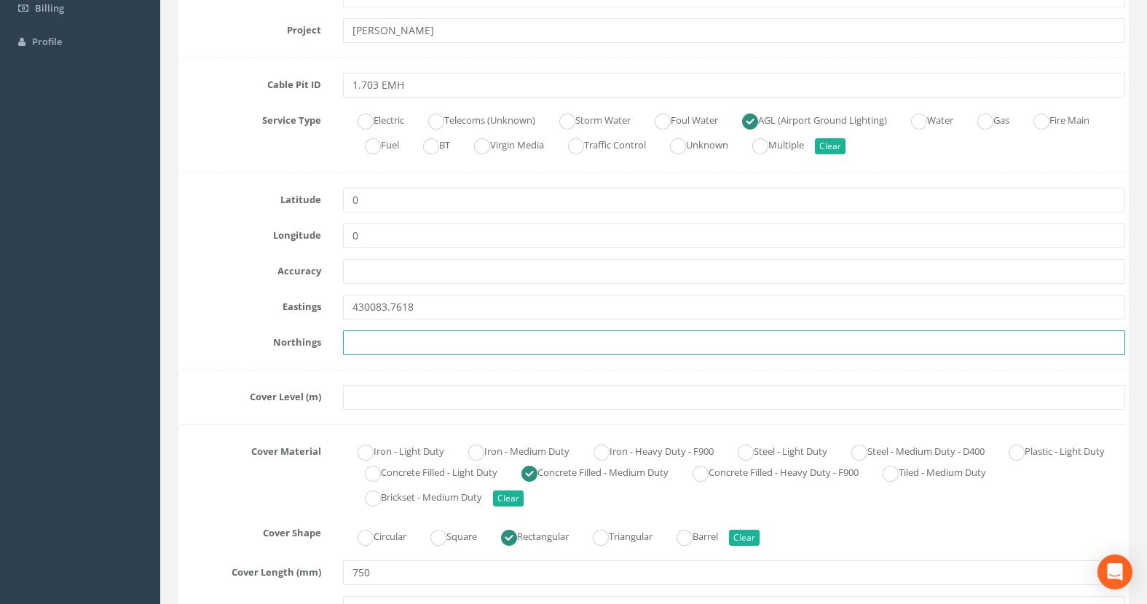
click at [385, 347] on input "text" at bounding box center [734, 343] width 782 height 25
paste input "205913.5341"
type input "205913.5341"
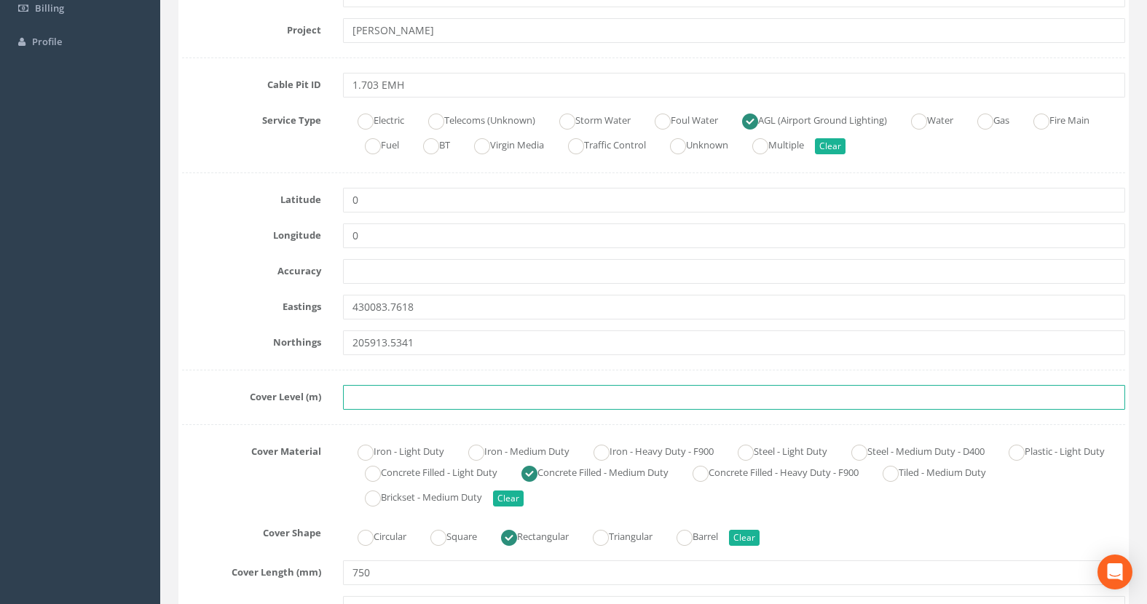
click at [383, 401] on input "text" at bounding box center [734, 397] width 782 height 25
paste input "76.1163"
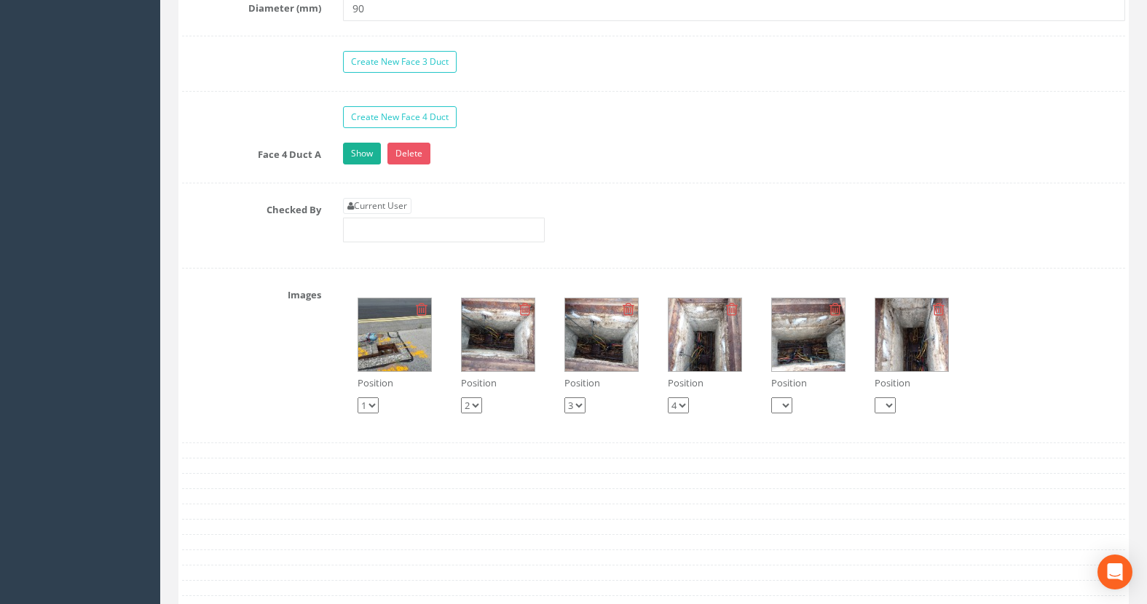
scroll to position [1748, 0]
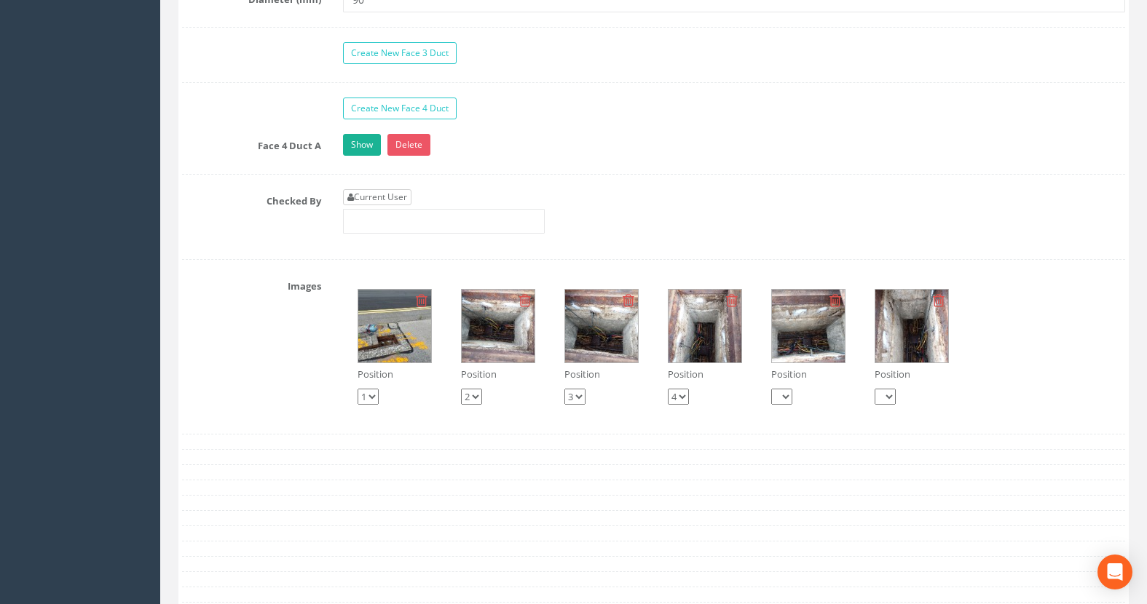
type input "76.1163"
click at [388, 197] on link "Current User" at bounding box center [377, 197] width 68 height 16
type input "[PERSON_NAME]"
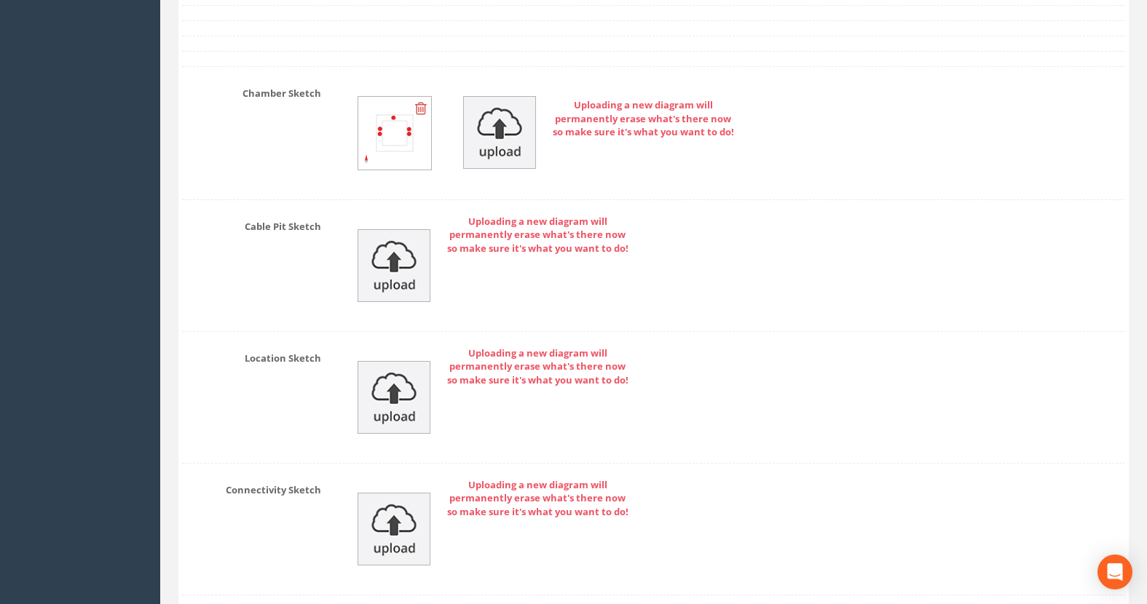
scroll to position [2549, 0]
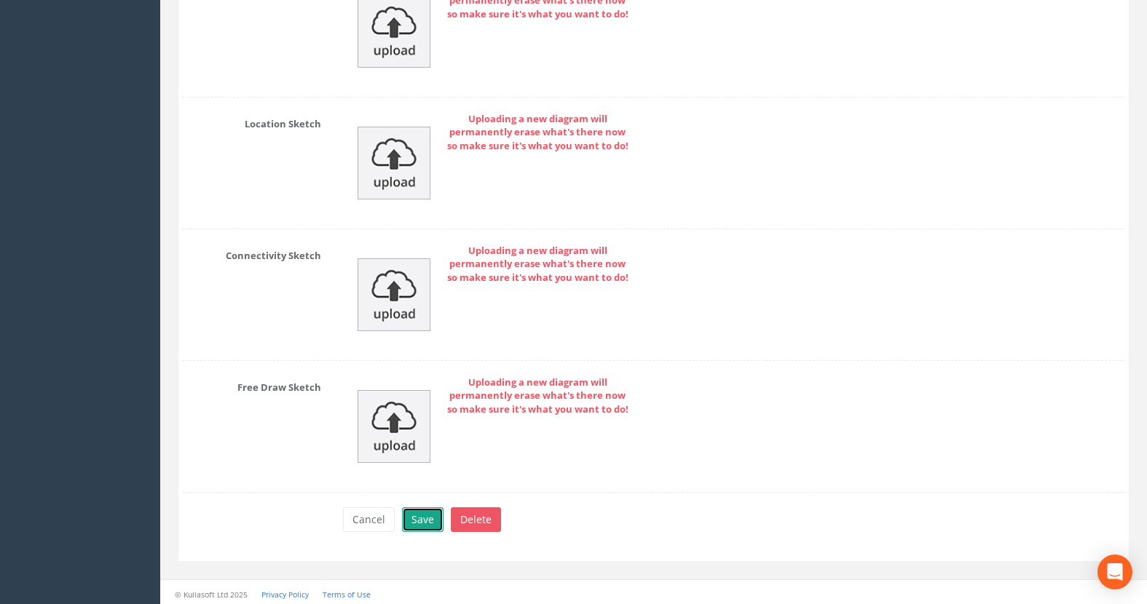
click at [414, 517] on button "Save" at bounding box center [423, 520] width 42 height 25
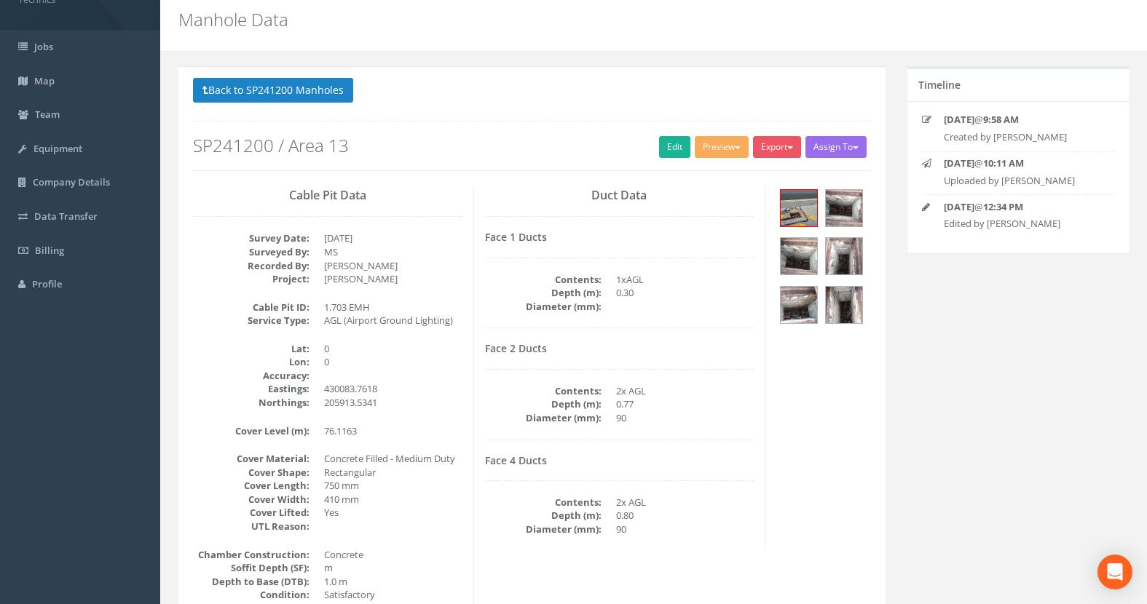
scroll to position [0, 0]
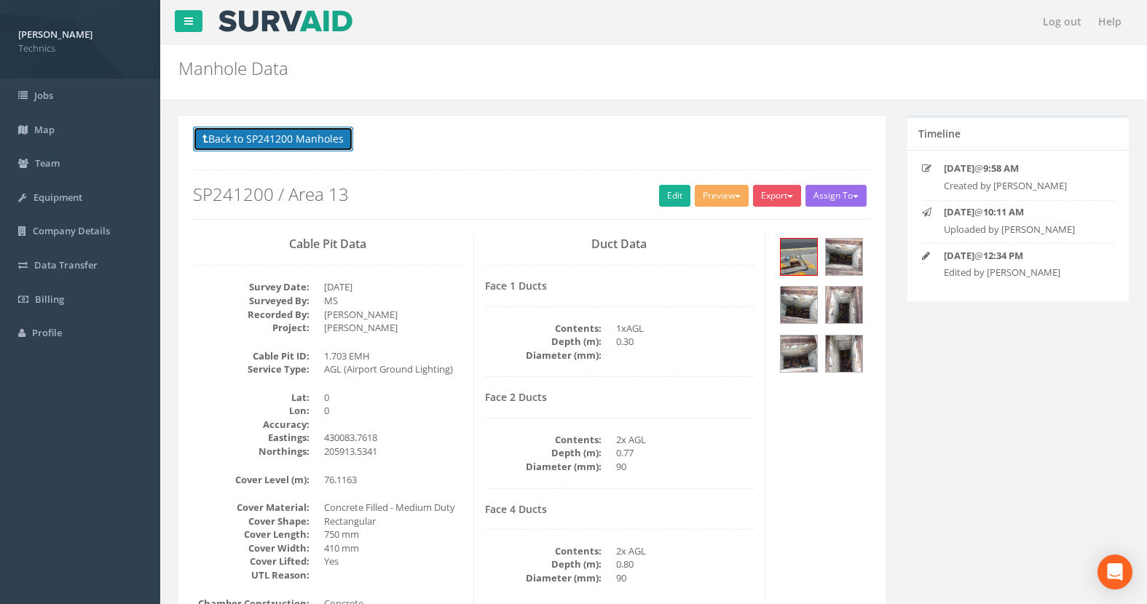
click at [310, 143] on button "Back to SP241200 Manholes" at bounding box center [273, 139] width 160 height 25
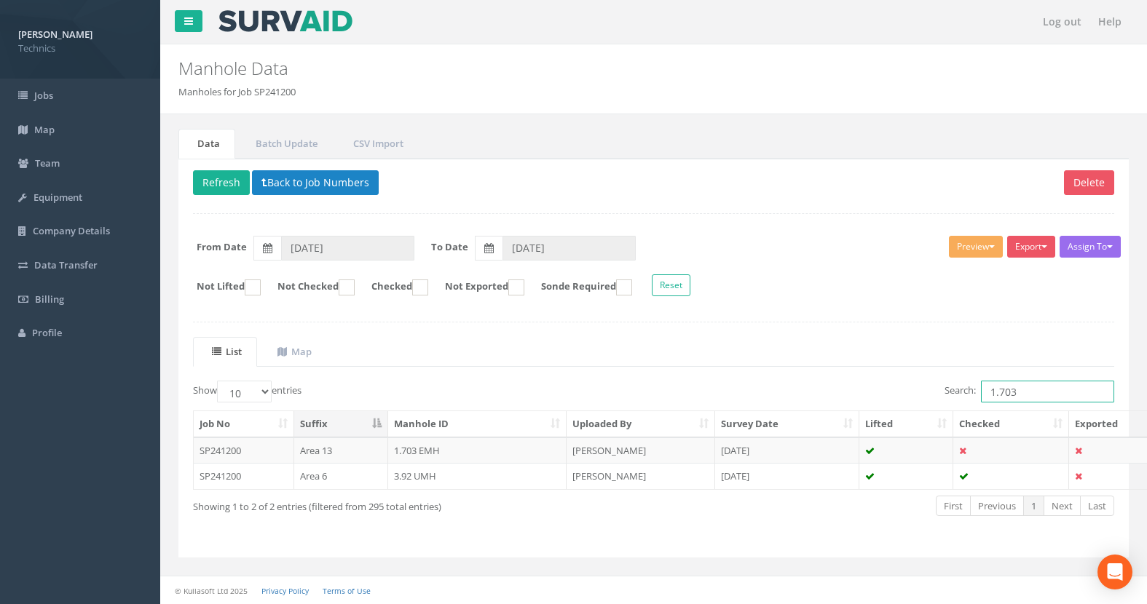
click at [1031, 393] on input "1.703" at bounding box center [1047, 392] width 133 height 22
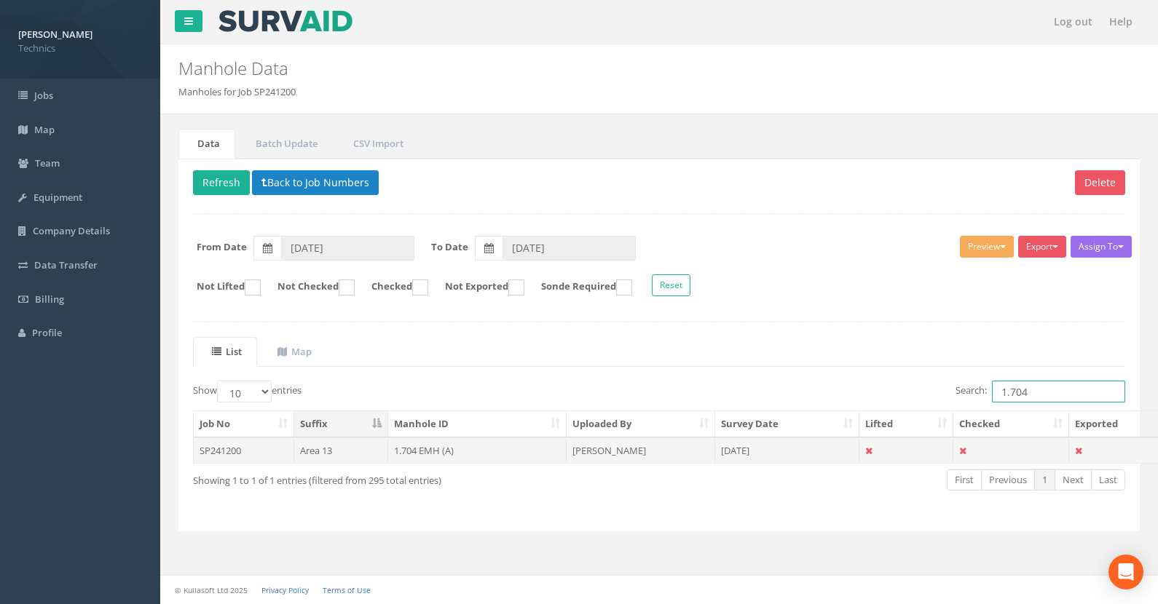
type input "1.704"
click at [413, 453] on td "1.704 EMH (A)" at bounding box center [477, 451] width 179 height 26
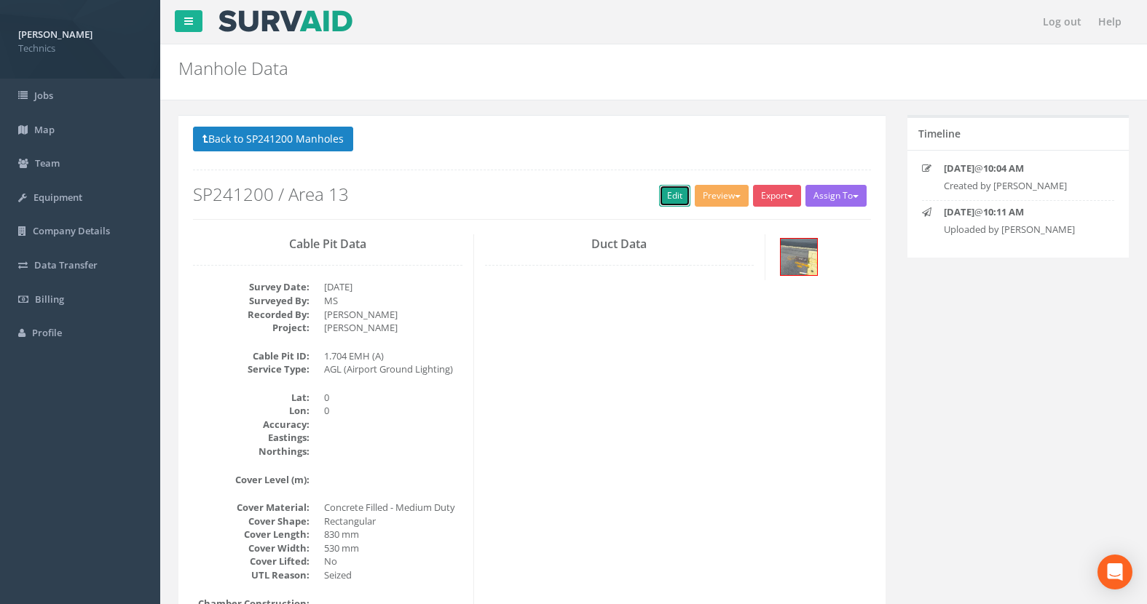
click at [675, 201] on link "Edit" at bounding box center [674, 196] width 31 height 22
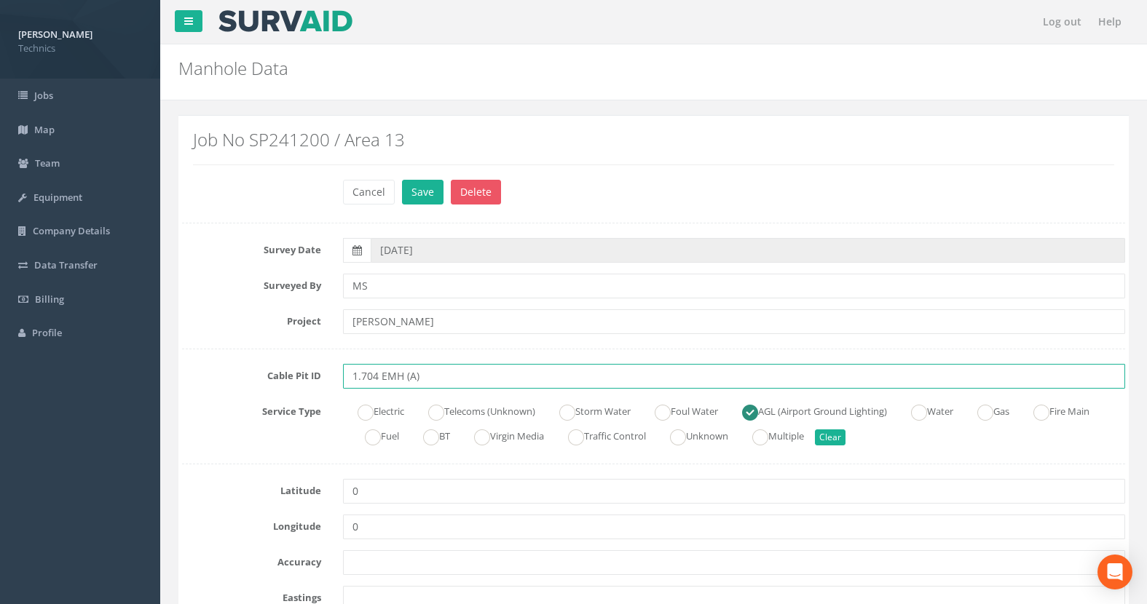
click at [430, 377] on input "1.704 EMH (A)" at bounding box center [734, 376] width 782 height 25
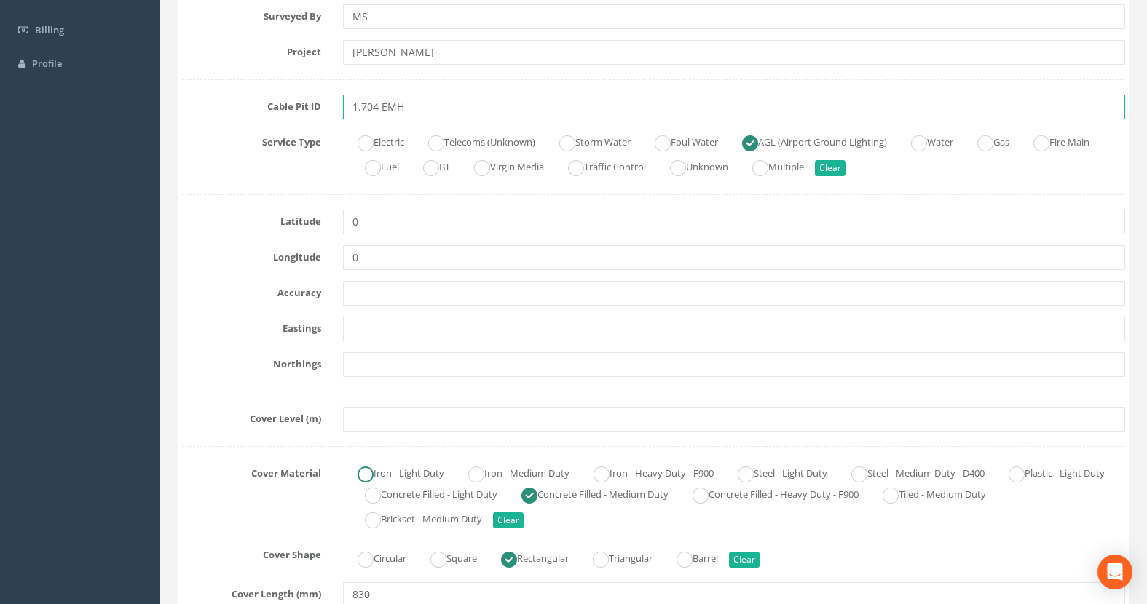
scroll to position [291, 0]
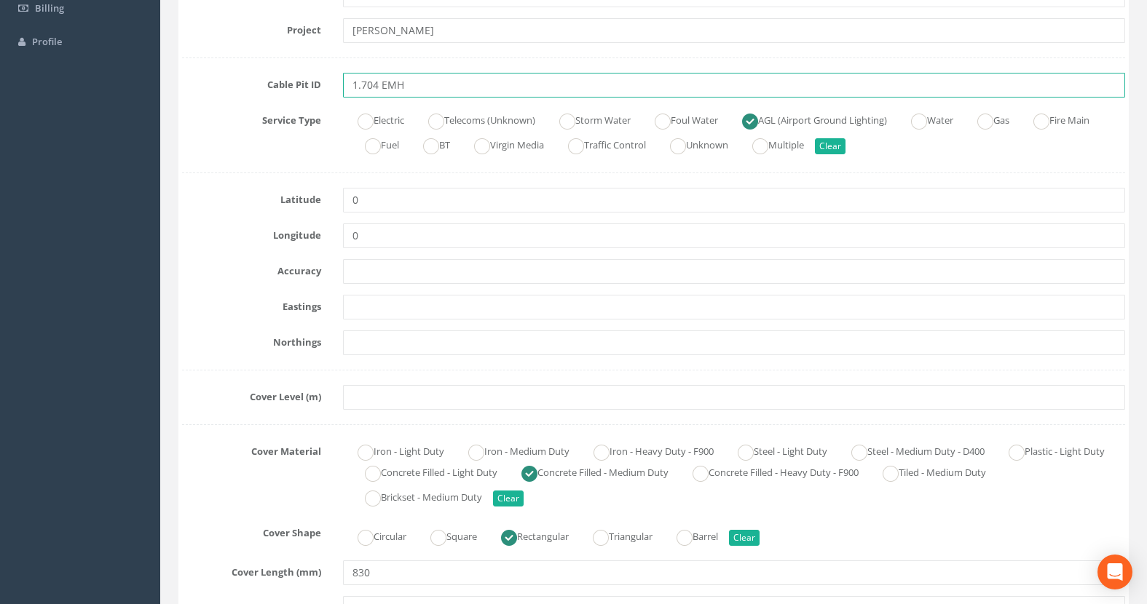
type input "1.704 EMH"
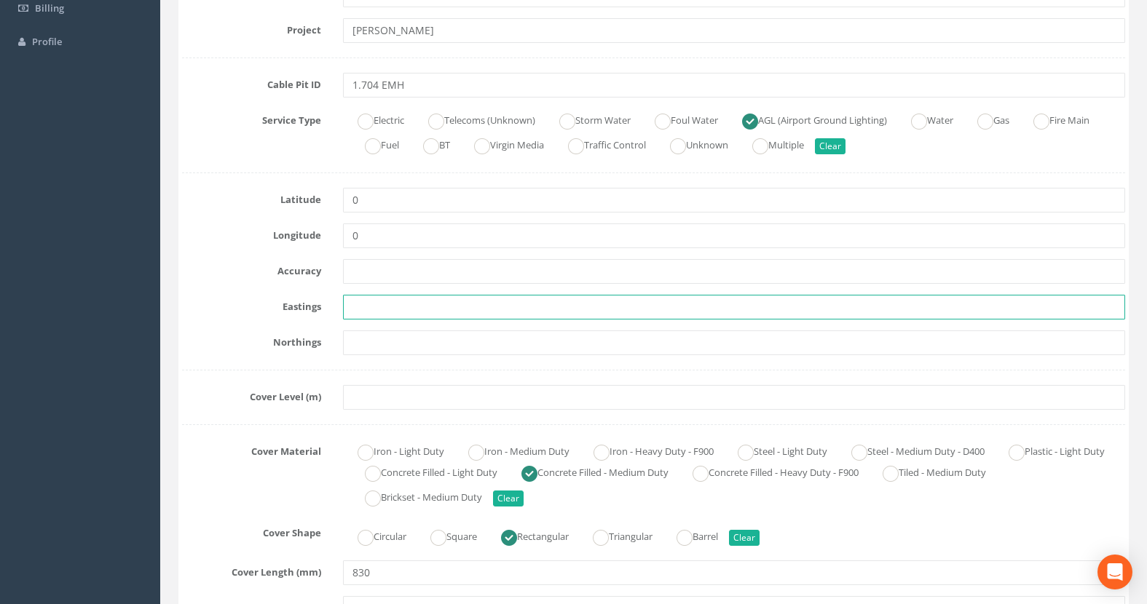
click at [397, 310] on input "text" at bounding box center [734, 307] width 782 height 25
paste input "430092.5320"
type input "430092.5320"
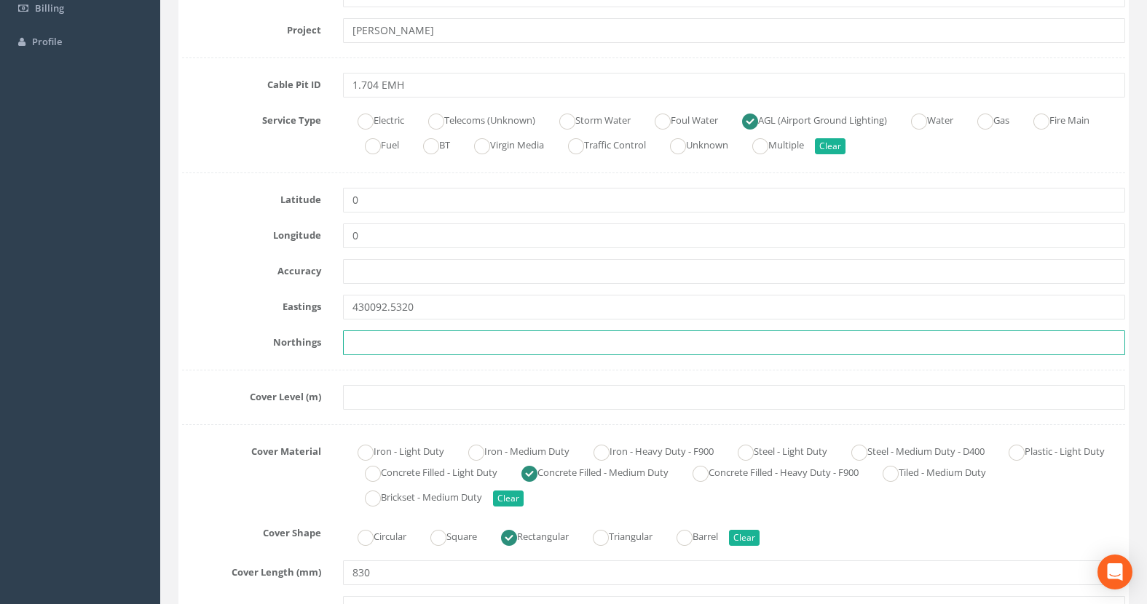
click at [371, 340] on input "text" at bounding box center [734, 343] width 782 height 25
paste input "205921.8970"
type input "205921.8970"
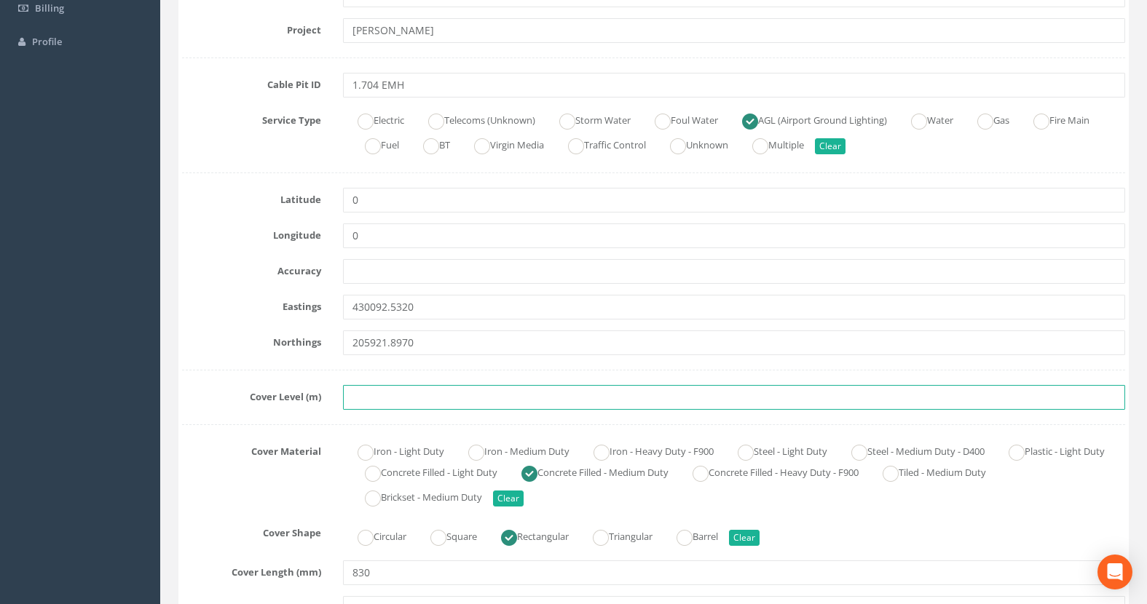
click at [382, 398] on input "text" at bounding box center [734, 397] width 782 height 25
paste input "76.0940"
type input "76.0940"
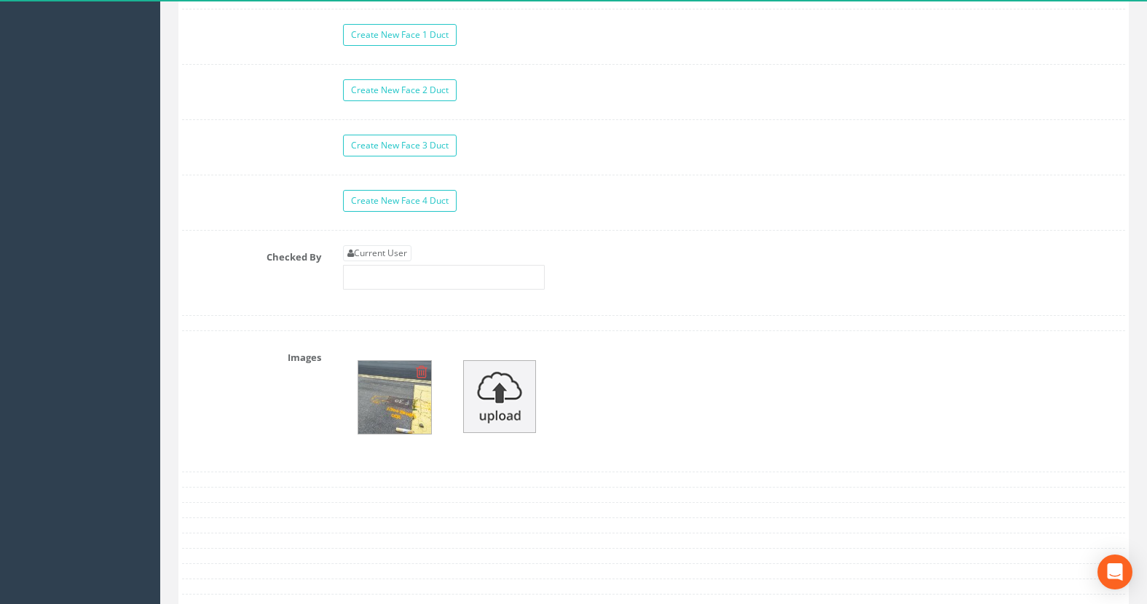
scroll to position [1384, 0]
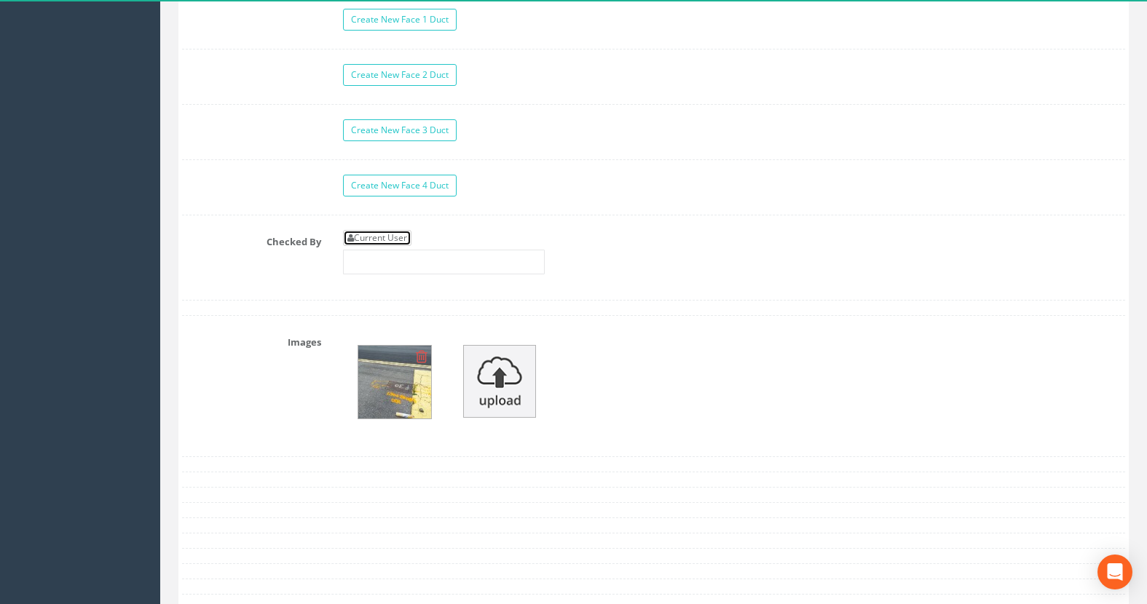
click at [393, 240] on link "Current User" at bounding box center [377, 238] width 68 height 16
type input "[PERSON_NAME]"
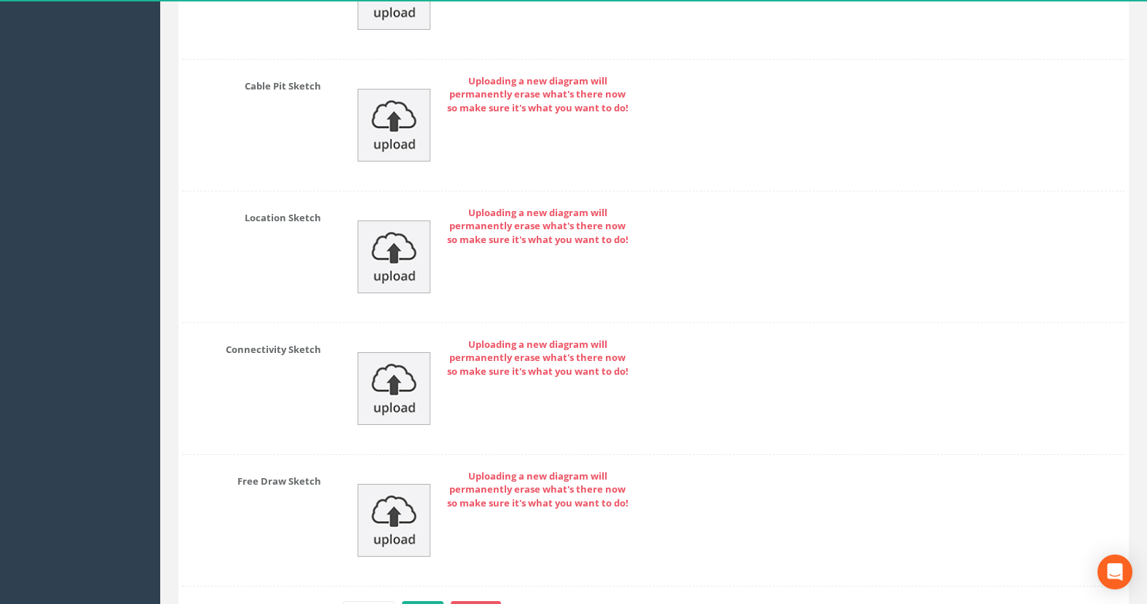
scroll to position [2210, 0]
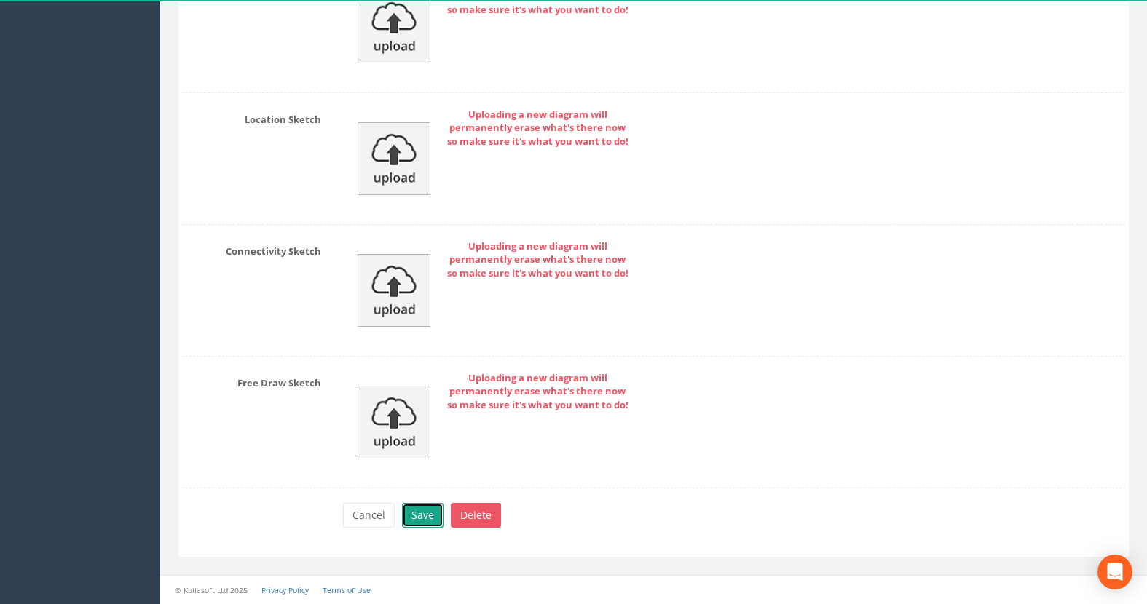
click at [421, 516] on button "Save" at bounding box center [423, 515] width 42 height 25
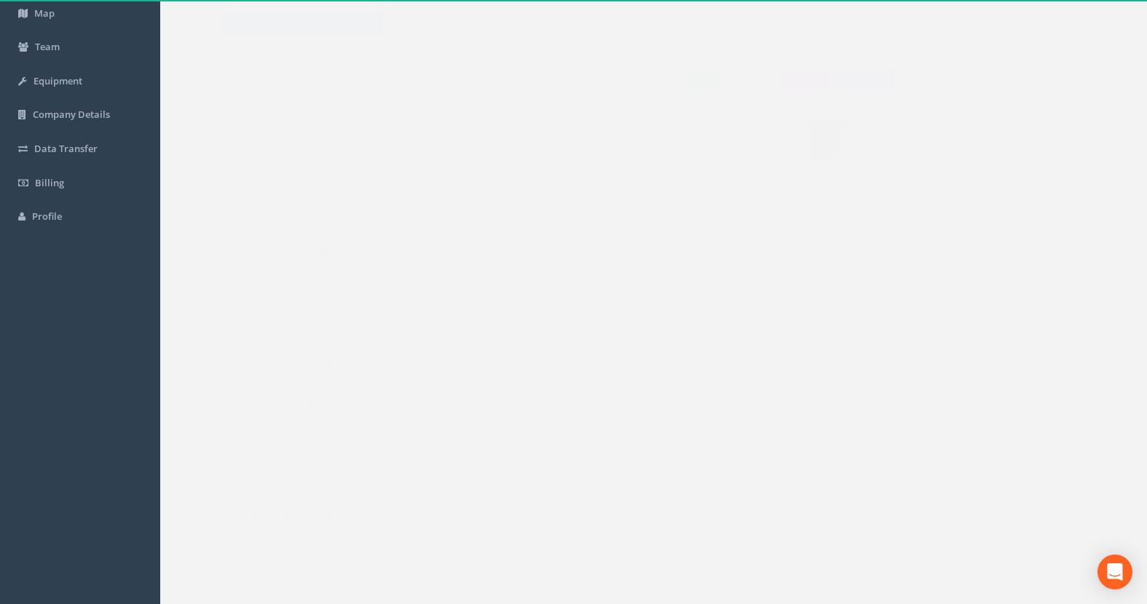
scroll to position [0, 0]
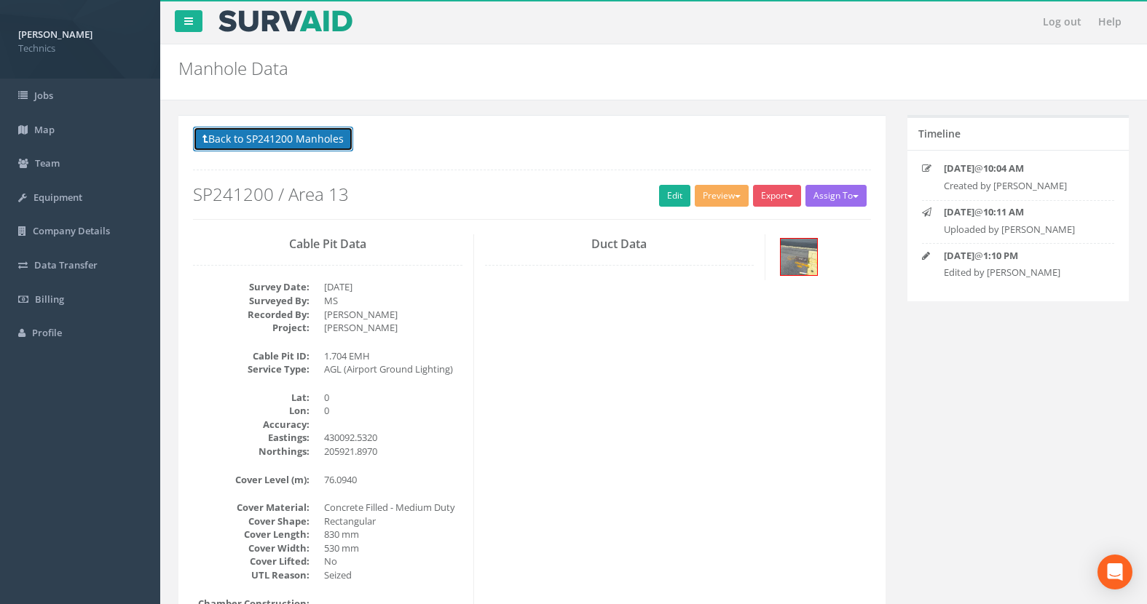
click at [267, 141] on button "Back to SP241200 Manholes" at bounding box center [273, 139] width 160 height 25
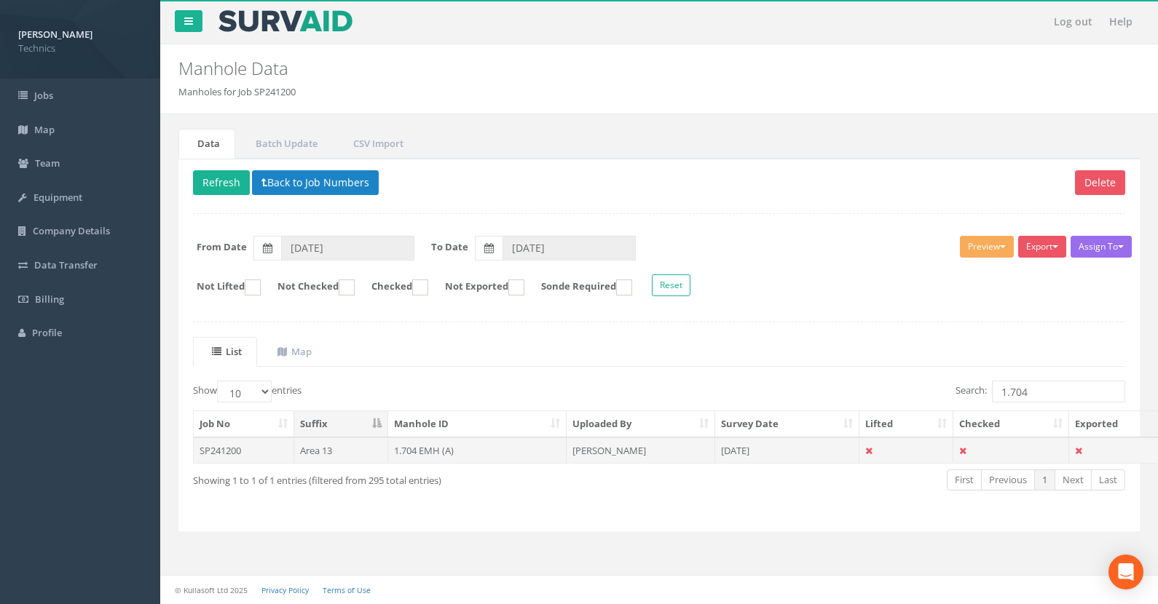
click at [414, 453] on td "1.704 EMH (A)" at bounding box center [477, 451] width 179 height 26
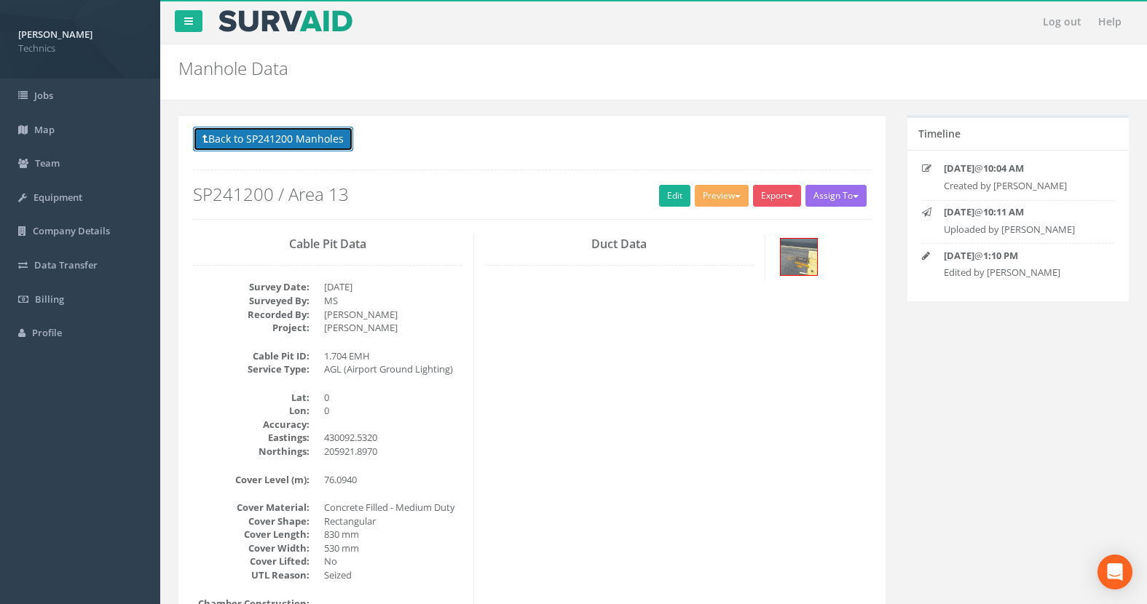
click at [291, 138] on button "Back to SP241200 Manholes" at bounding box center [273, 139] width 160 height 25
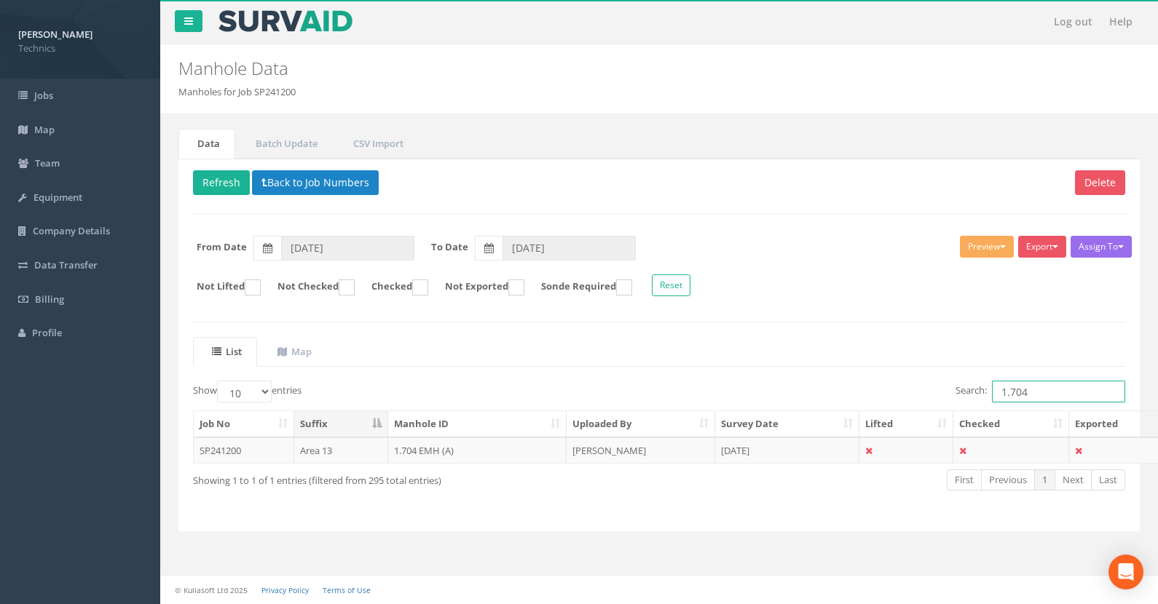
click at [1025, 395] on input "1.704" at bounding box center [1058, 392] width 133 height 22
type input "1.697"
click at [408, 451] on td "1.697 EMH (A)" at bounding box center [477, 451] width 179 height 26
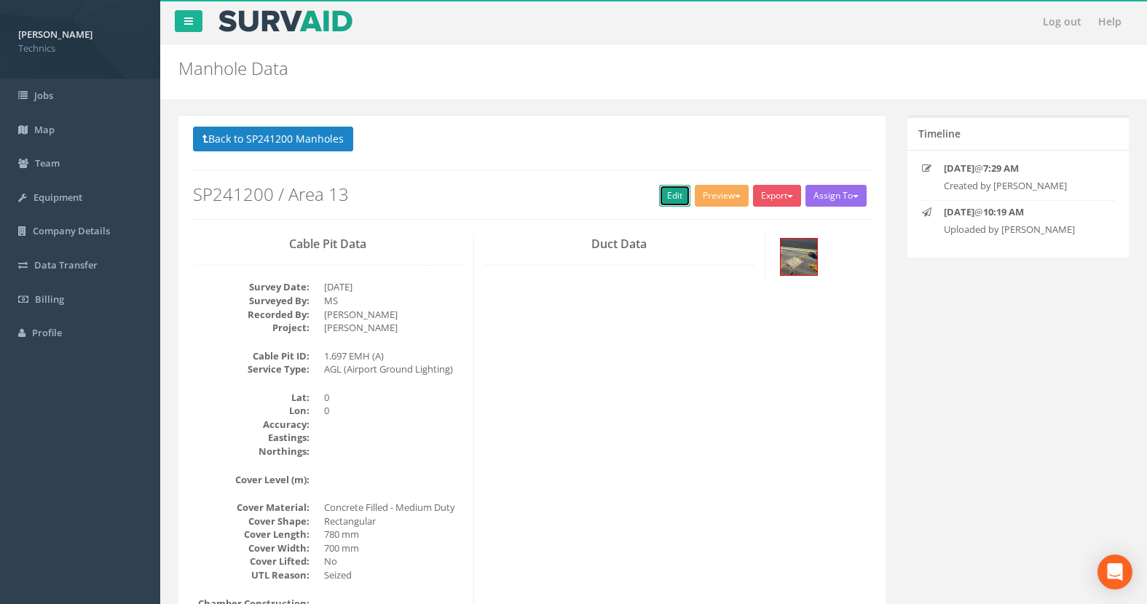
click at [671, 193] on link "Edit" at bounding box center [674, 196] width 31 height 22
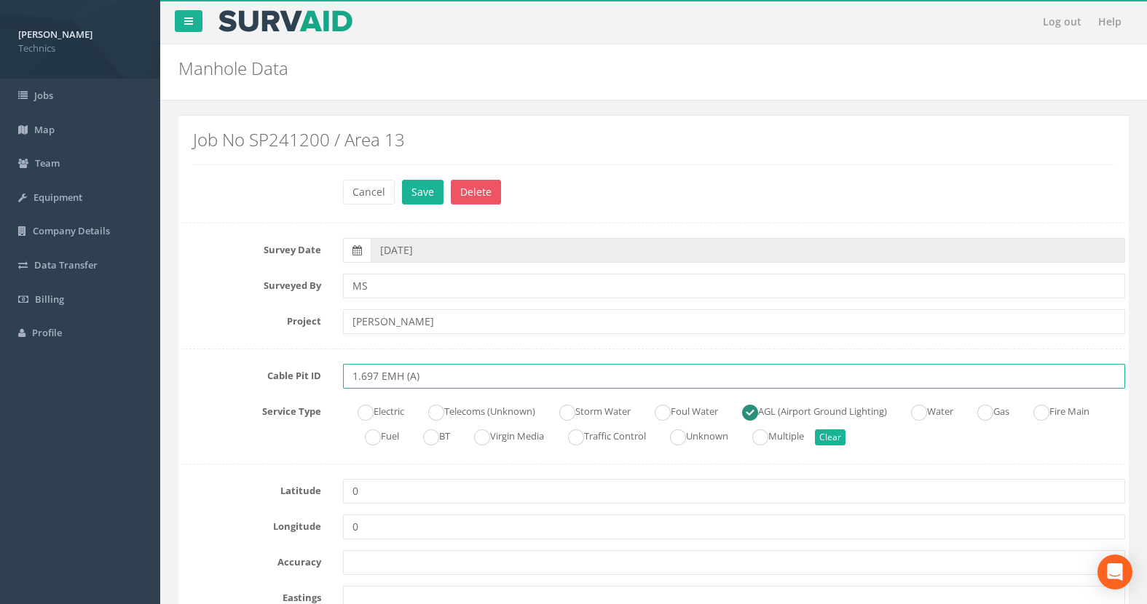
click at [419, 377] on input "1.697 EMH (A)" at bounding box center [734, 376] width 782 height 25
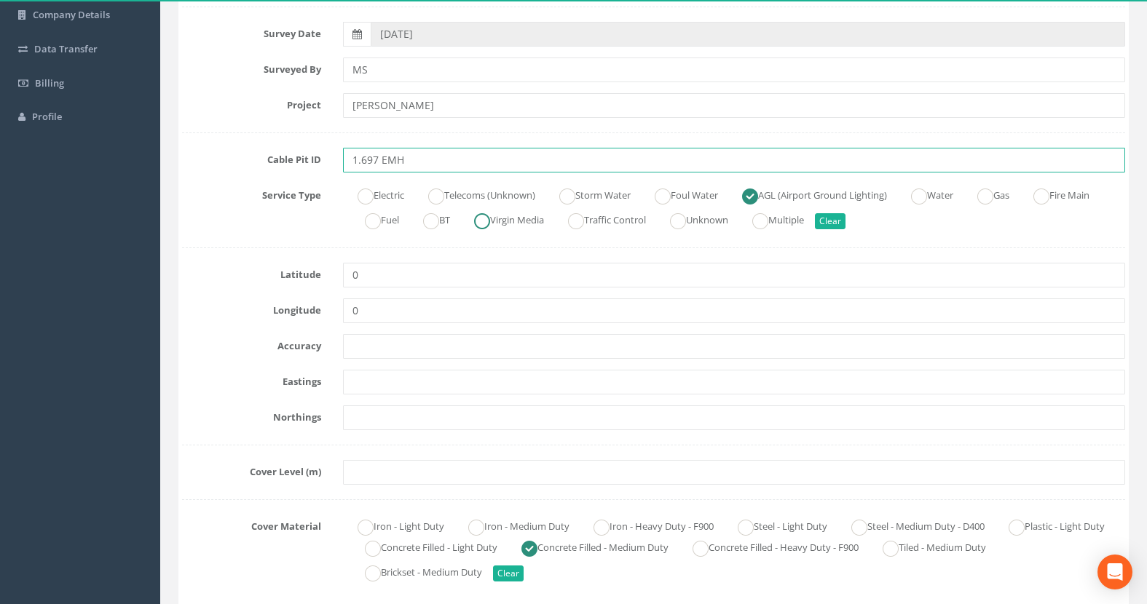
scroll to position [218, 0]
type input "1.697 EMH"
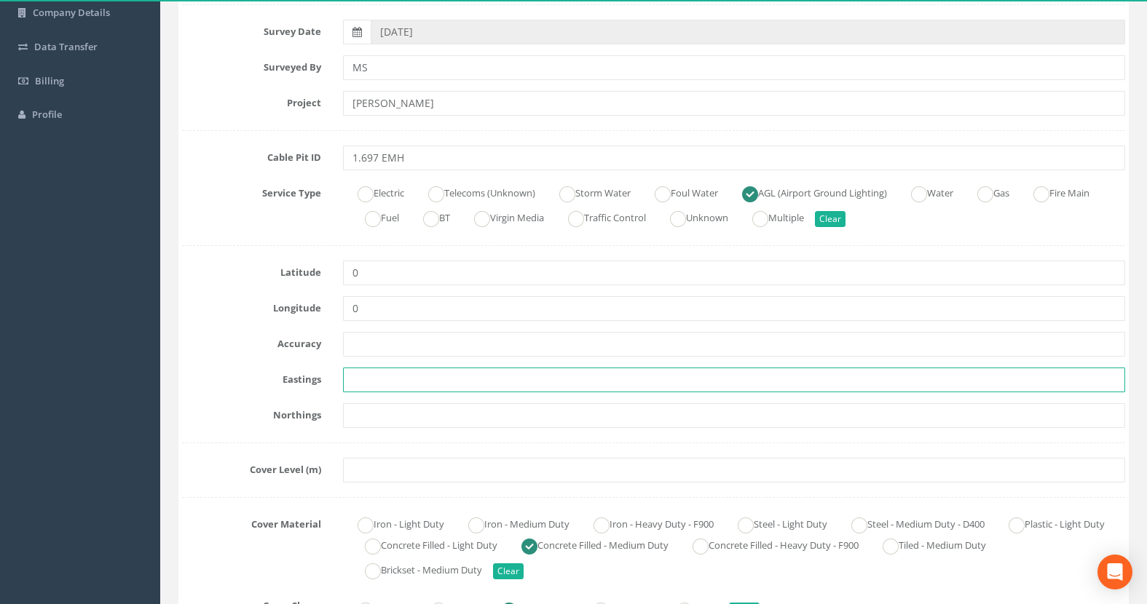
click at [360, 382] on input "text" at bounding box center [734, 380] width 782 height 25
paste input "430111.6420"
type input "430111.6420"
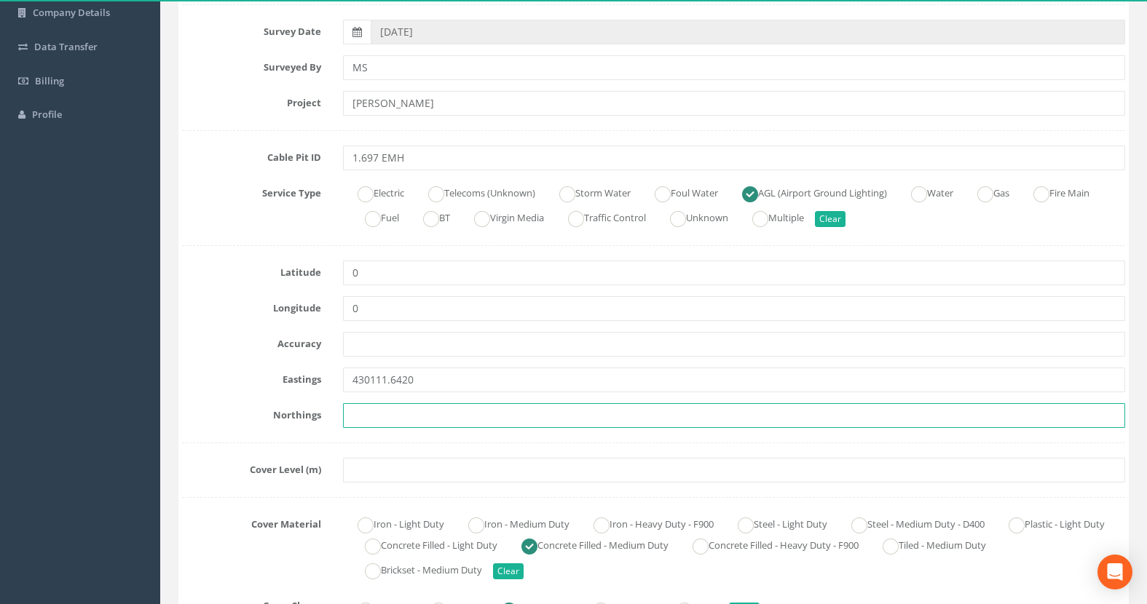
click at [371, 414] on input "text" at bounding box center [734, 415] width 782 height 25
paste input "205940.1452"
type input "205940.1452"
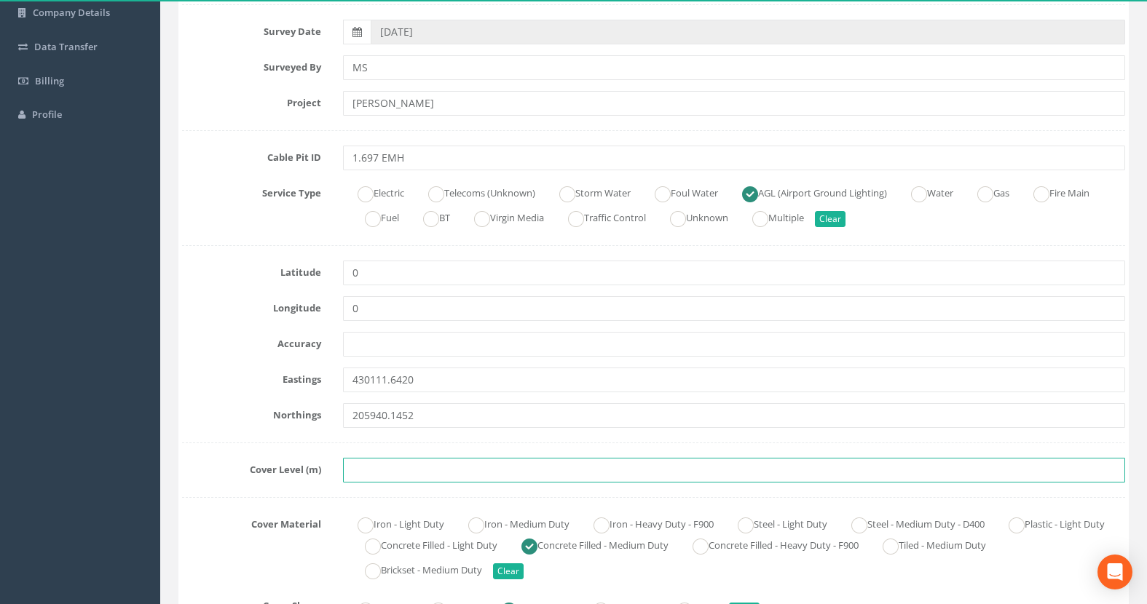
click at [395, 470] on input "text" at bounding box center [734, 470] width 782 height 25
paste input "76.0489"
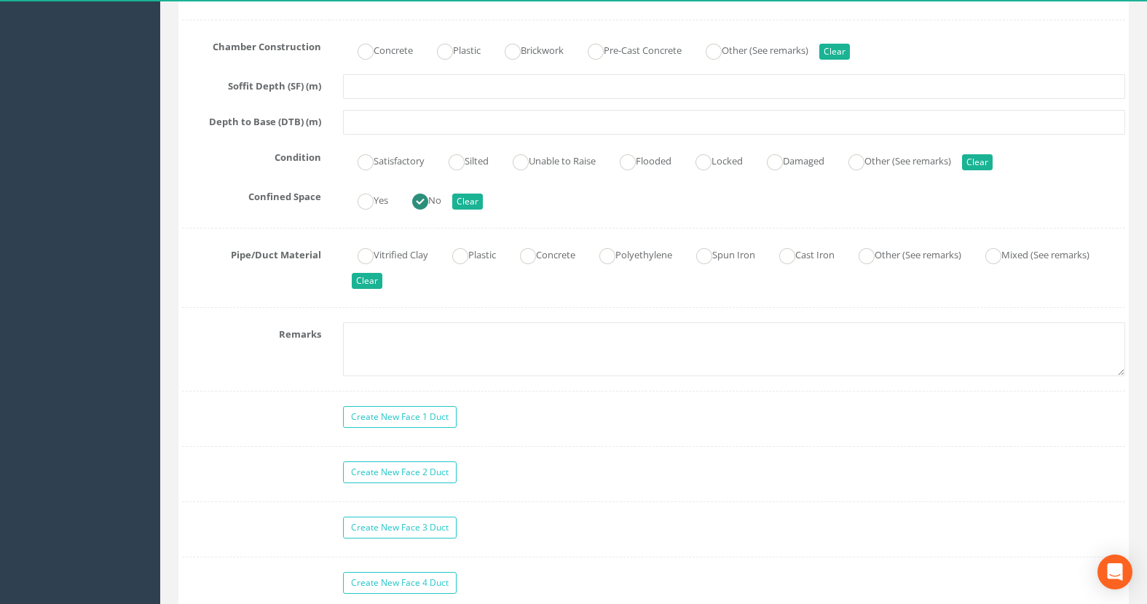
scroll to position [1165, 0]
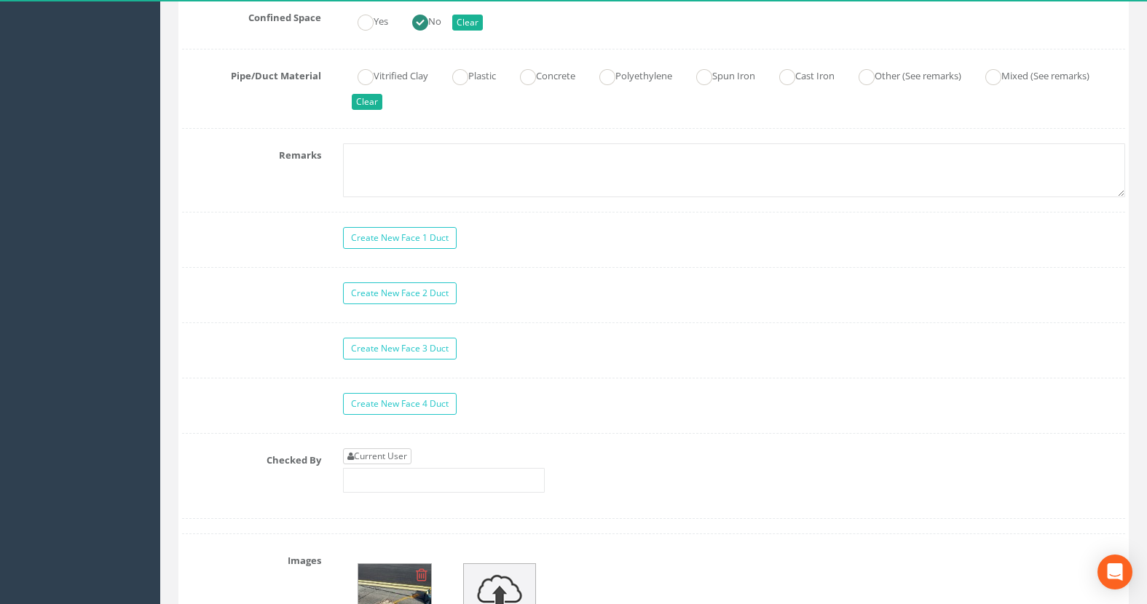
type input "76.0489"
click at [394, 457] on link "Current User" at bounding box center [377, 457] width 68 height 16
type input "[PERSON_NAME]"
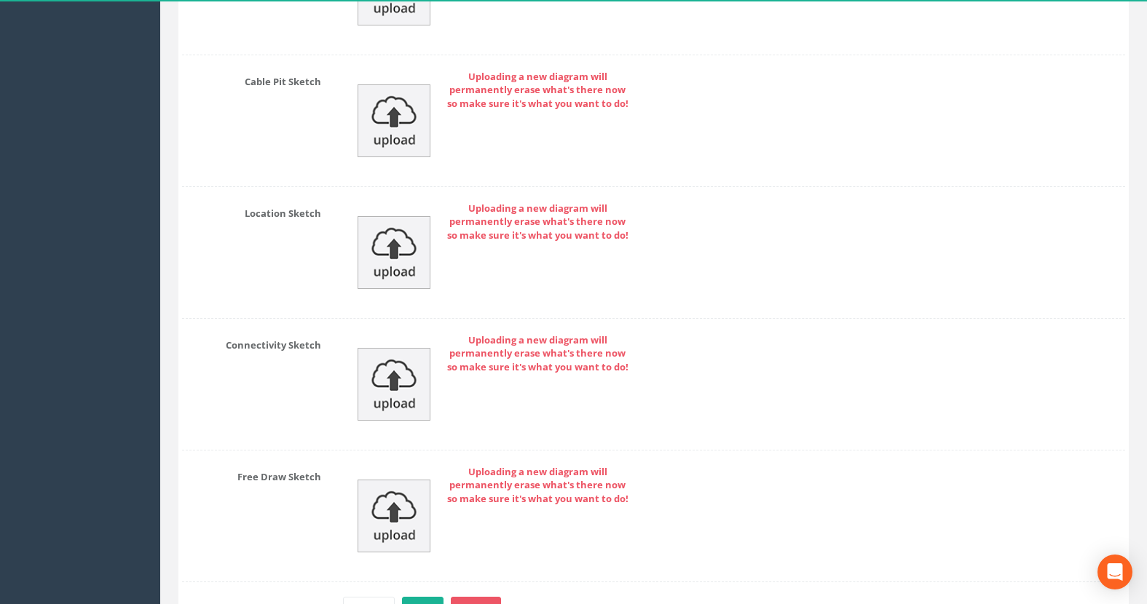
scroll to position [2210, 0]
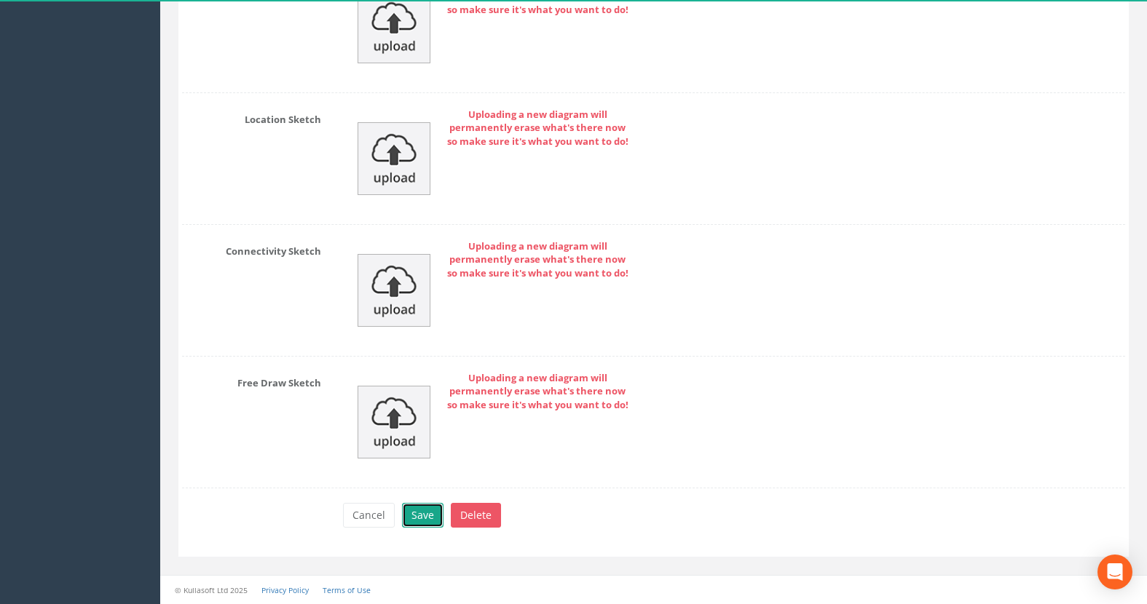
click at [422, 519] on button "Save" at bounding box center [423, 515] width 42 height 25
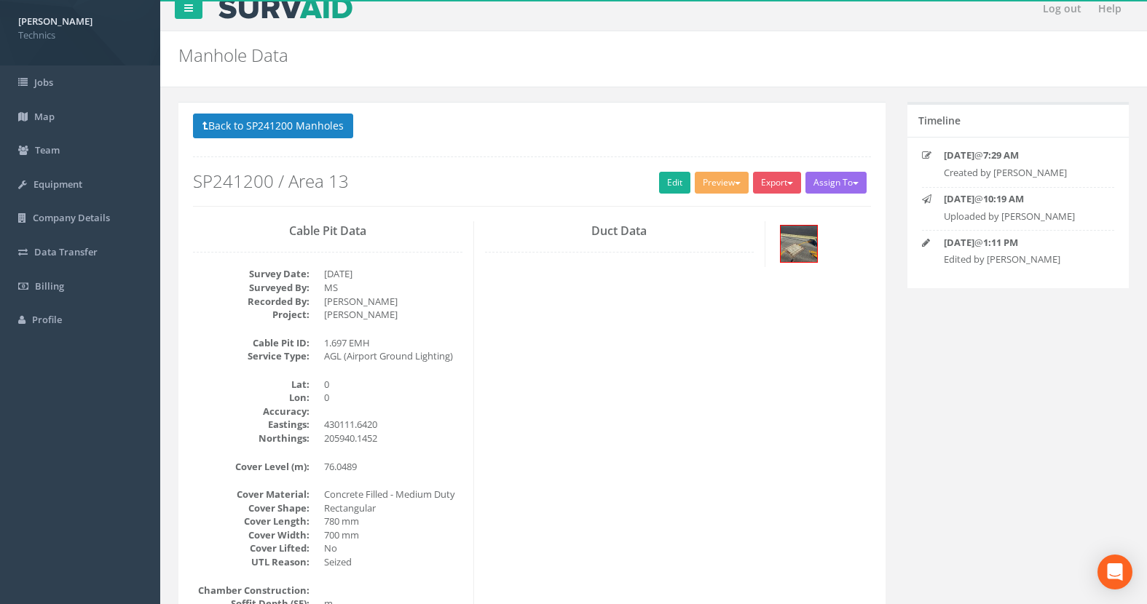
scroll to position [0, 0]
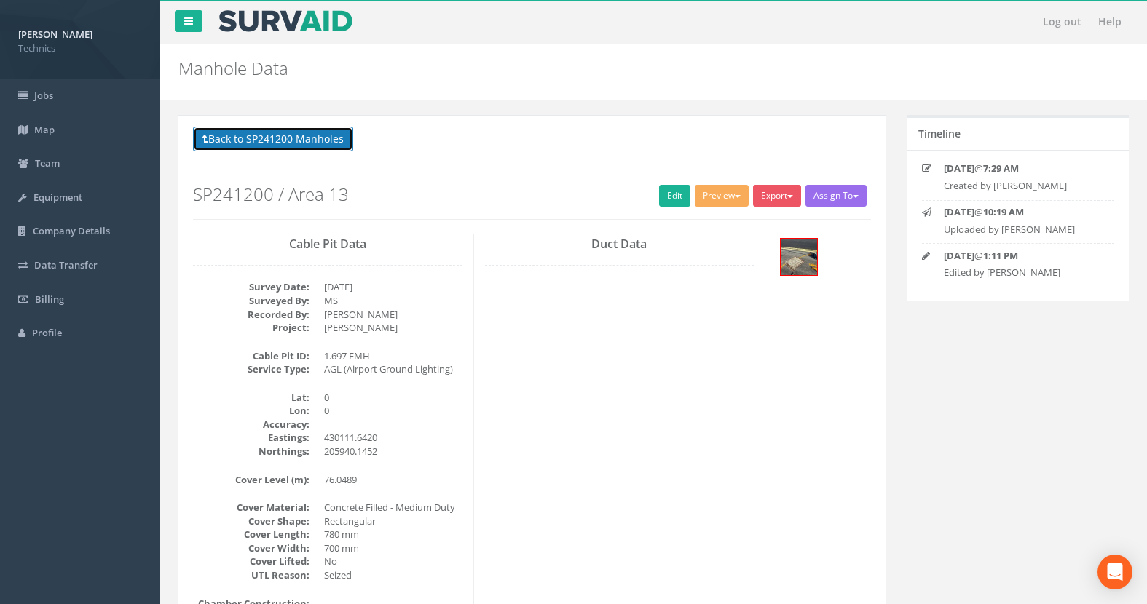
click at [311, 137] on button "Back to SP241200 Manholes" at bounding box center [273, 139] width 160 height 25
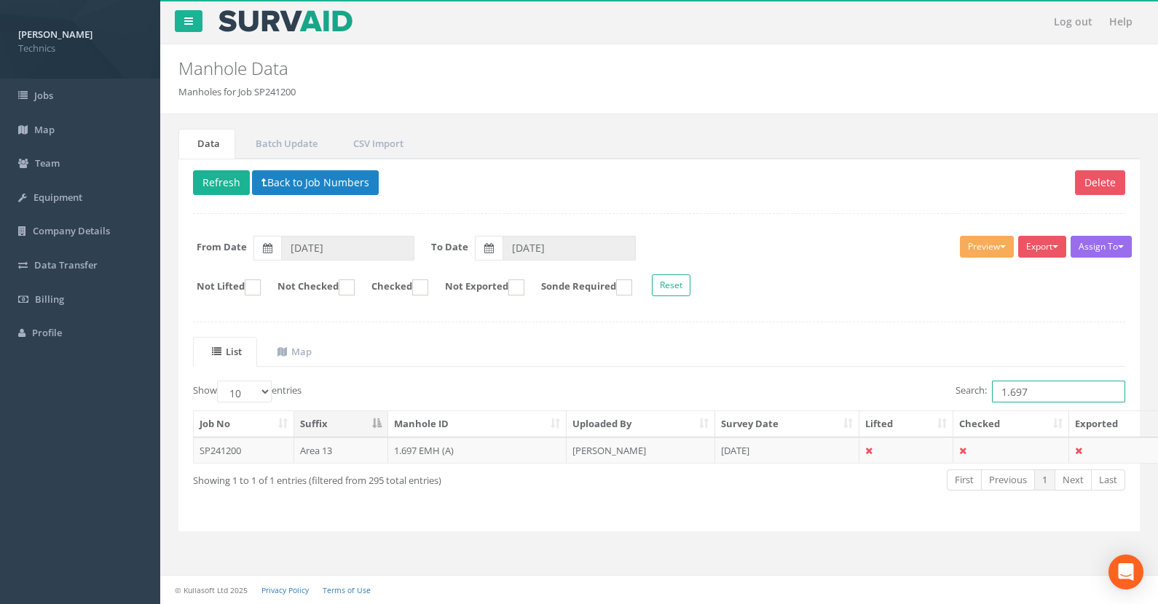
click at [1036, 387] on input "1.697" at bounding box center [1058, 392] width 133 height 22
type input "1.698"
click at [420, 450] on td "1.698 EMH (A)" at bounding box center [477, 451] width 179 height 26
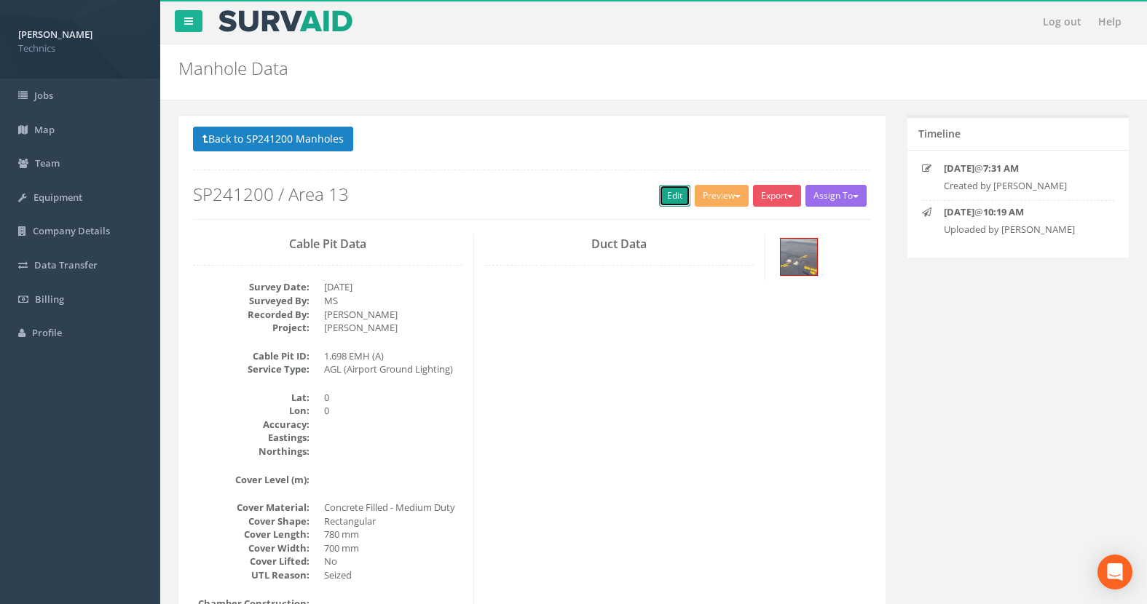
click at [665, 201] on link "Edit" at bounding box center [674, 196] width 31 height 22
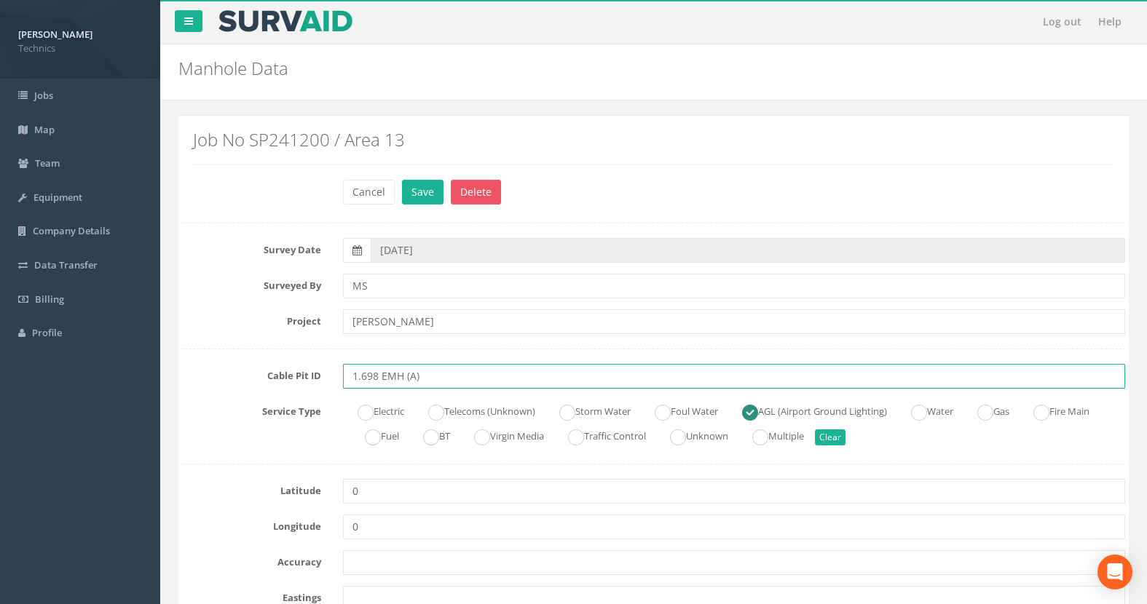
click at [426, 379] on input "1.698 EMH (A)" at bounding box center [734, 376] width 782 height 25
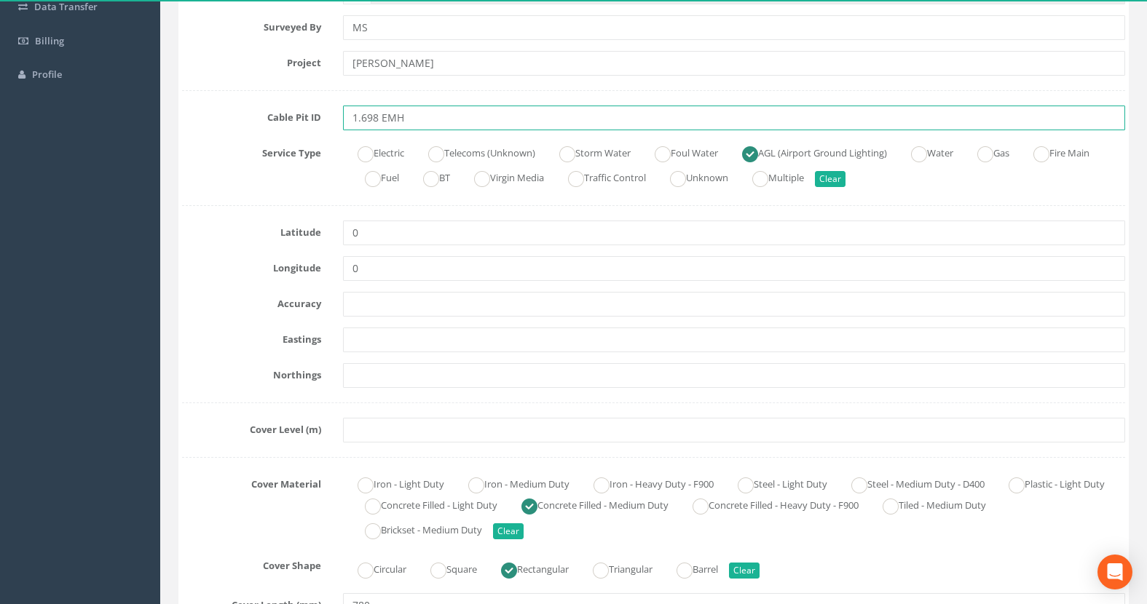
scroll to position [291, 0]
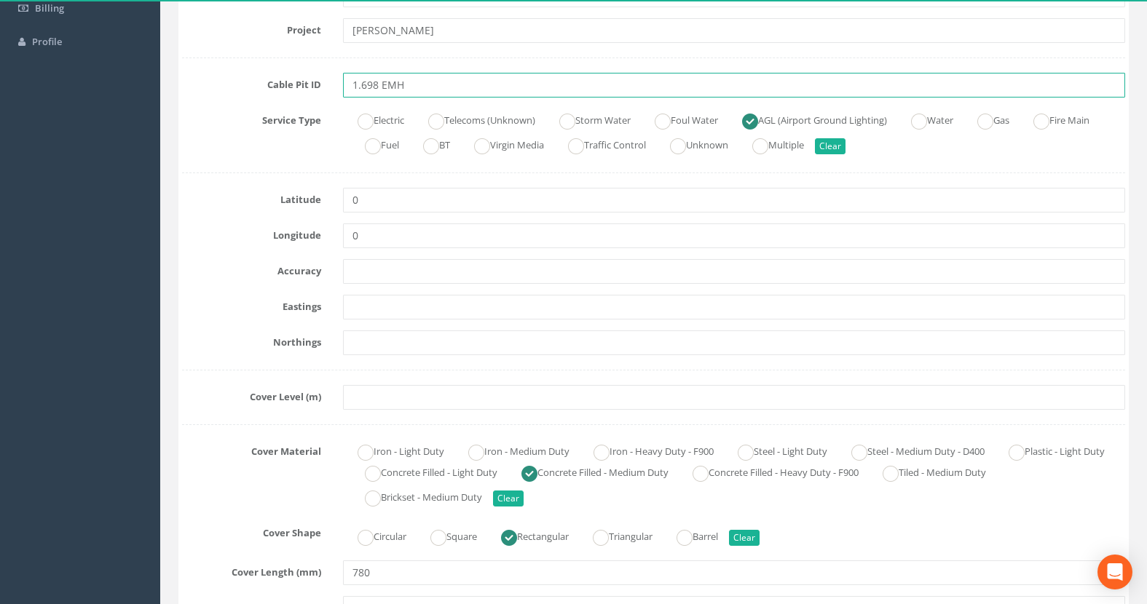
type input "1.698 EMH"
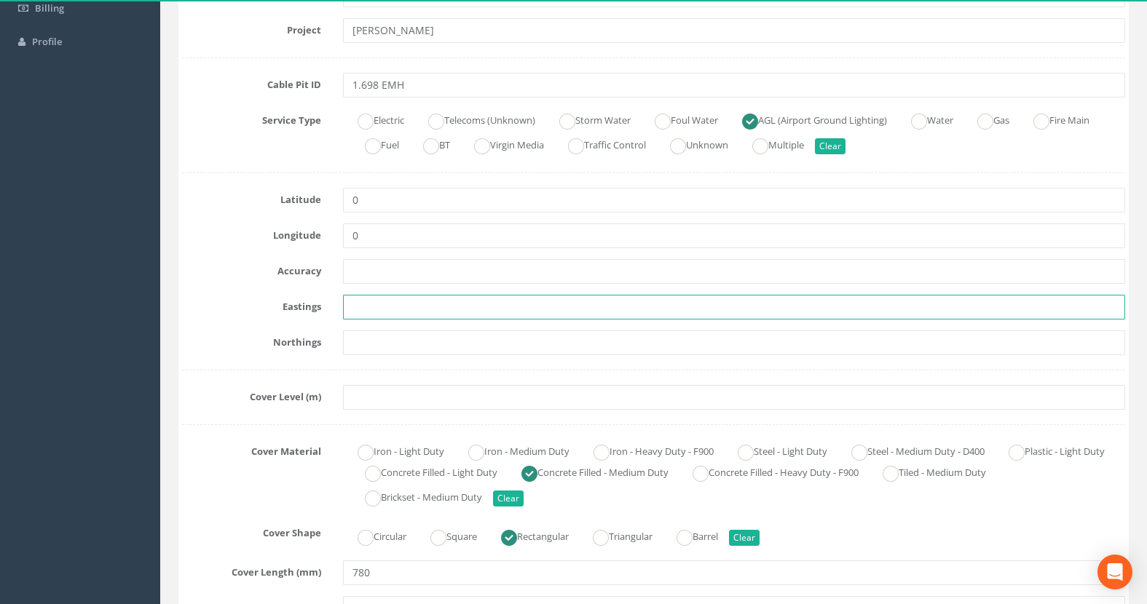
click at [398, 309] on input "text" at bounding box center [734, 307] width 782 height 25
paste input "430112.4598"
type input "430112.4598"
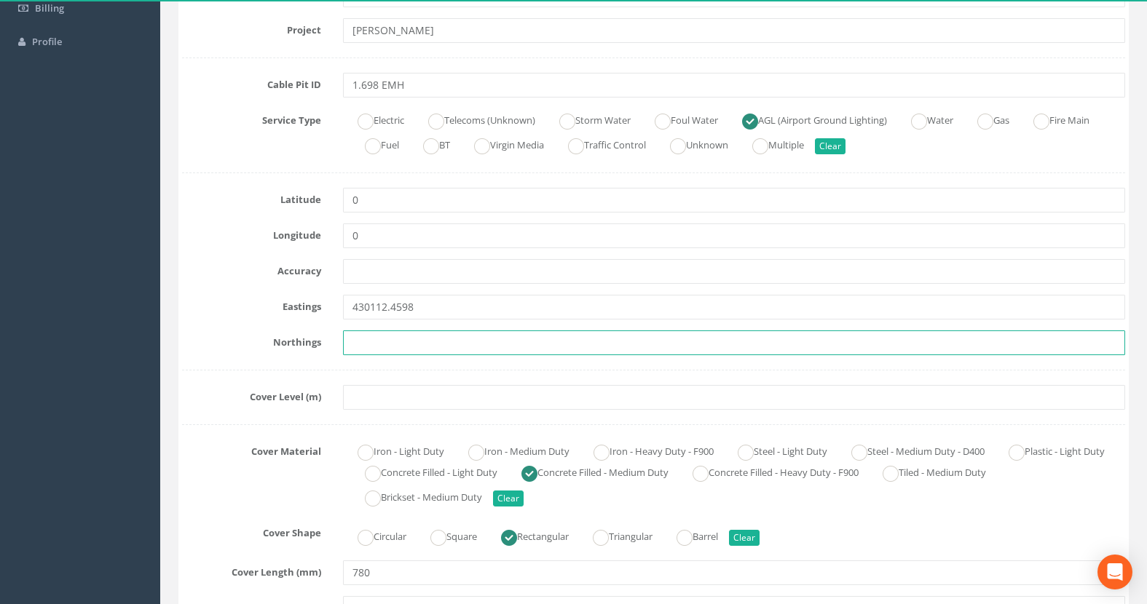
click at [352, 340] on input "text" at bounding box center [734, 343] width 782 height 25
paste input "205946.2113"
type input "205946.2113"
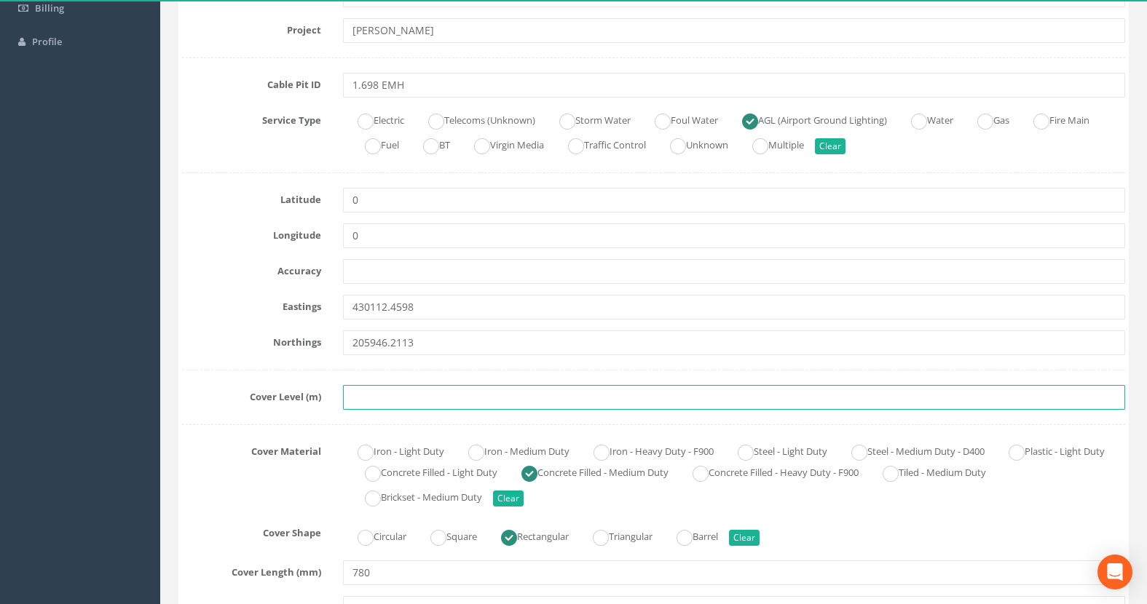
click at [385, 396] on input "text" at bounding box center [734, 397] width 782 height 25
paste input "76.1320"
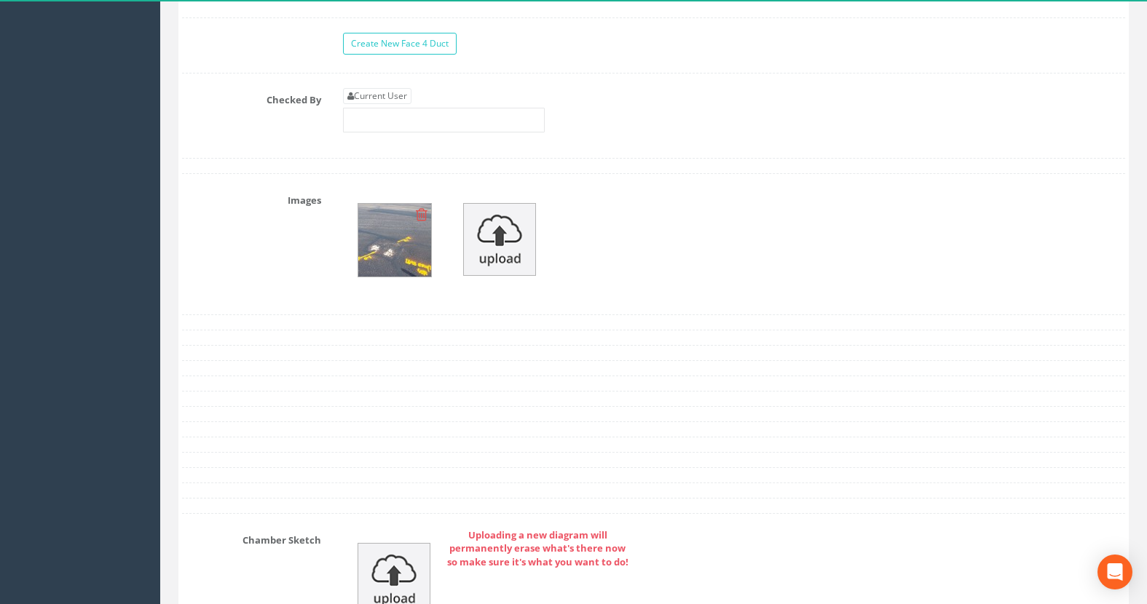
scroll to position [1529, 0]
type input "76.1320"
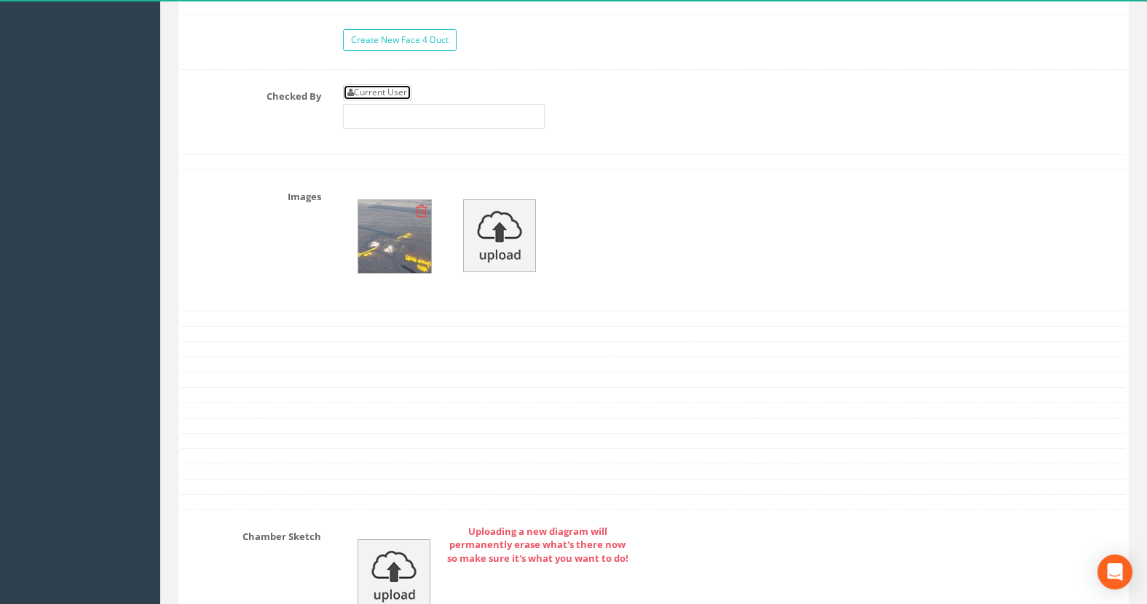
click at [376, 98] on link "Current User" at bounding box center [377, 92] width 68 height 16
type input "[PERSON_NAME]"
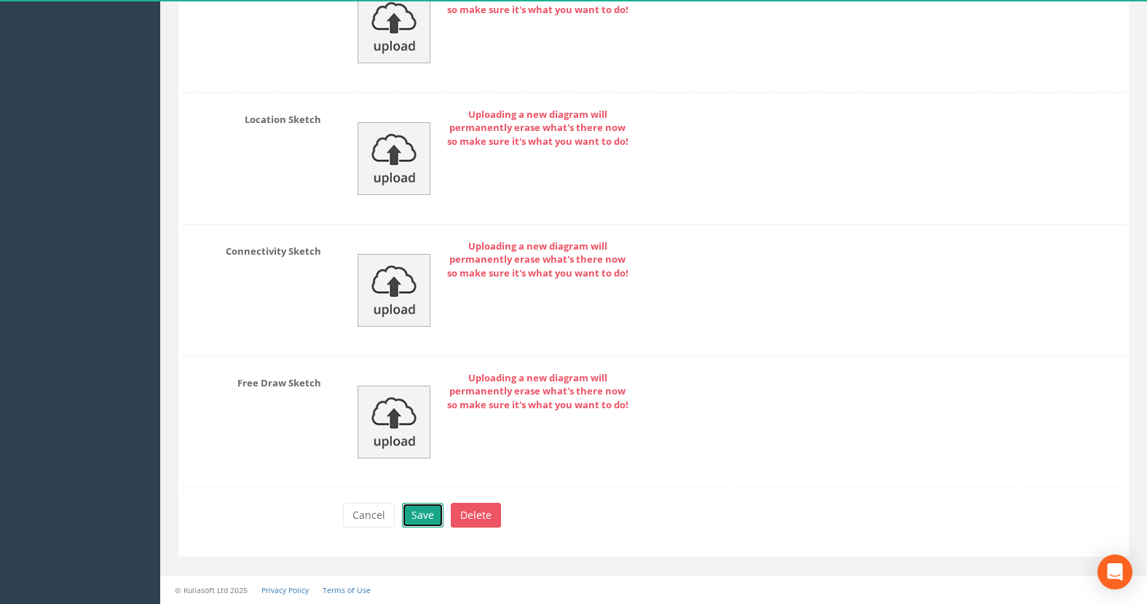
click at [419, 515] on button "Save" at bounding box center [423, 515] width 42 height 25
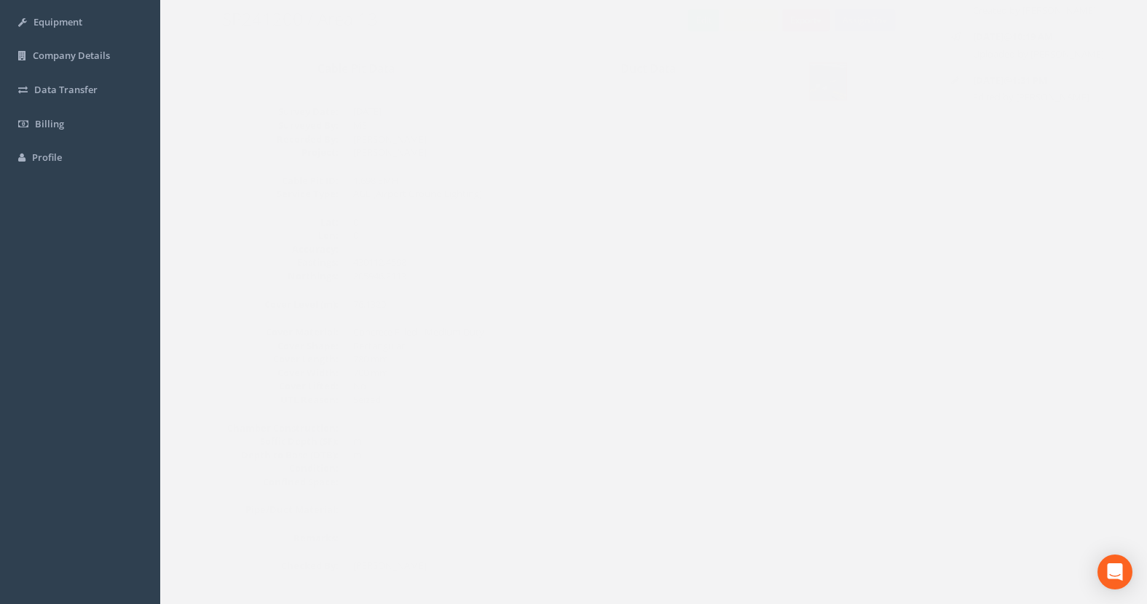
scroll to position [0, 0]
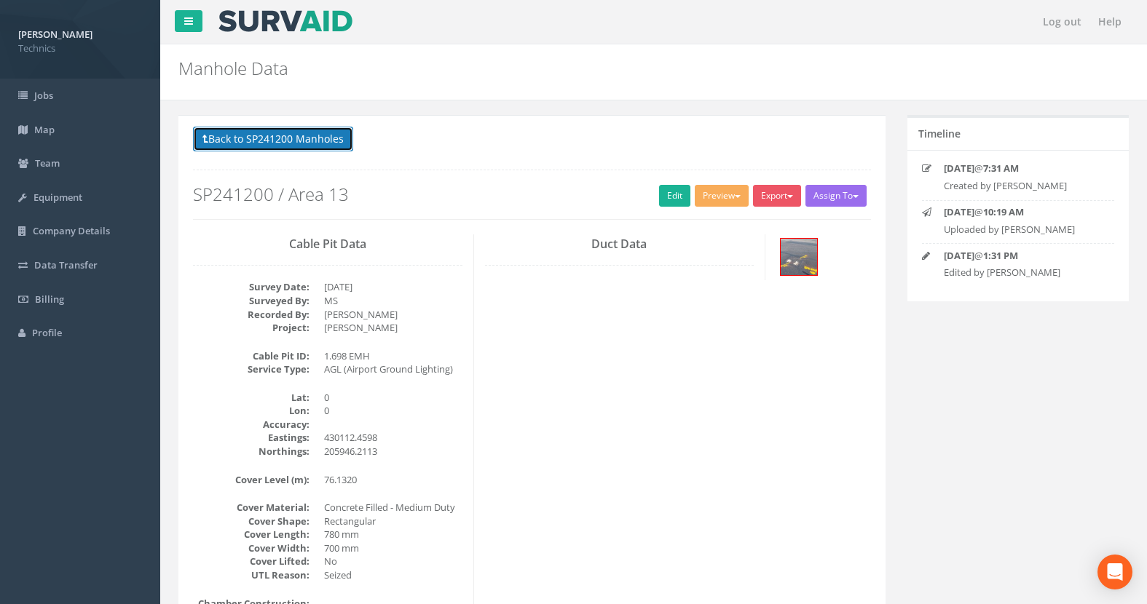
click at [315, 133] on button "Back to SP241200 Manholes" at bounding box center [273, 139] width 160 height 25
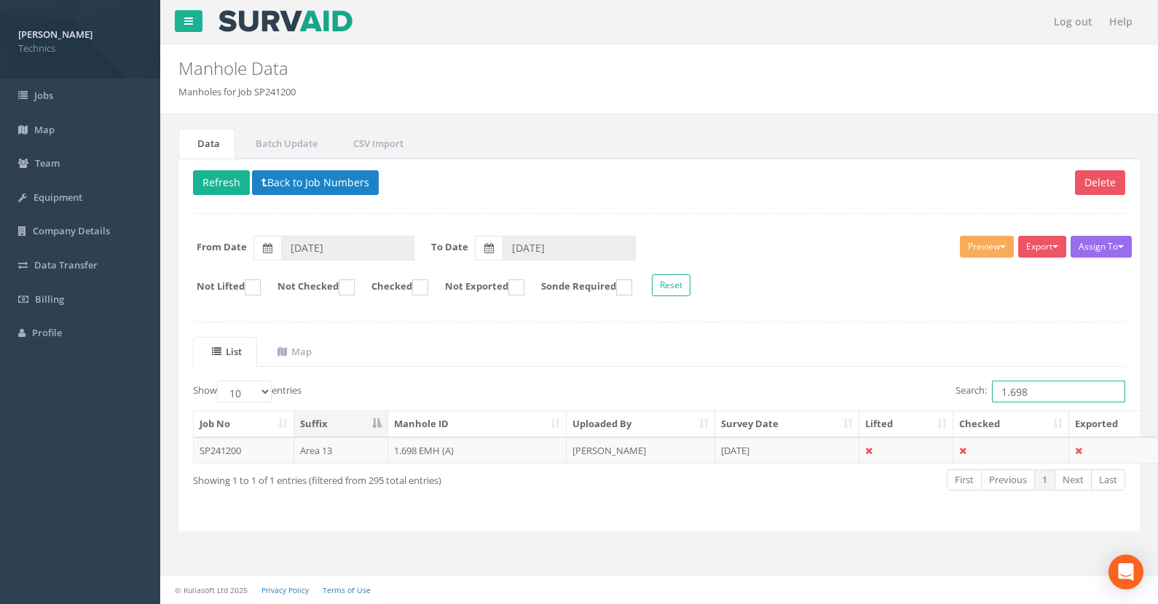
click at [1038, 392] on input "1.698" at bounding box center [1058, 392] width 133 height 22
type input "1.696"
click at [419, 452] on td "1.696 UMH" at bounding box center [477, 451] width 179 height 26
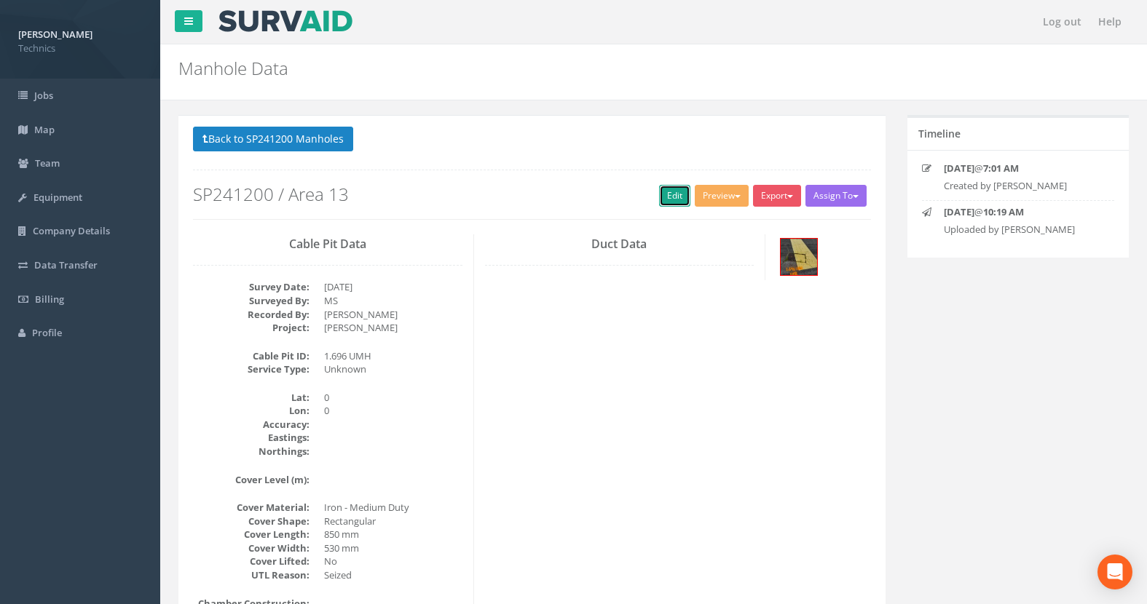
click at [675, 199] on link "Edit" at bounding box center [674, 196] width 31 height 22
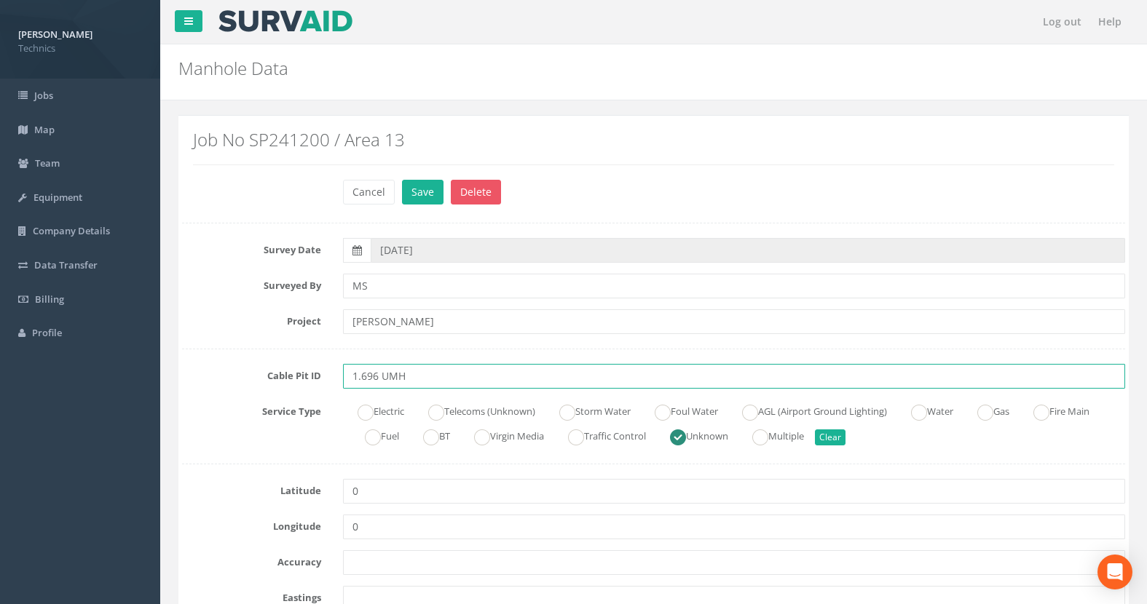
click at [387, 377] on input "1.696 UMH" at bounding box center [734, 376] width 782 height 25
type input "1.696 EMH"
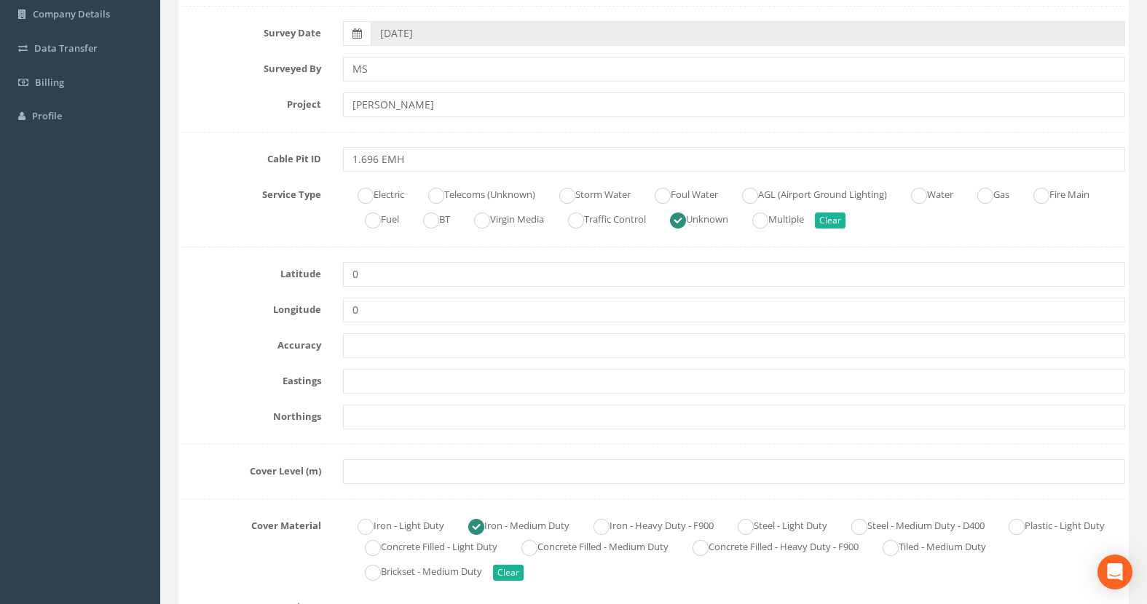
scroll to position [218, 0]
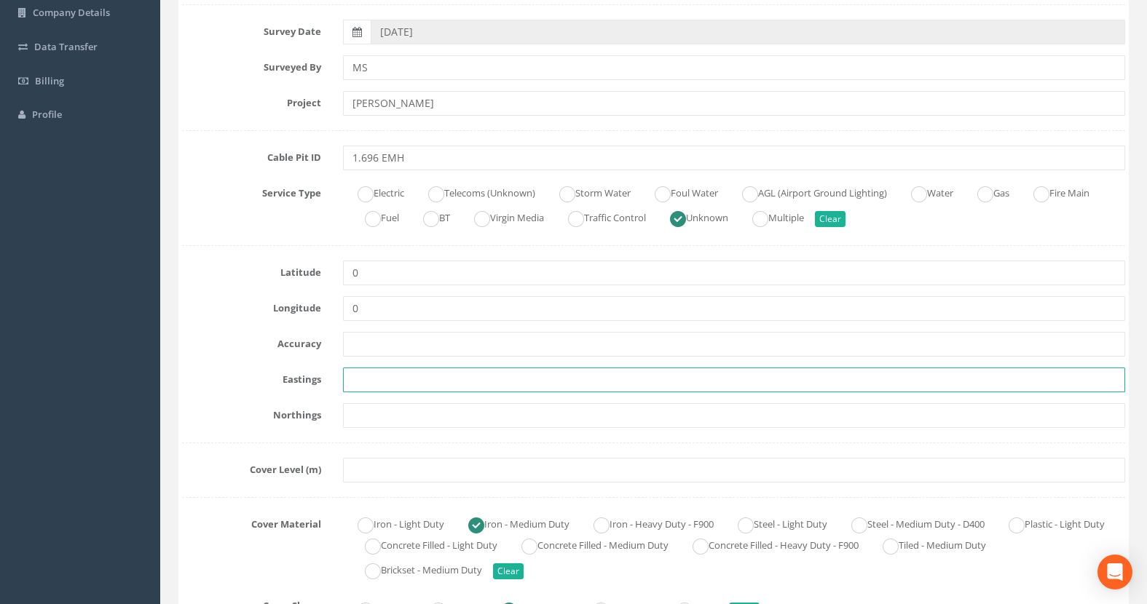
click at [358, 381] on input "text" at bounding box center [734, 380] width 782 height 25
paste input "430166.3778"
type input "430166.3778"
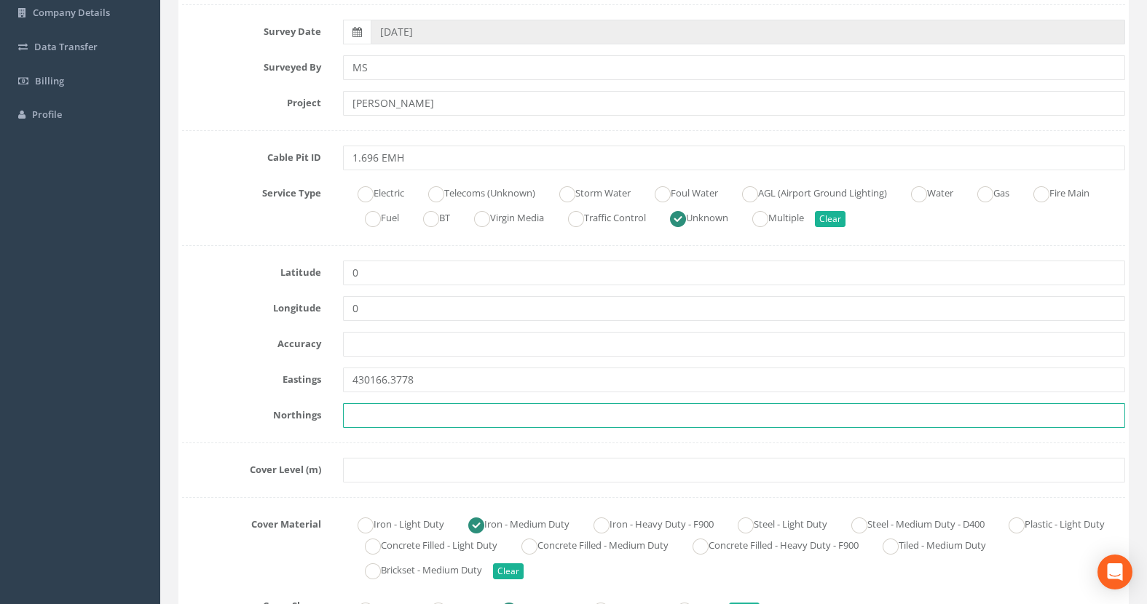
click at [385, 417] on input "text" at bounding box center [734, 415] width 782 height 25
paste input "205988.8535"
type input "205988.8535"
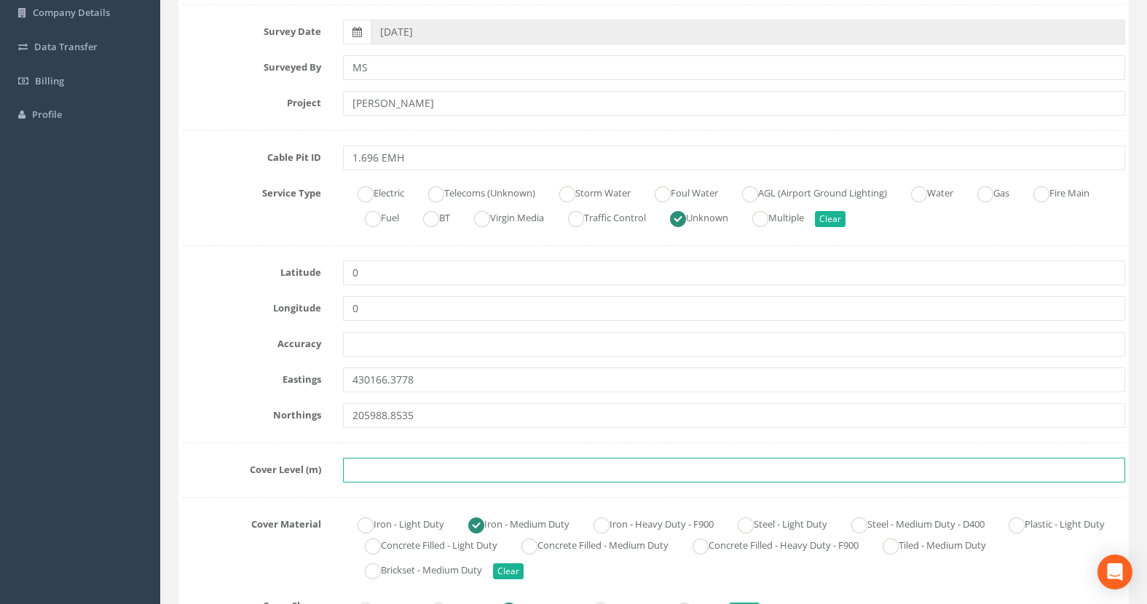
click at [364, 468] on input "text" at bounding box center [734, 470] width 782 height 25
paste input "75.6412"
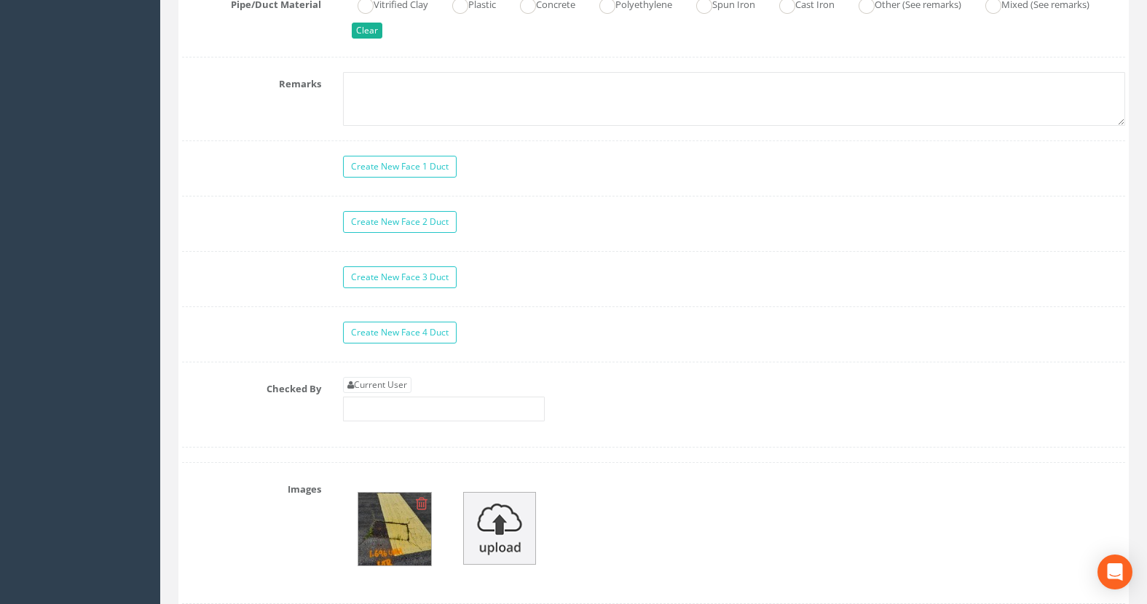
scroll to position [1238, 0]
type input "75.6412"
click at [393, 387] on link "Current User" at bounding box center [377, 384] width 68 height 16
type input "[PERSON_NAME]"
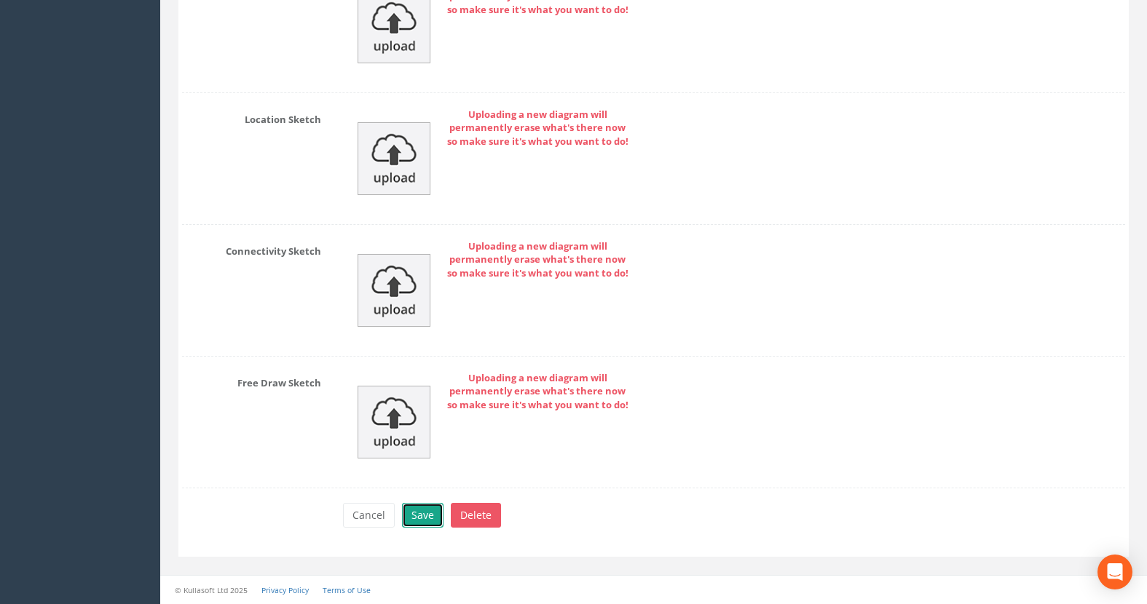
click at [427, 517] on button "Save" at bounding box center [423, 515] width 42 height 25
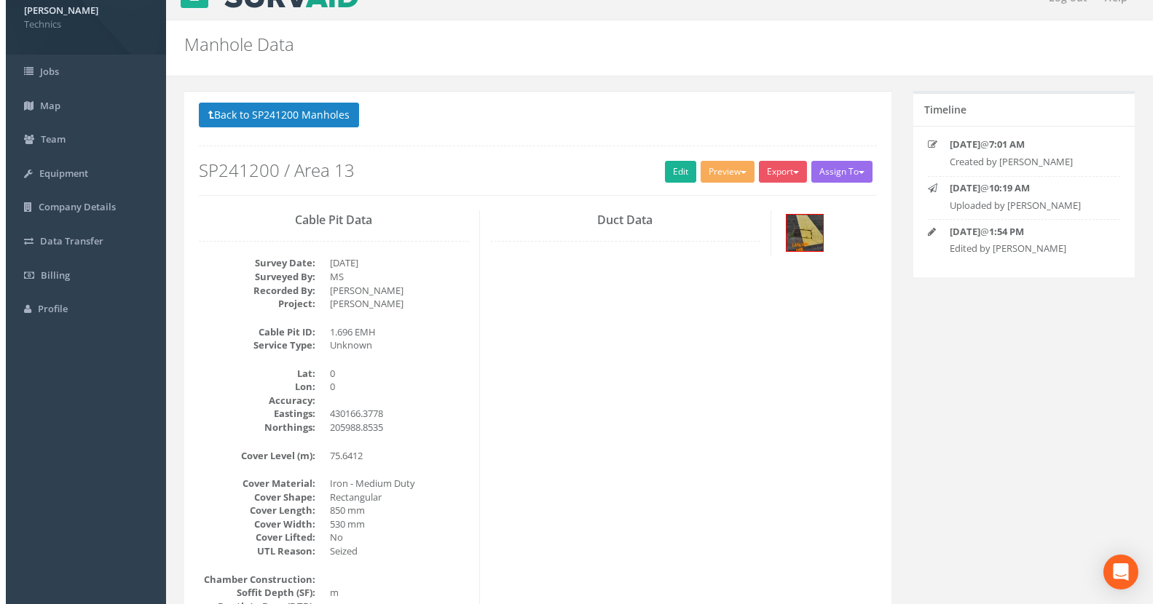
scroll to position [0, 0]
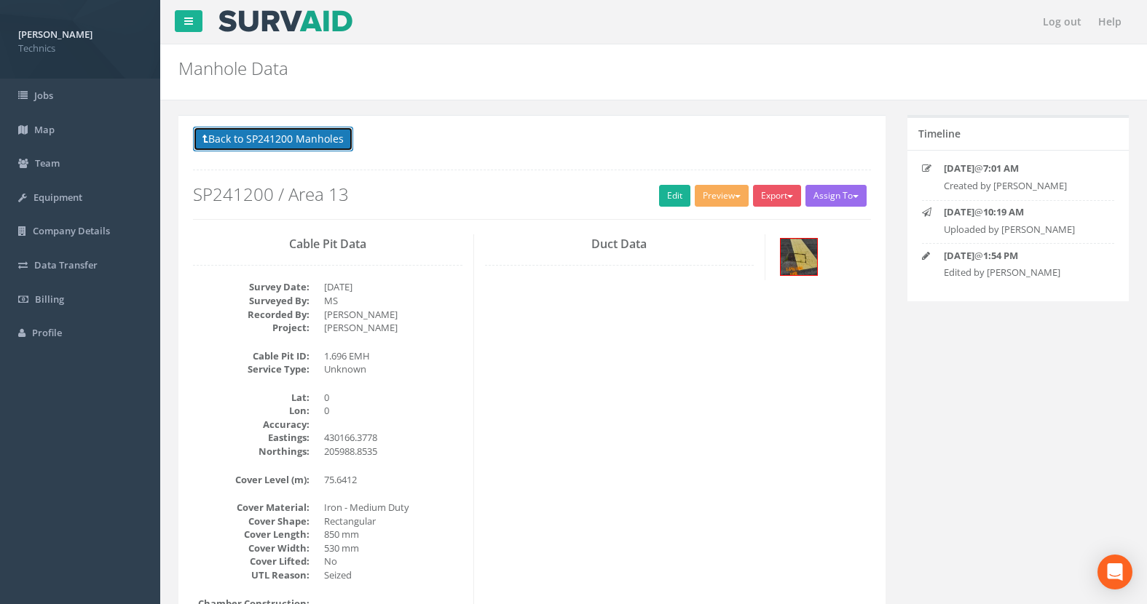
click at [296, 142] on button "Back to SP241200 Manholes" at bounding box center [273, 139] width 160 height 25
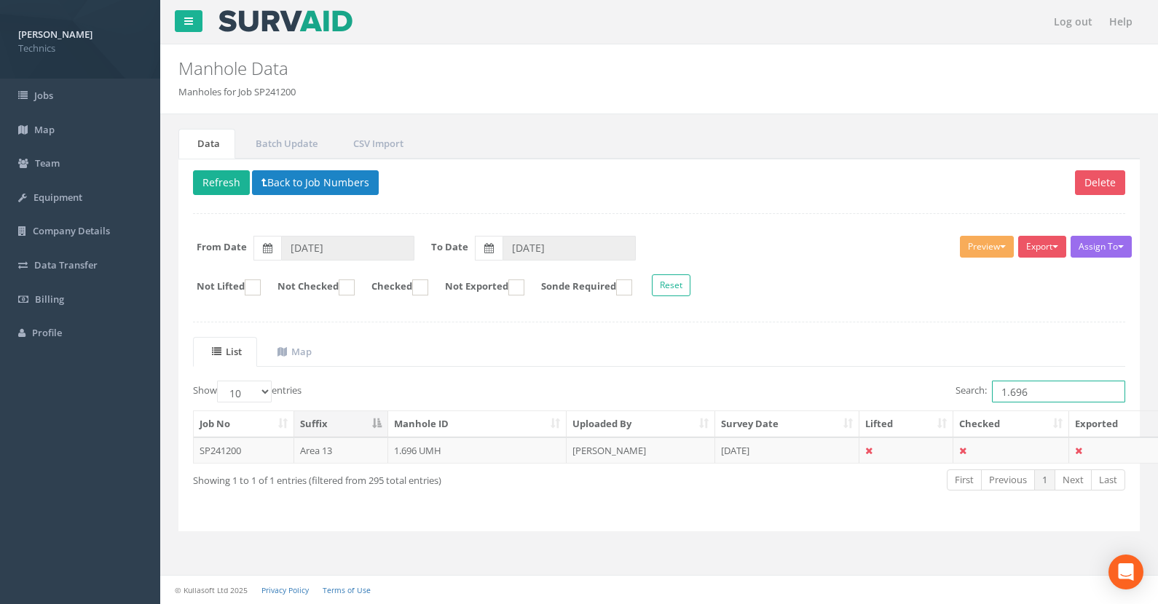
click at [1032, 393] on input "1.696" at bounding box center [1058, 392] width 133 height 22
type input "1.695"
drag, startPoint x: 425, startPoint y: 449, endPoint x: 417, endPoint y: 452, distance: 8.5
click at [425, 449] on td "1.695 EMH" at bounding box center [477, 451] width 179 height 26
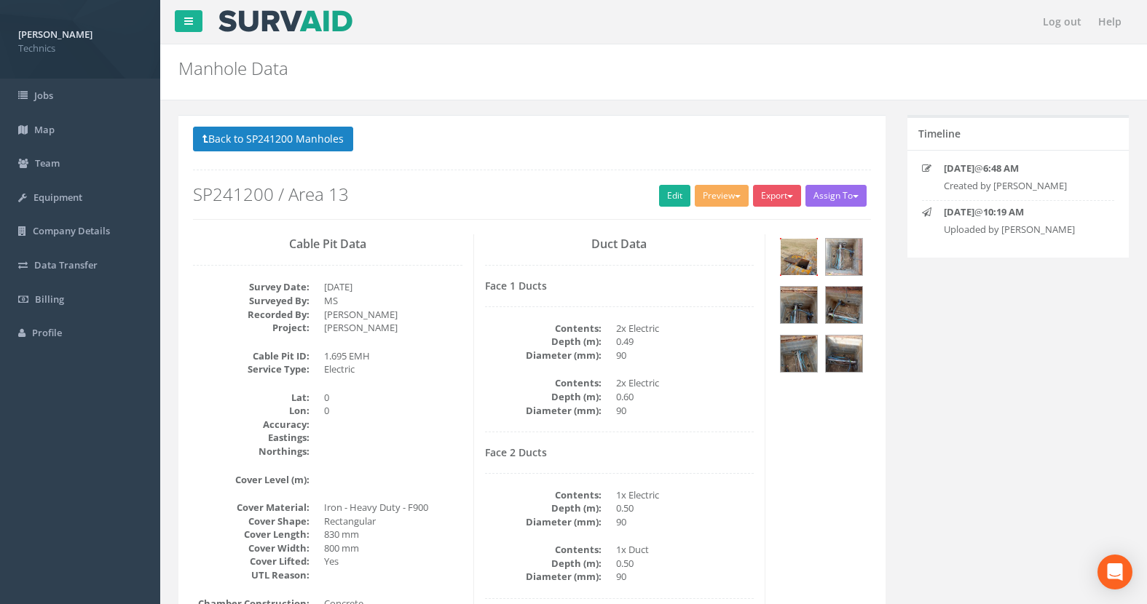
click at [797, 254] on img at bounding box center [799, 257] width 36 height 36
